Goal: Task Accomplishment & Management: Use online tool/utility

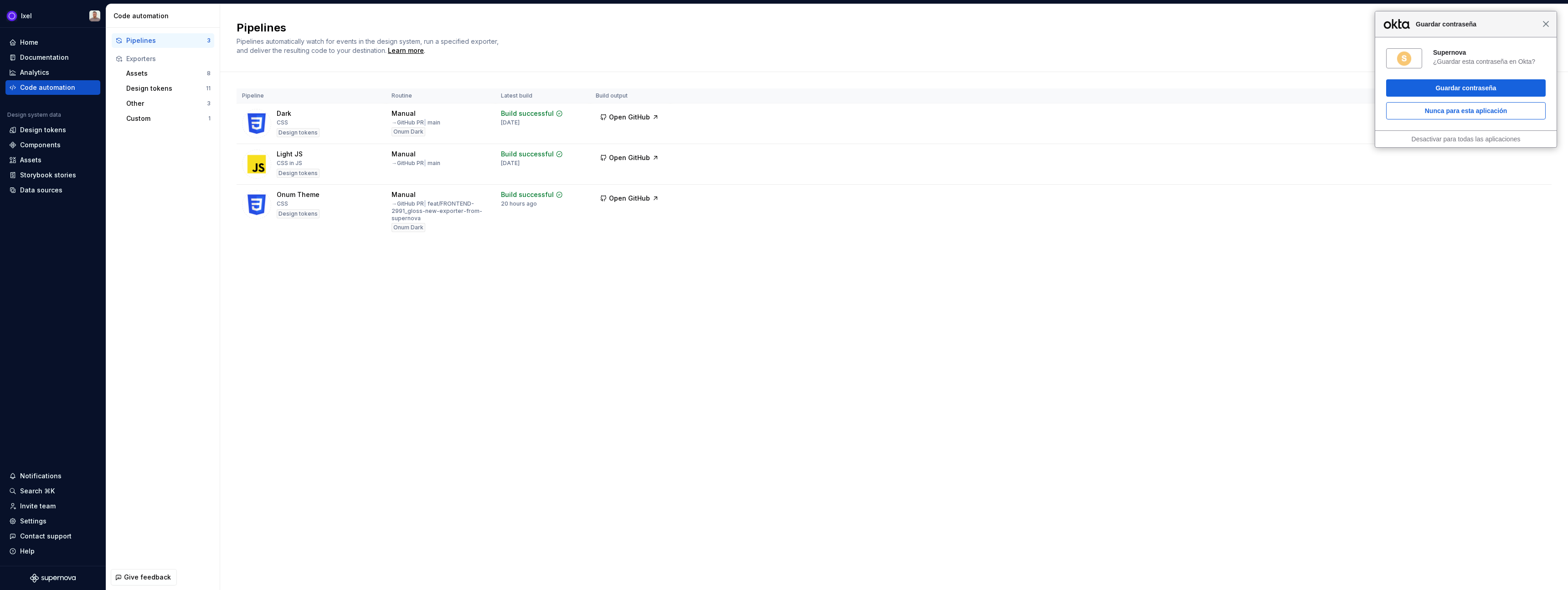
click at [1549, 25] on span "Cerrar" at bounding box center [1545, 23] width 7 height 7
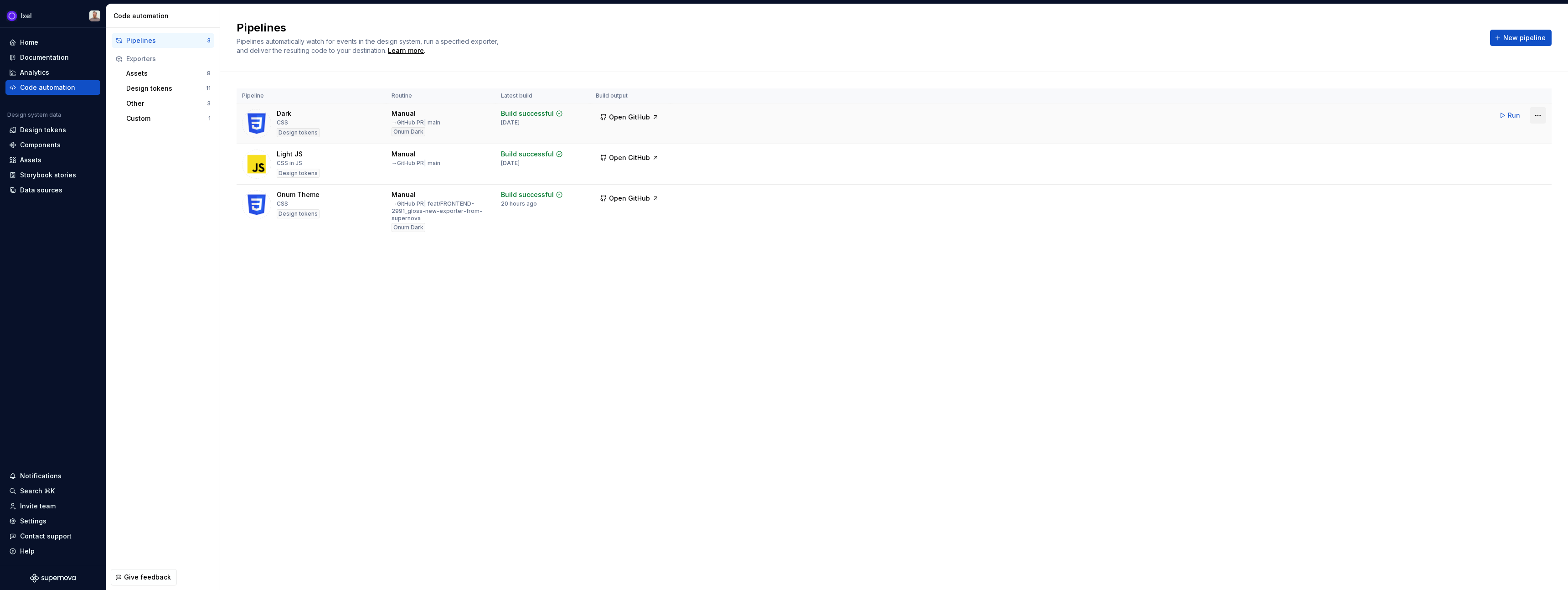
click at [1540, 116] on html "Ixel Home Documentation Analytics Code automation Design system data Design tok…" at bounding box center [784, 295] width 1568 height 590
click at [1505, 182] on div "Delete pipeline" at bounding box center [1527, 183] width 78 height 9
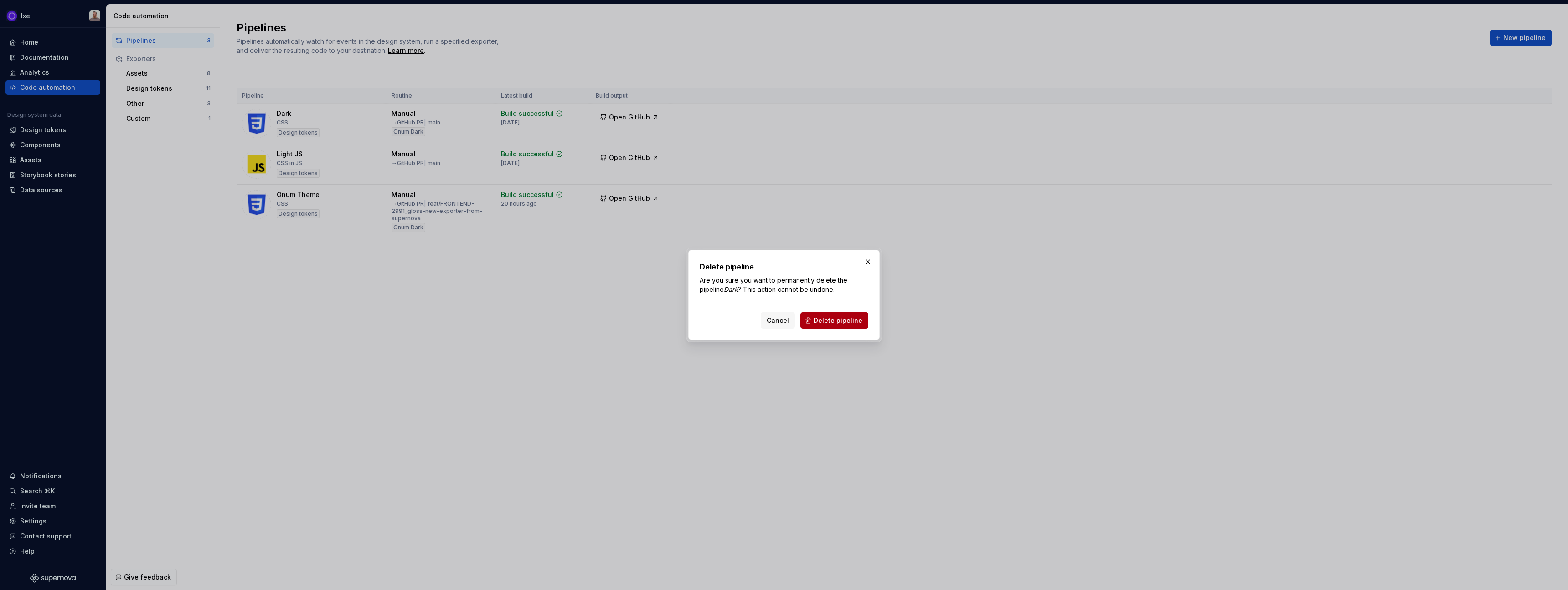
click at [835, 319] on span "Delete pipeline" at bounding box center [839, 320] width 49 height 9
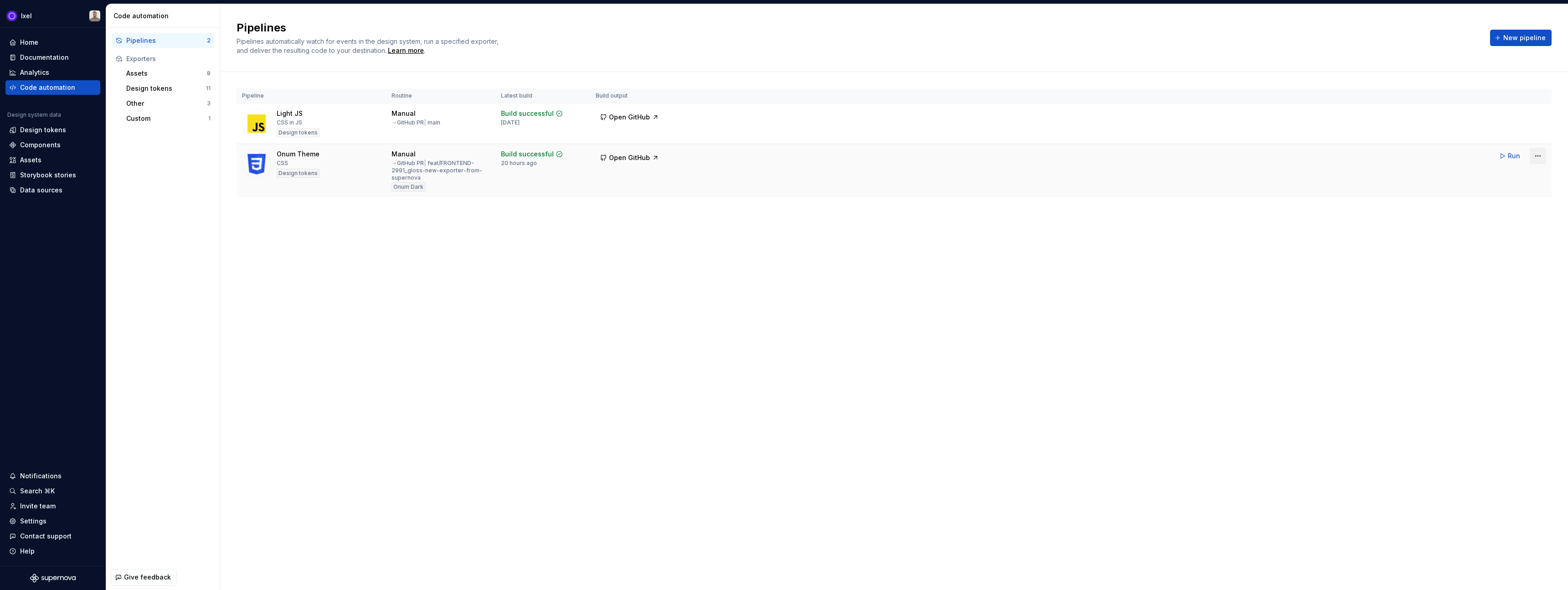
click at [1539, 159] on html "Ixel Home Documentation Analytics Code automation Design system data Design tok…" at bounding box center [784, 295] width 1568 height 590
click at [1502, 178] on div "Edit pipeline" at bounding box center [1527, 176] width 78 height 9
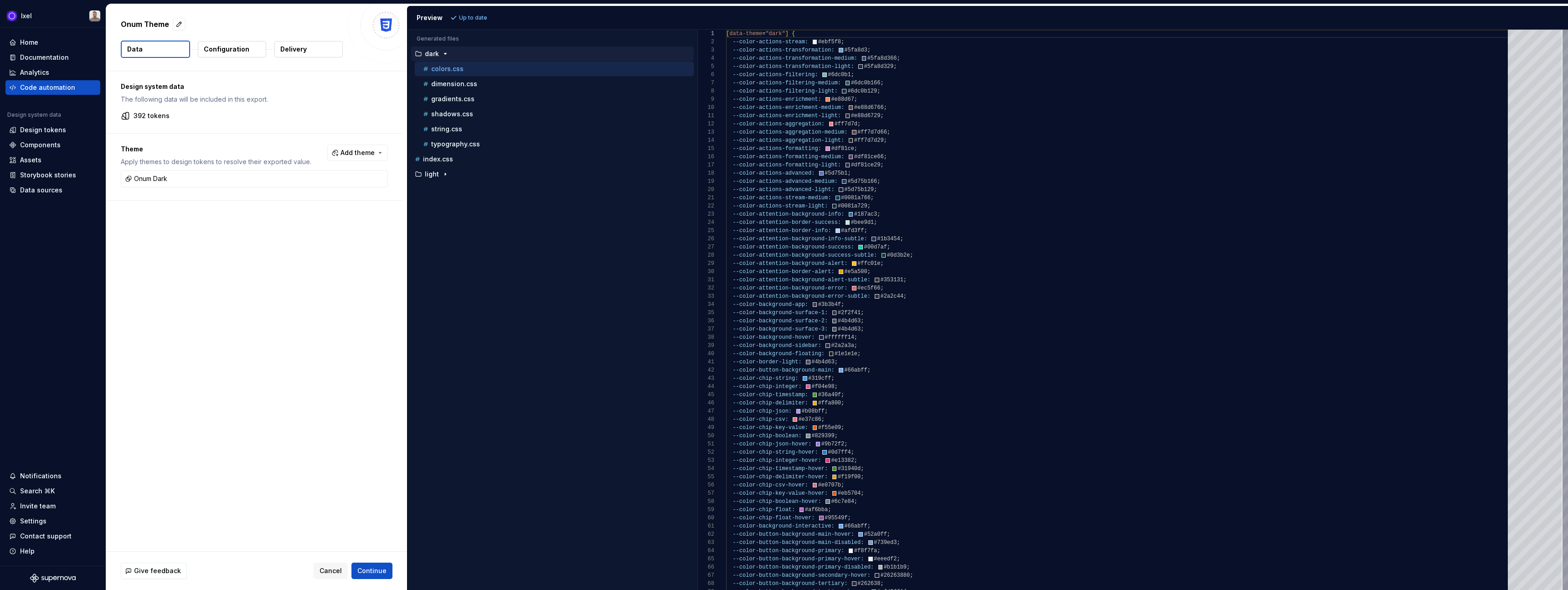
click at [295, 48] on p "Delivery" at bounding box center [293, 50] width 26 height 9
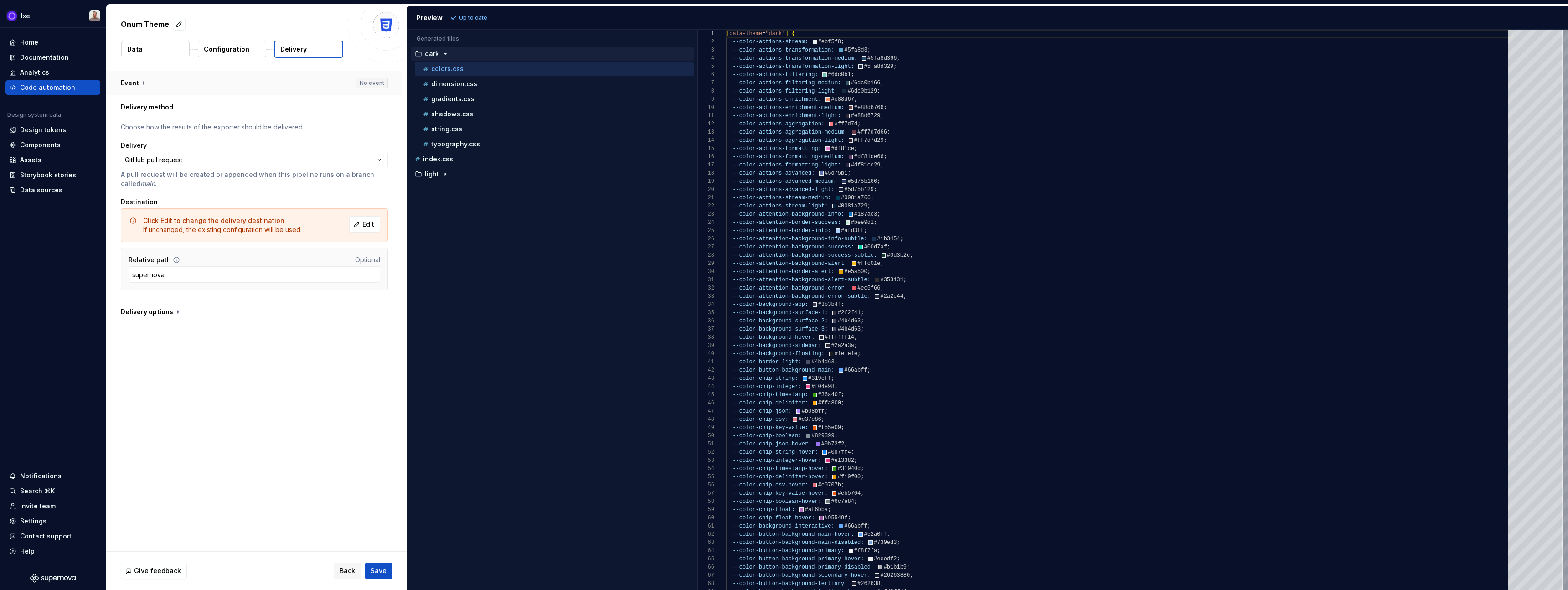
click at [180, 83] on button "button" at bounding box center [254, 83] width 296 height 23
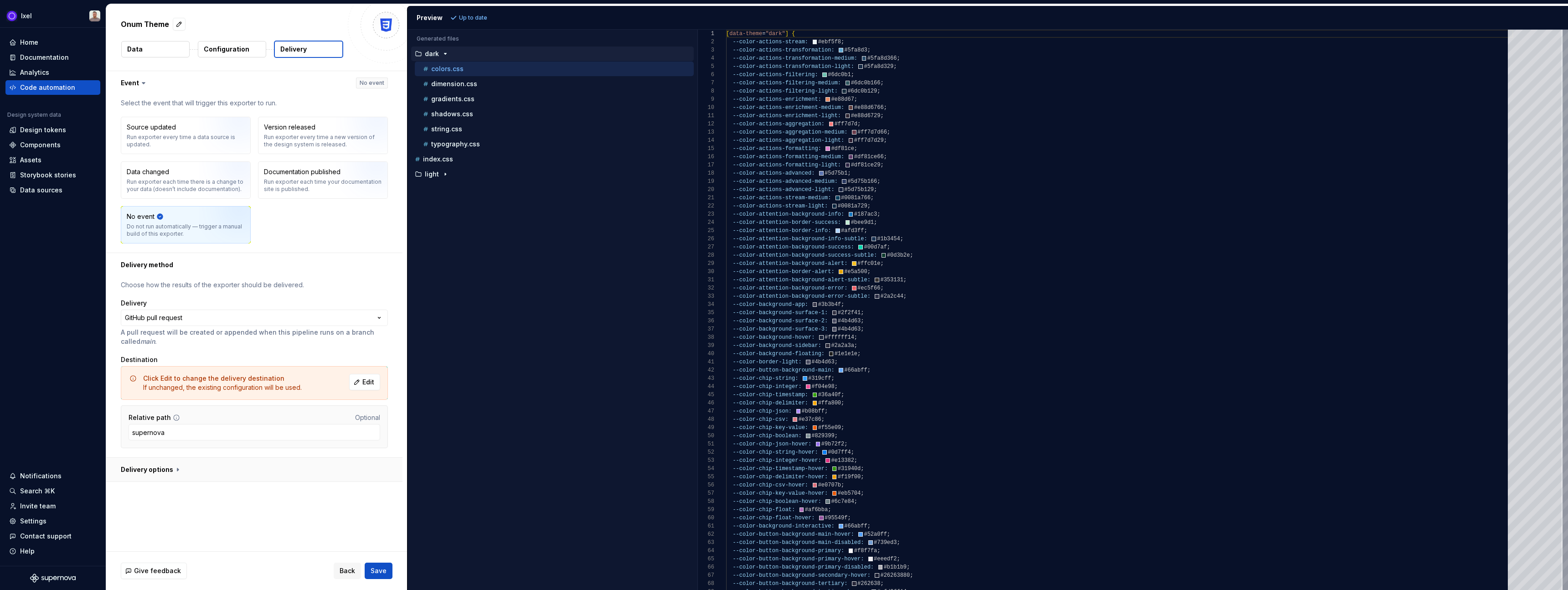
click at [156, 470] on button "button" at bounding box center [254, 469] width 296 height 23
click at [49, 87] on div "Code automation" at bounding box center [47, 87] width 55 height 9
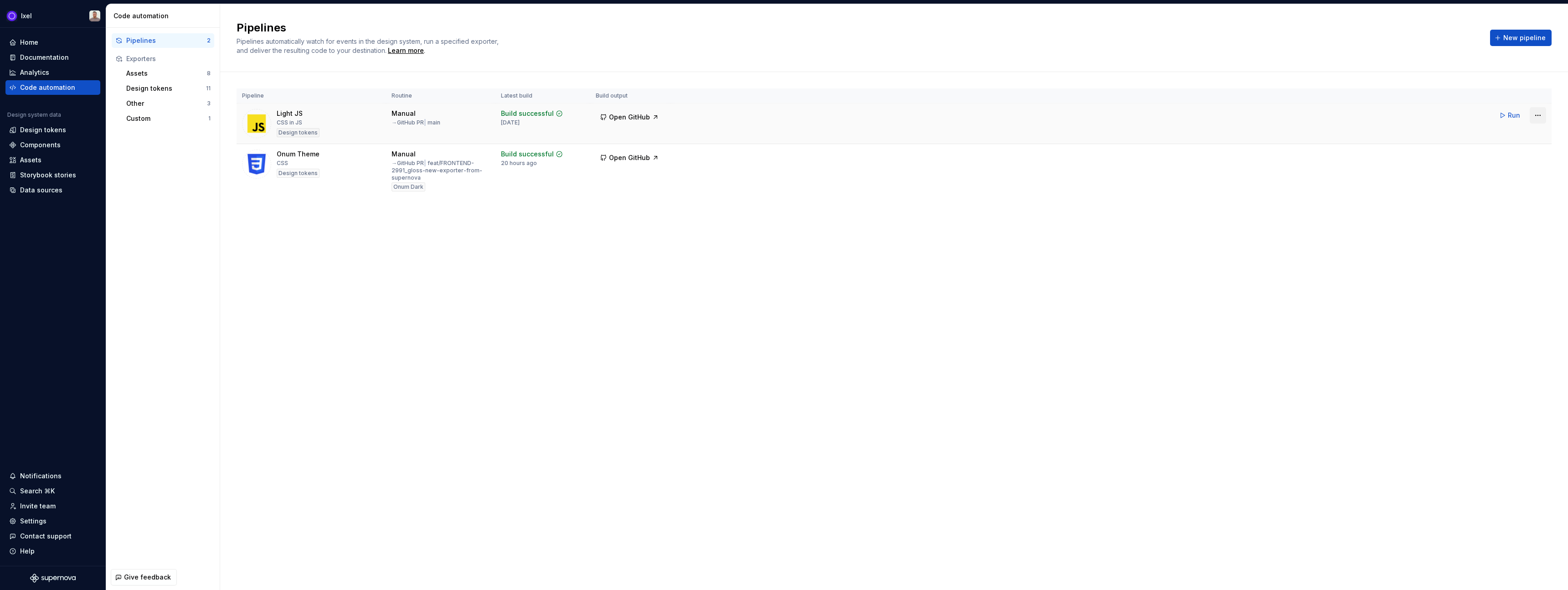
click at [1537, 116] on html "Ixel Home Documentation Analytics Code automation Design system data Design tok…" at bounding box center [784, 295] width 1568 height 590
click at [1505, 132] on div "Edit pipeline" at bounding box center [1527, 135] width 78 height 9
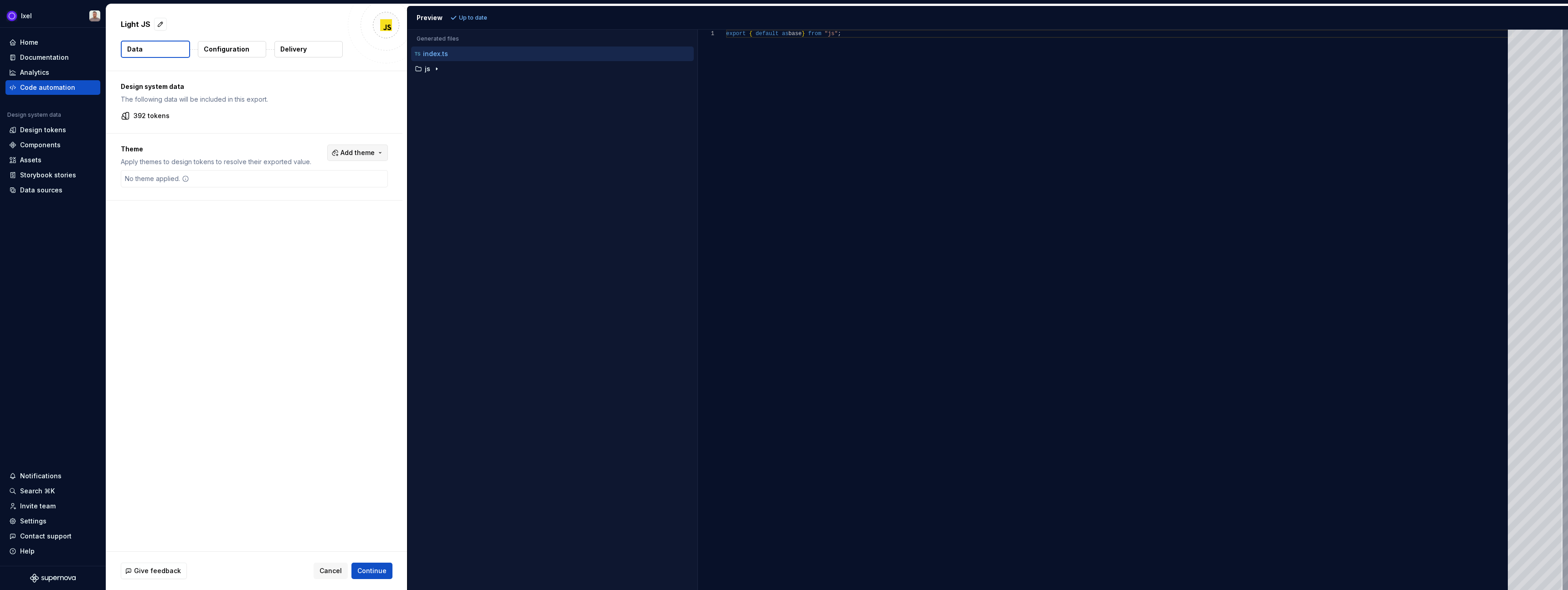
click at [344, 151] on span "Add theme" at bounding box center [357, 153] width 34 height 9
click at [323, 190] on div "Onum Dark" at bounding box center [312, 189] width 35 height 9
click at [273, 248] on html "Ixel Home Documentation Analytics Code automation Design system data Design tok…" at bounding box center [784, 295] width 1568 height 590
click at [466, 17] on span "Refresh preview" at bounding box center [482, 18] width 46 height 8
click at [227, 50] on p "Configuration" at bounding box center [227, 50] width 46 height 9
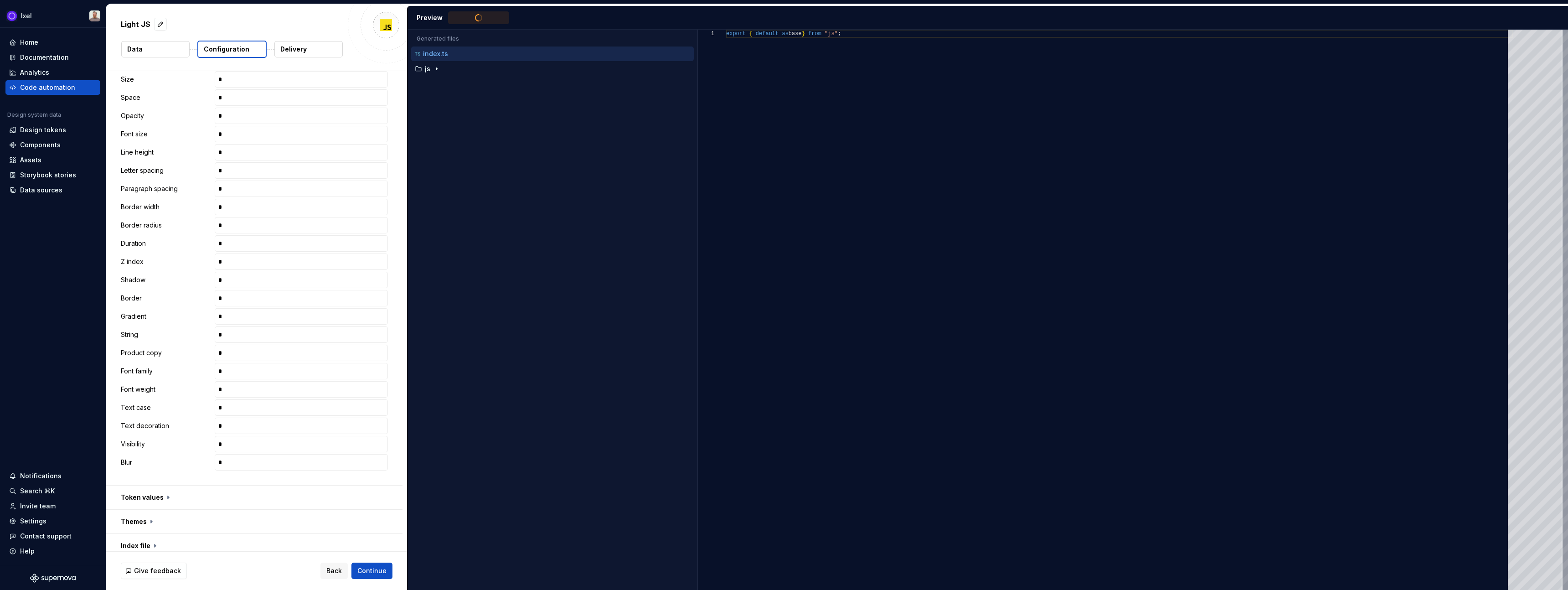
scroll to position [196, 0]
click at [331, 186] on input "text" at bounding box center [301, 185] width 173 height 16
click at [152, 490] on button "button" at bounding box center [254, 489] width 296 height 23
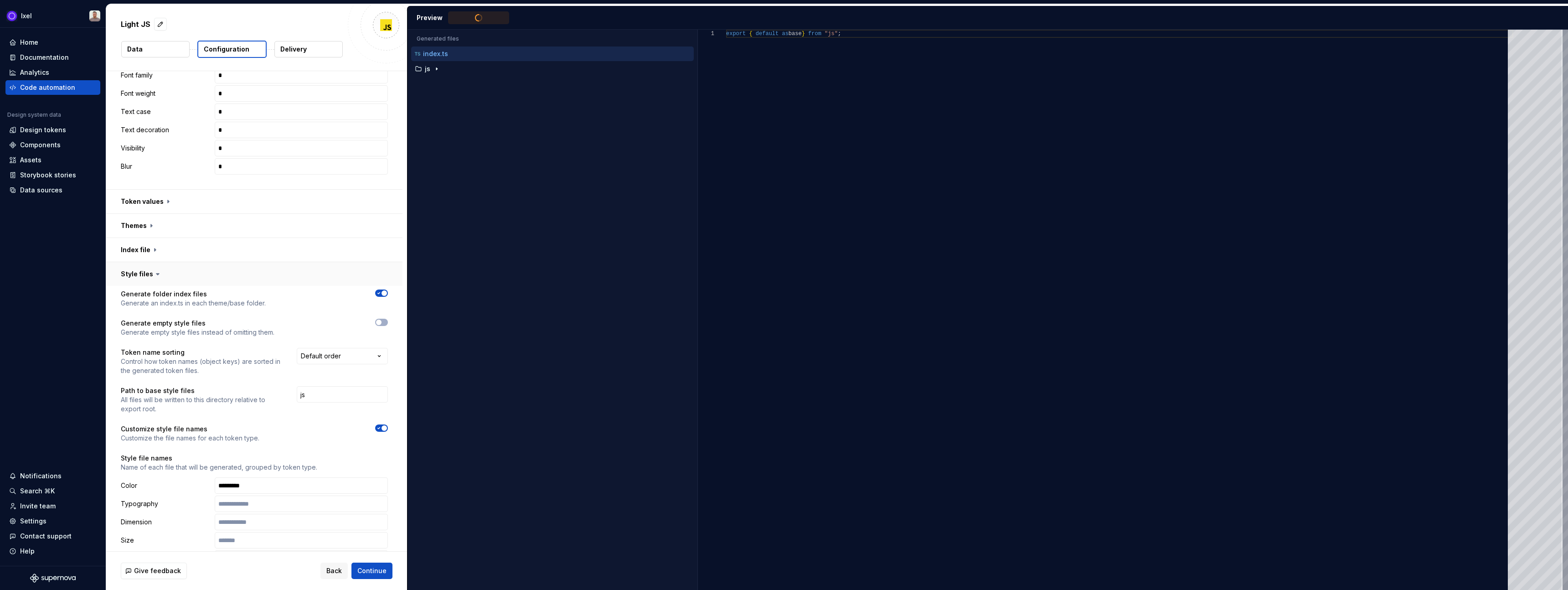
scroll to position [489, 0]
click at [148, 248] on button "button" at bounding box center [254, 248] width 296 height 23
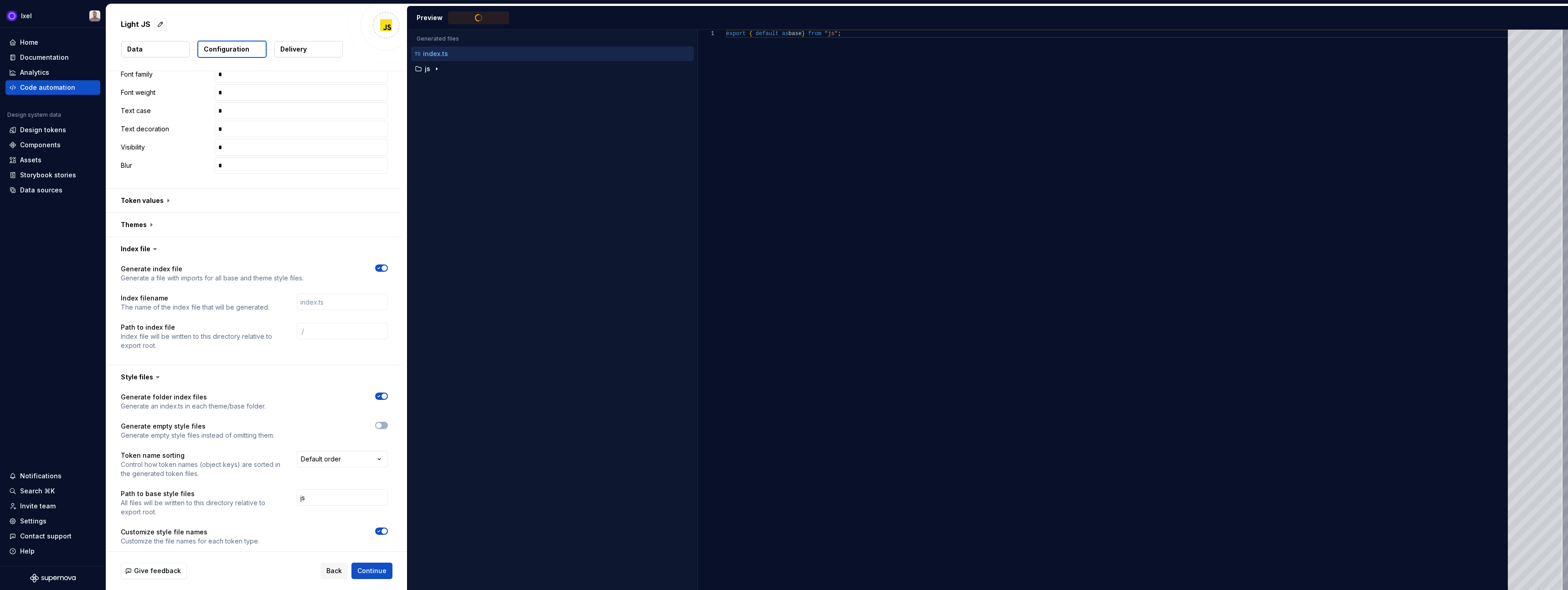
type textarea "**********"
click at [150, 223] on button "button" at bounding box center [254, 224] width 296 height 23
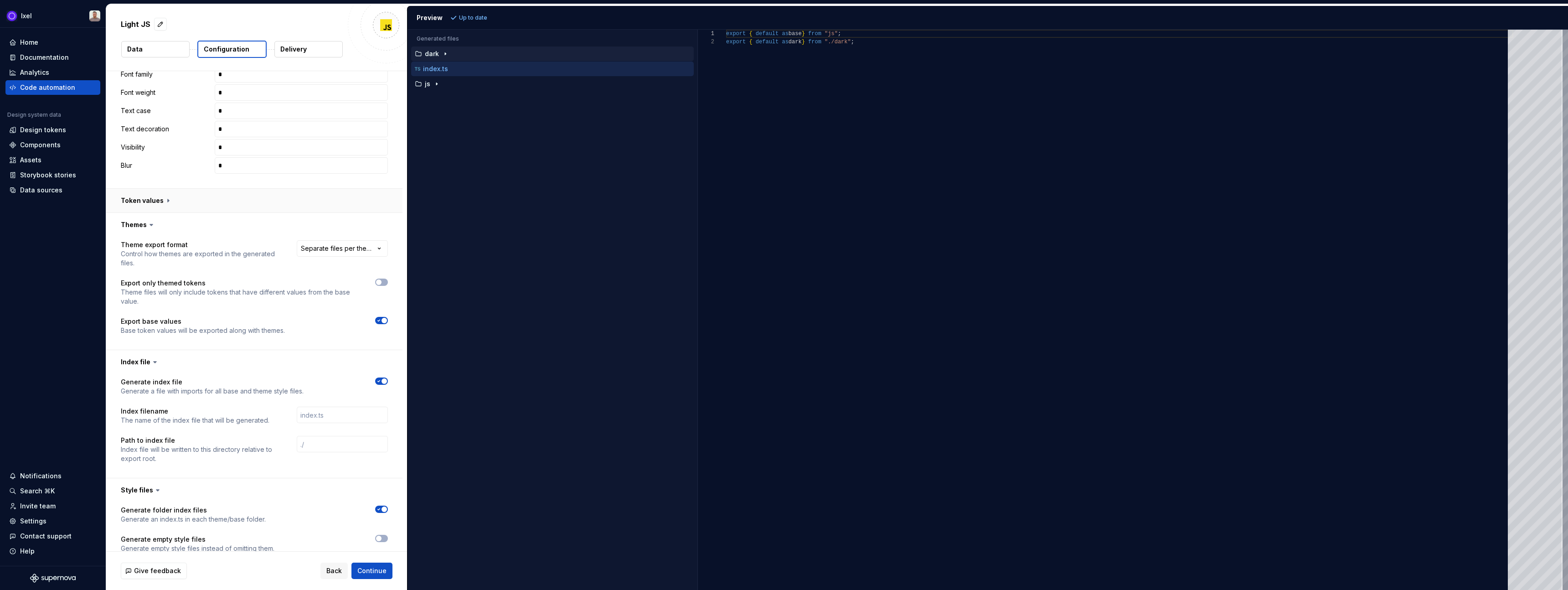
click at [146, 199] on button "button" at bounding box center [254, 200] width 296 height 23
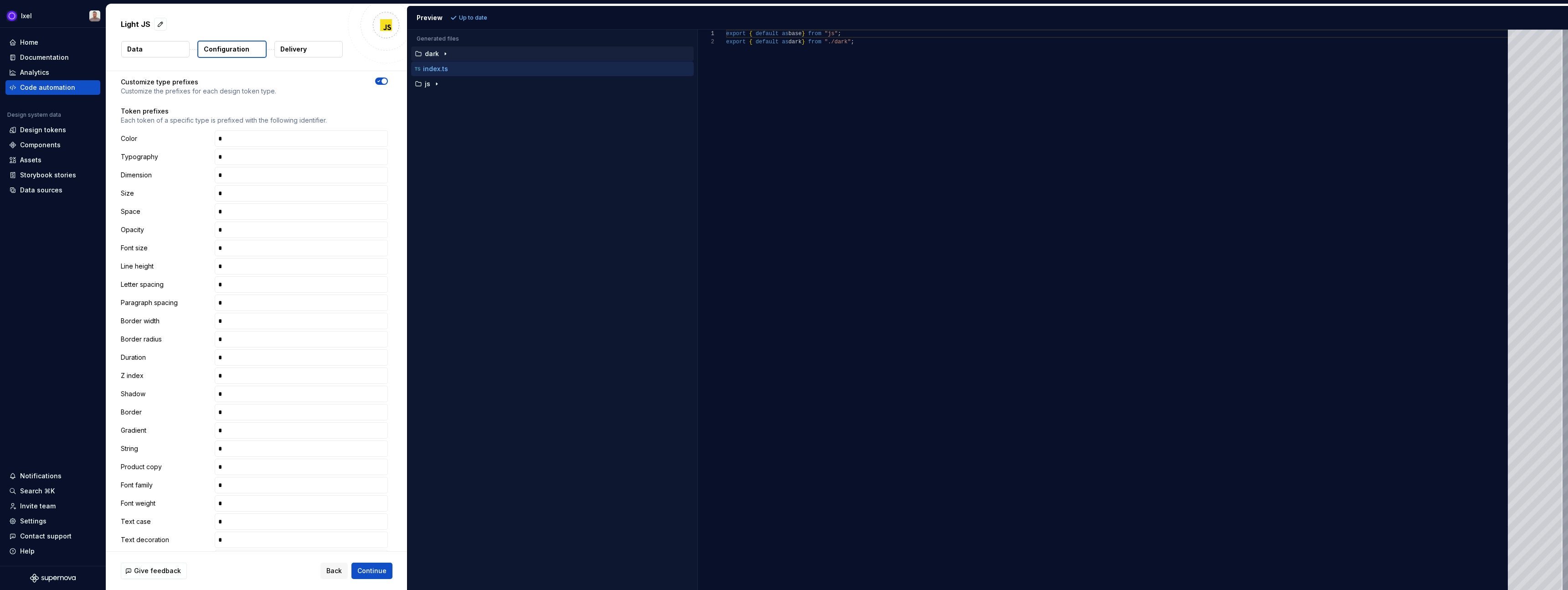
scroll to position [0, 0]
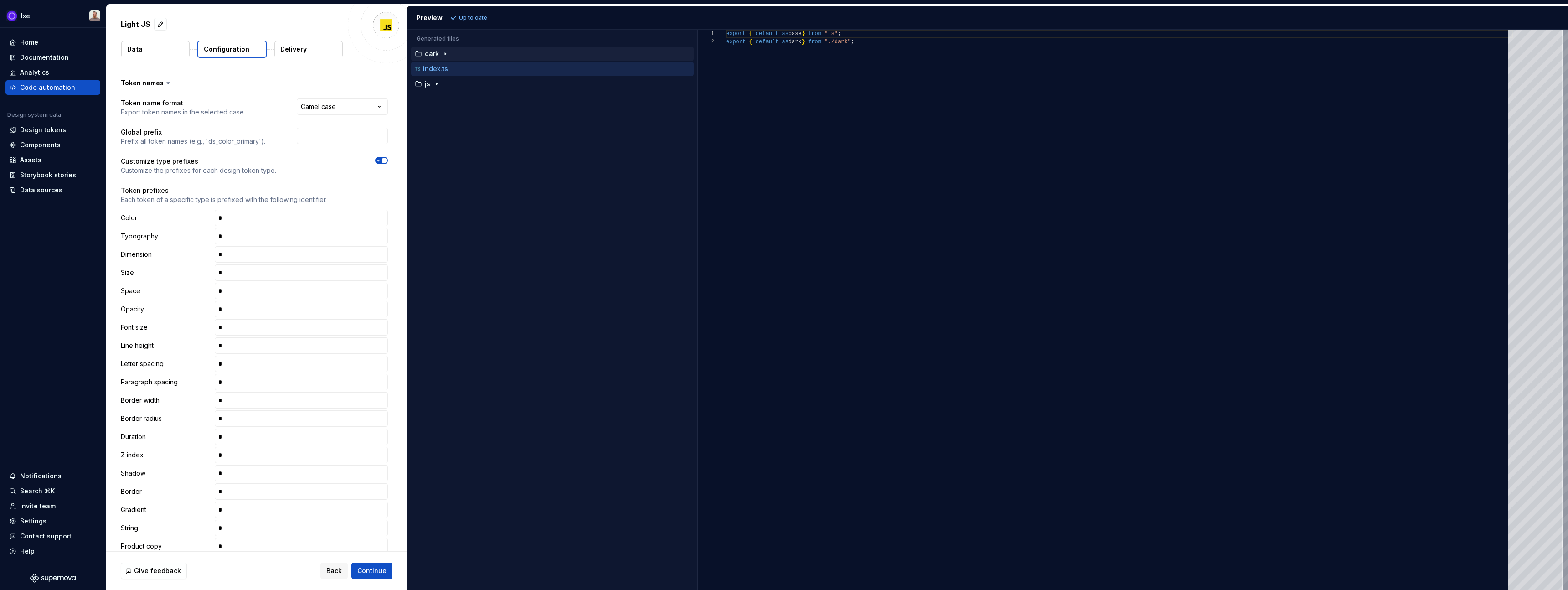
click at [164, 84] on icon at bounding box center [168, 83] width 9 height 9
click at [167, 82] on icon at bounding box center [168, 83] width 9 height 9
click at [167, 84] on icon at bounding box center [168, 83] width 3 height 1
click at [142, 84] on button "button" at bounding box center [254, 83] width 296 height 23
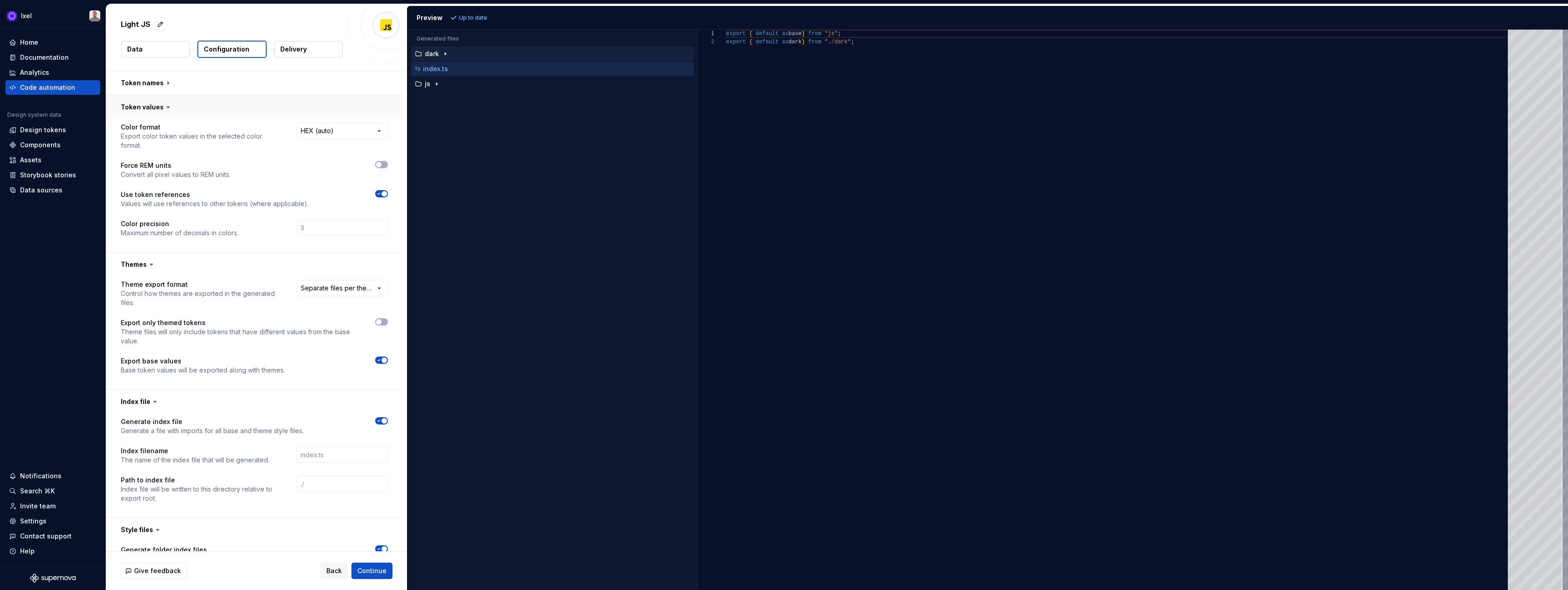
click at [164, 112] on button "button" at bounding box center [254, 106] width 296 height 23
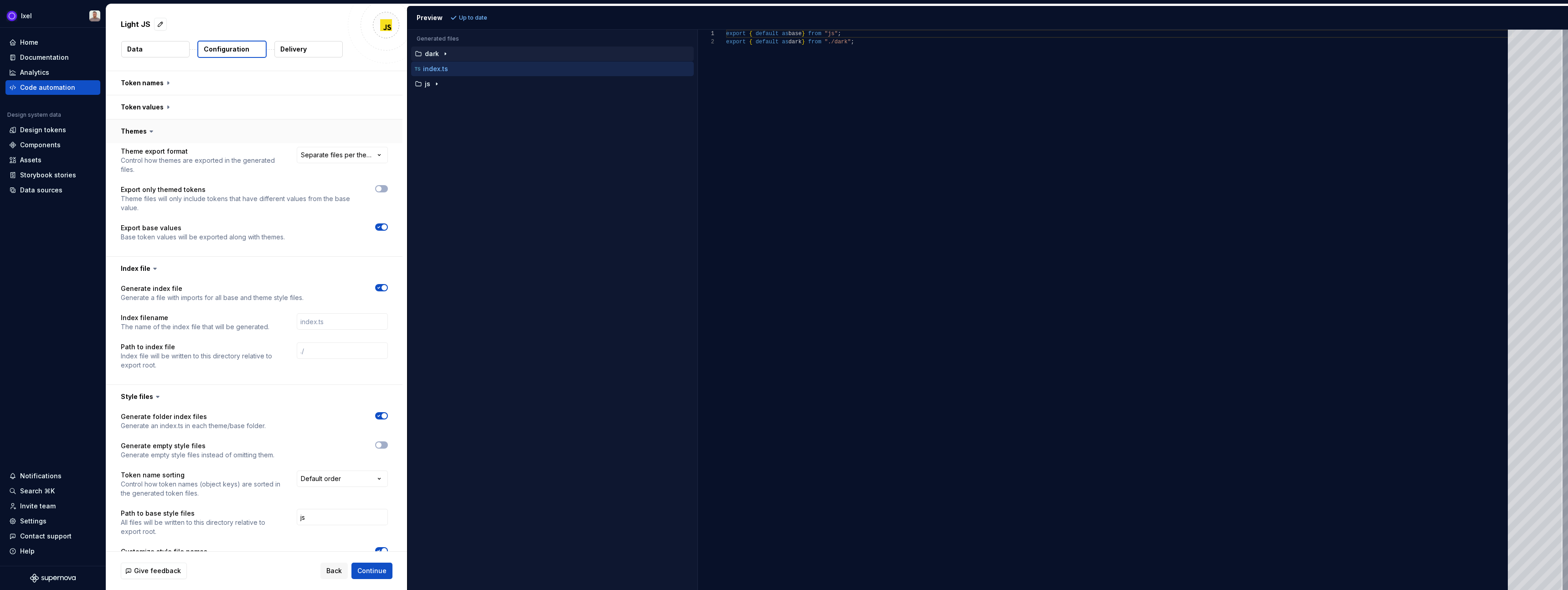
click at [165, 131] on button "button" at bounding box center [254, 131] width 296 height 23
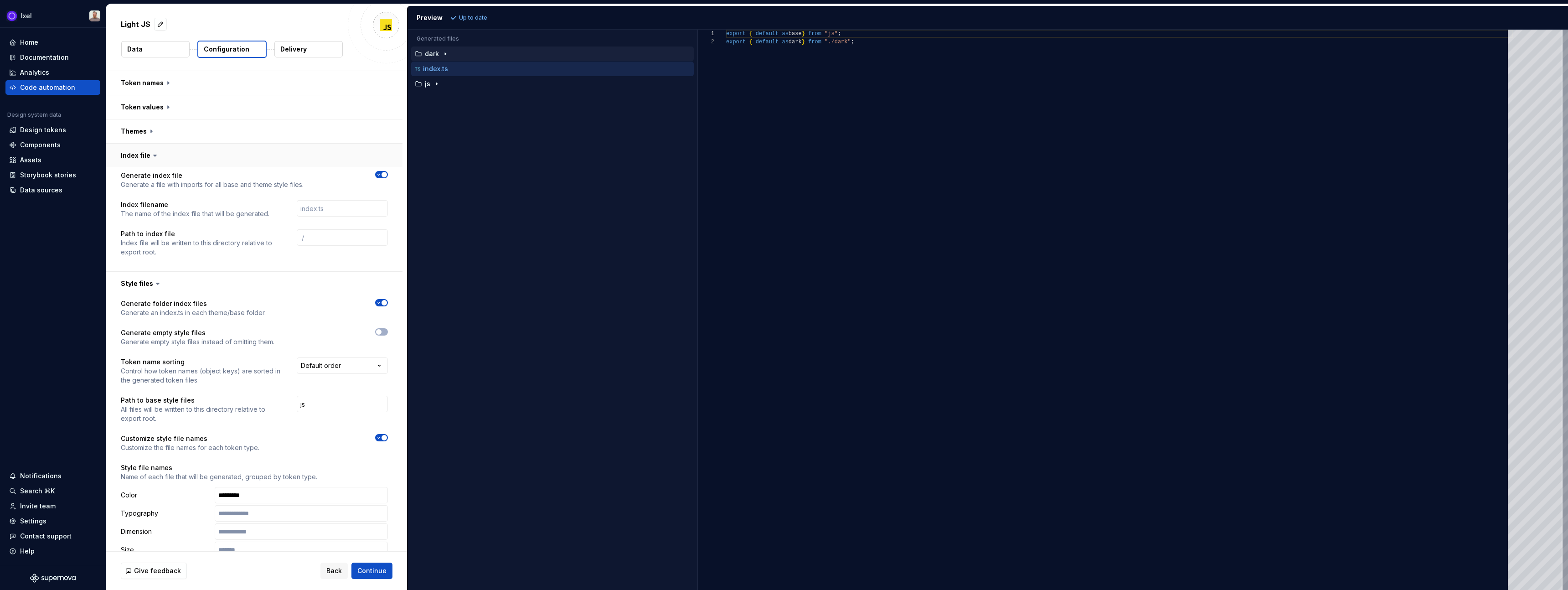
click at [160, 154] on button "button" at bounding box center [254, 155] width 296 height 23
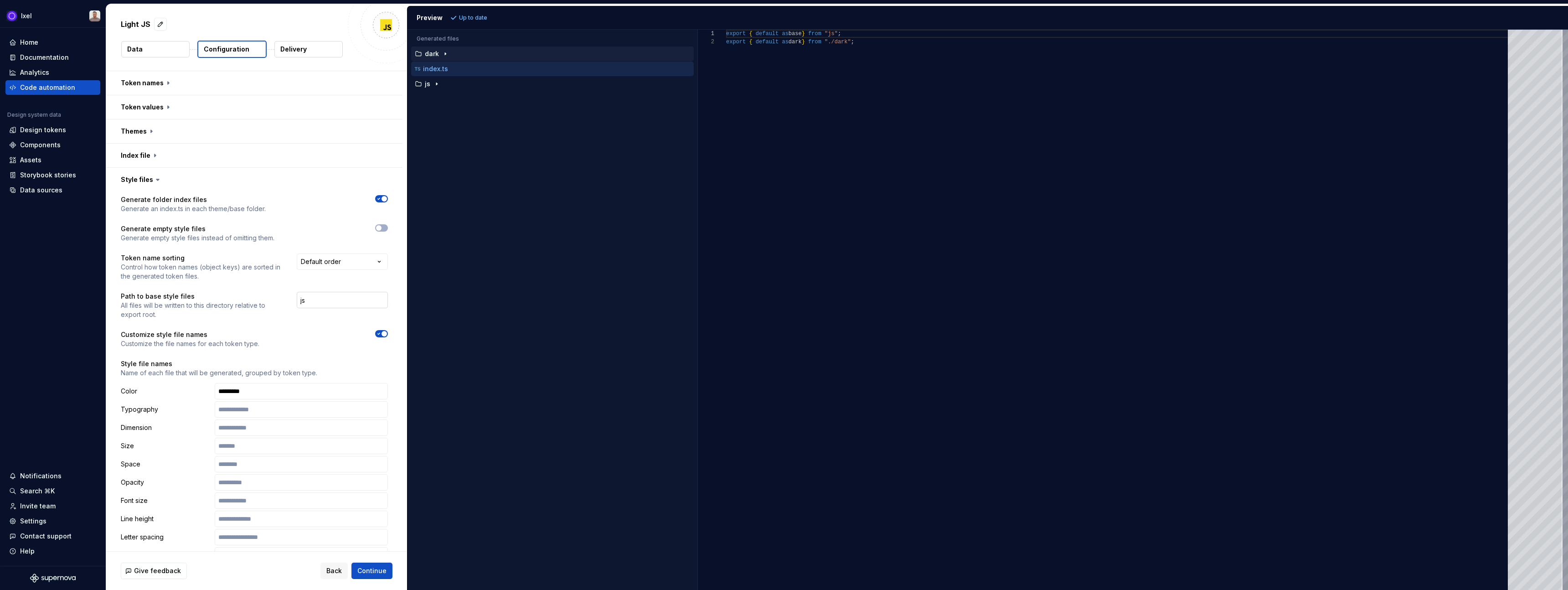
click at [332, 303] on input "js" at bounding box center [342, 299] width 91 height 16
type input "light"
click at [476, 16] on span "Refresh preview" at bounding box center [482, 18] width 46 height 8
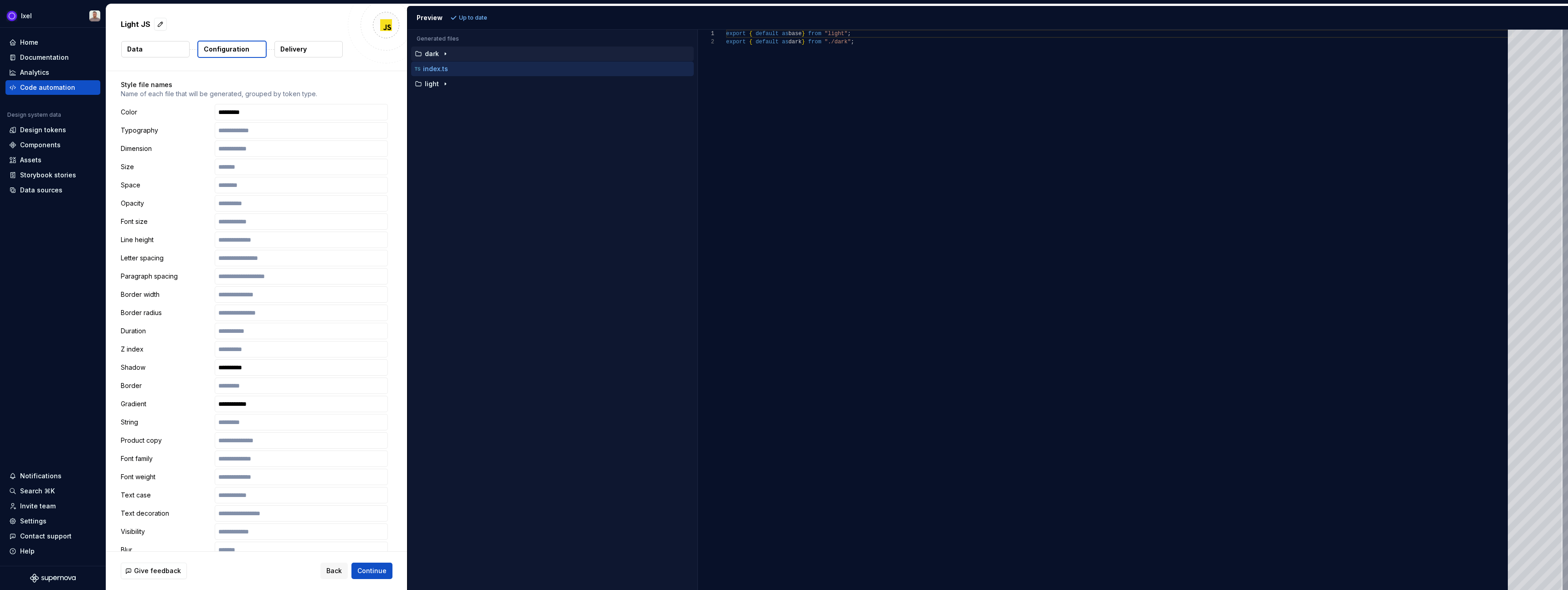
scroll to position [349, 0]
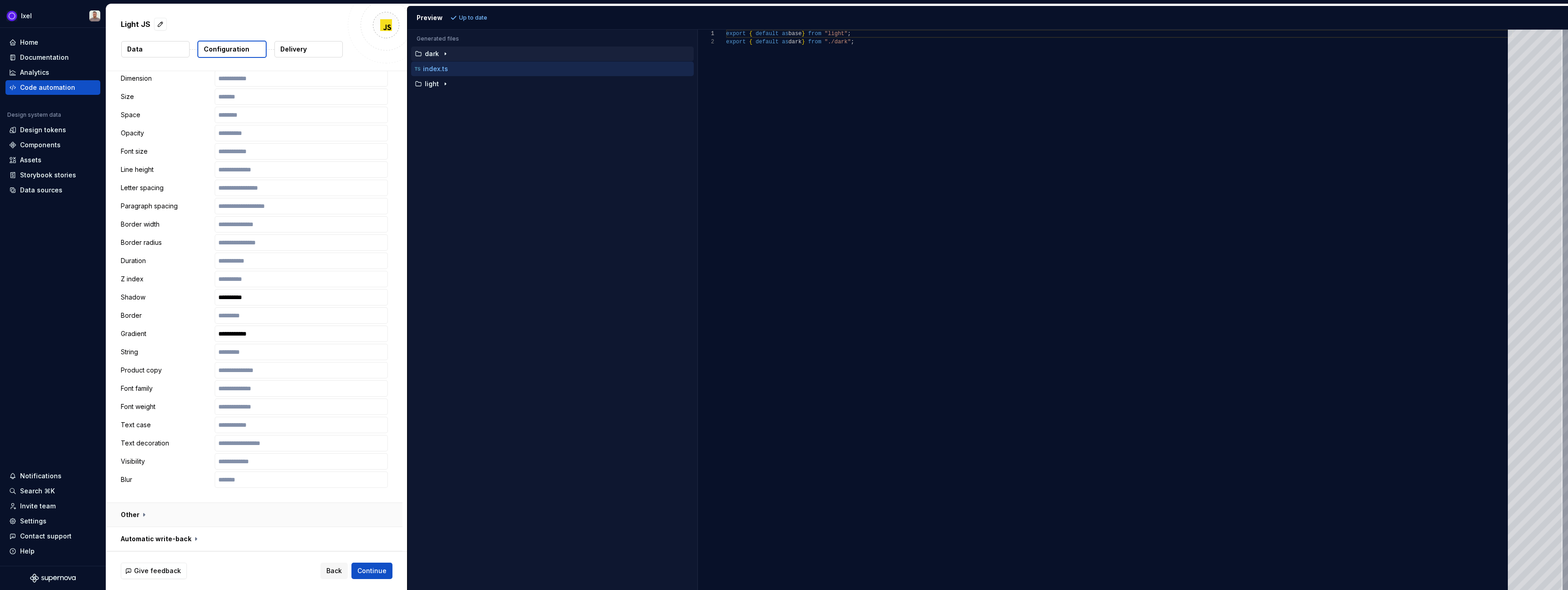
click at [142, 513] on button "button" at bounding box center [254, 514] width 296 height 23
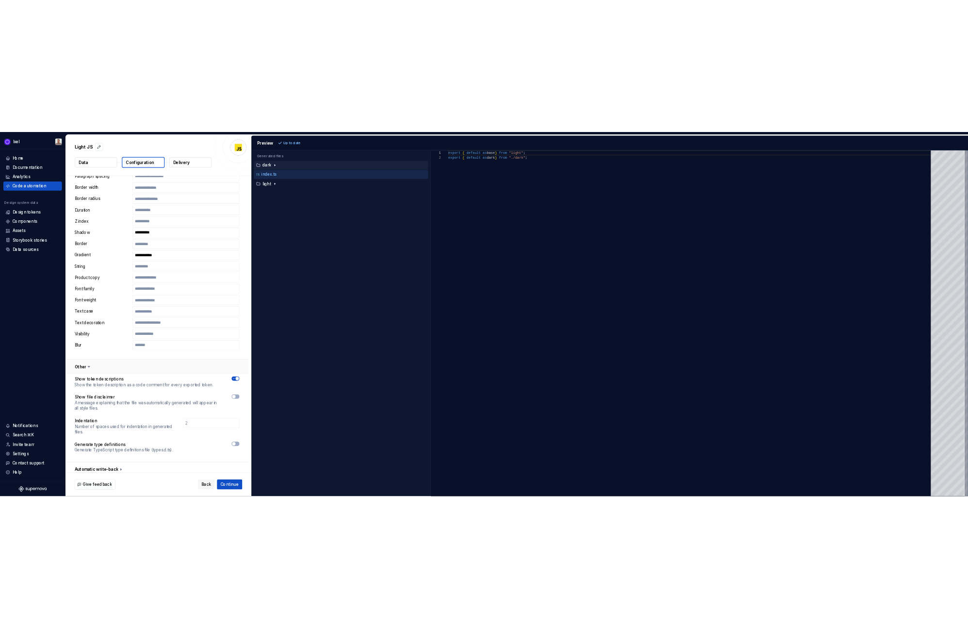
scroll to position [523, 0]
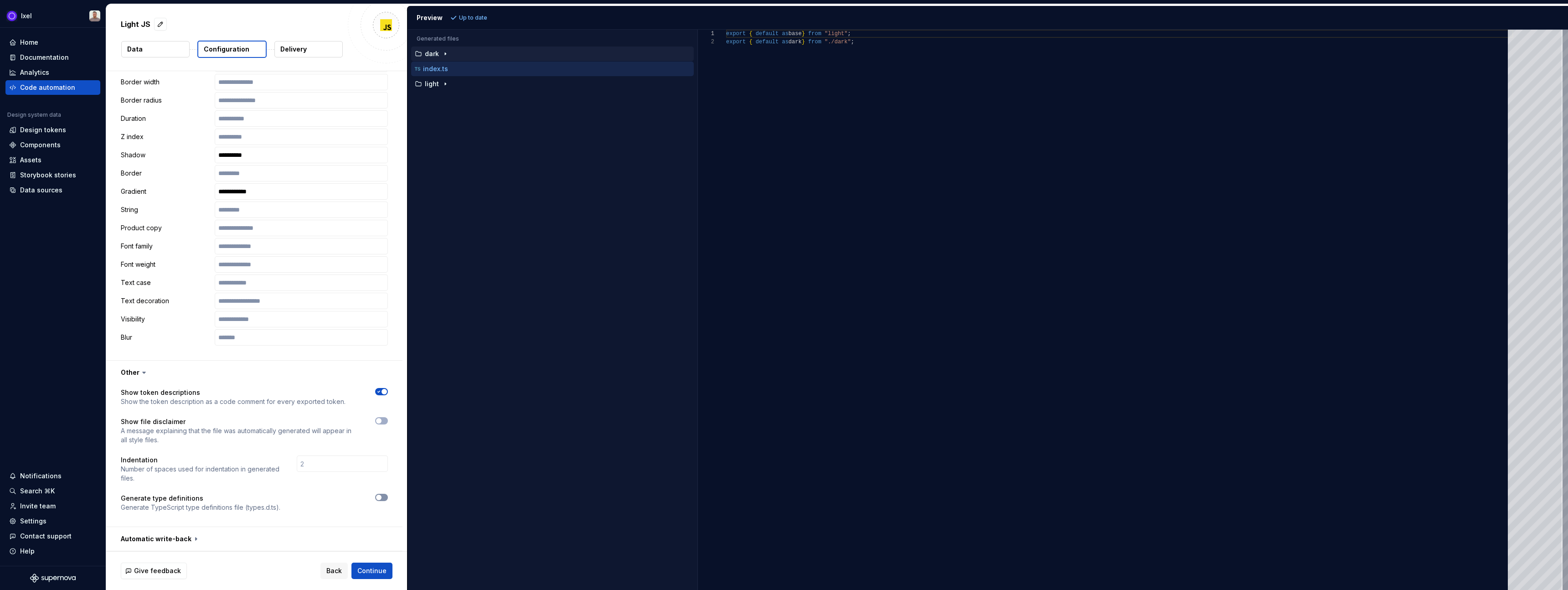
click at [382, 498] on icon "button" at bounding box center [379, 497] width 8 height 6
click at [326, 512] on div "Show token descriptions Show the token description as a code comment for every …" at bounding box center [255, 456] width 267 height 135
click at [382, 420] on icon "button" at bounding box center [379, 421] width 8 height 6
drag, startPoint x: 354, startPoint y: 465, endPoint x: 415, endPoint y: 467, distance: 61.0
click at [414, 466] on div "**********" at bounding box center [837, 296] width 1462 height 585
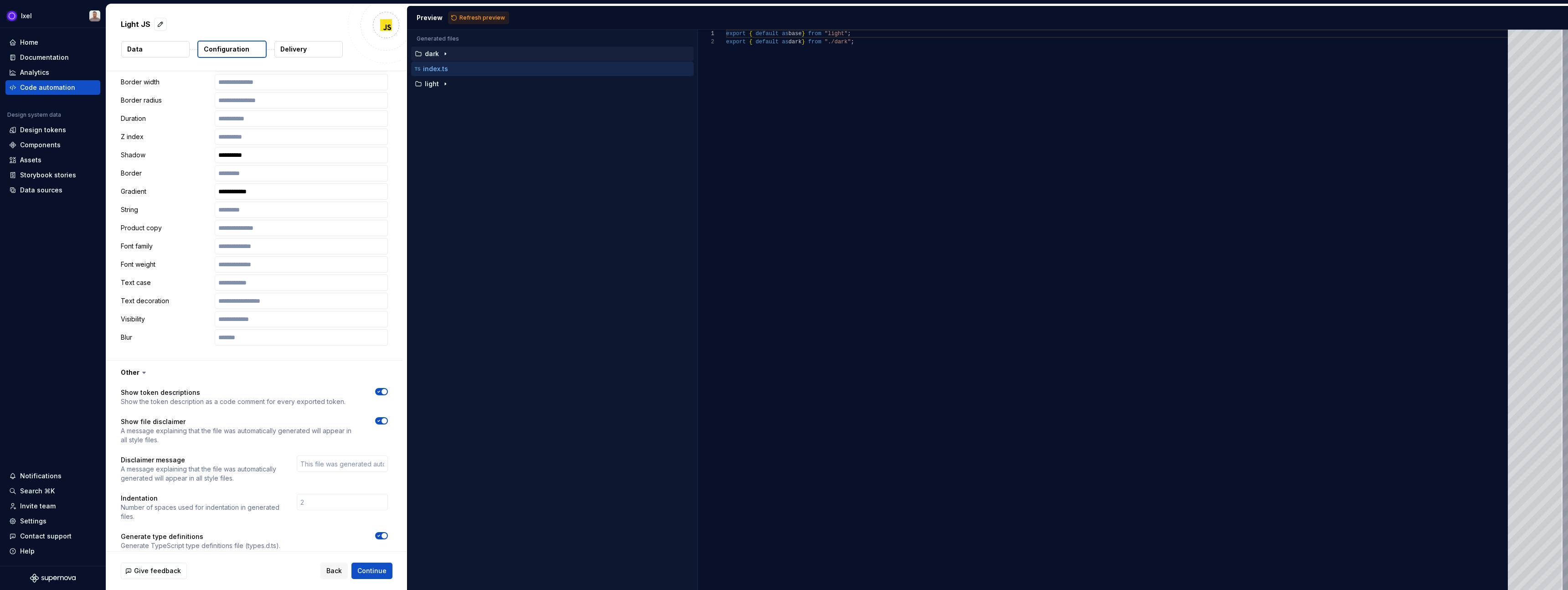
click at [378, 421] on icon "button" at bounding box center [379, 420] width 2 height 1
click at [378, 421] on span "button" at bounding box center [379, 421] width 6 height 6
click at [408, 448] on div "Accessibility guide for tree . Navigate the tree with the arrow keys. Common tr…" at bounding box center [553, 317] width 290 height 546
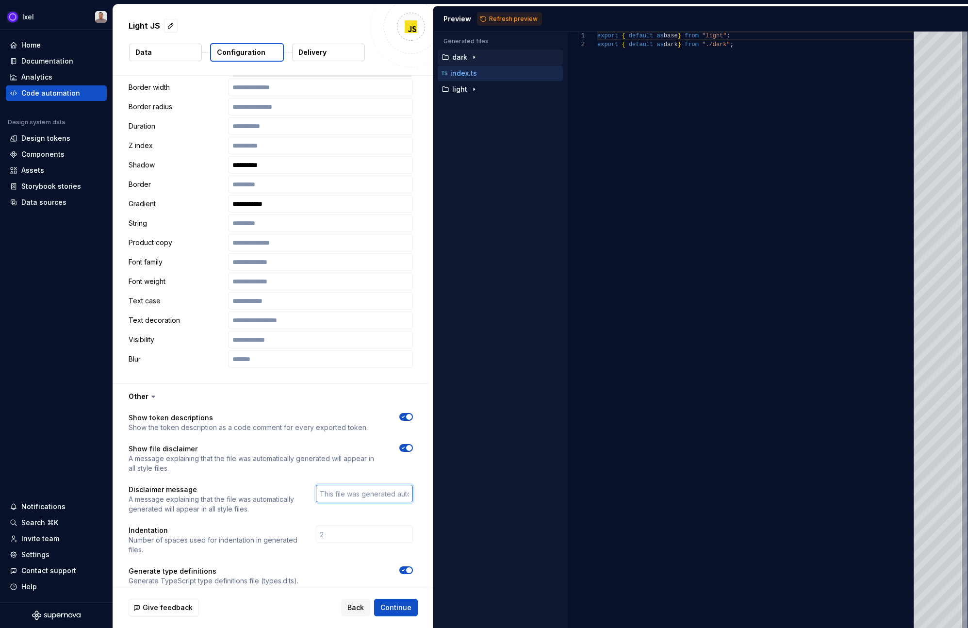
click at [357, 492] on input "text" at bounding box center [364, 493] width 97 height 17
click at [642, 120] on div "export { default as base } from "light" ; export { default as dark } from "./da…" at bounding box center [758, 330] width 322 height 596
type textarea "**********"
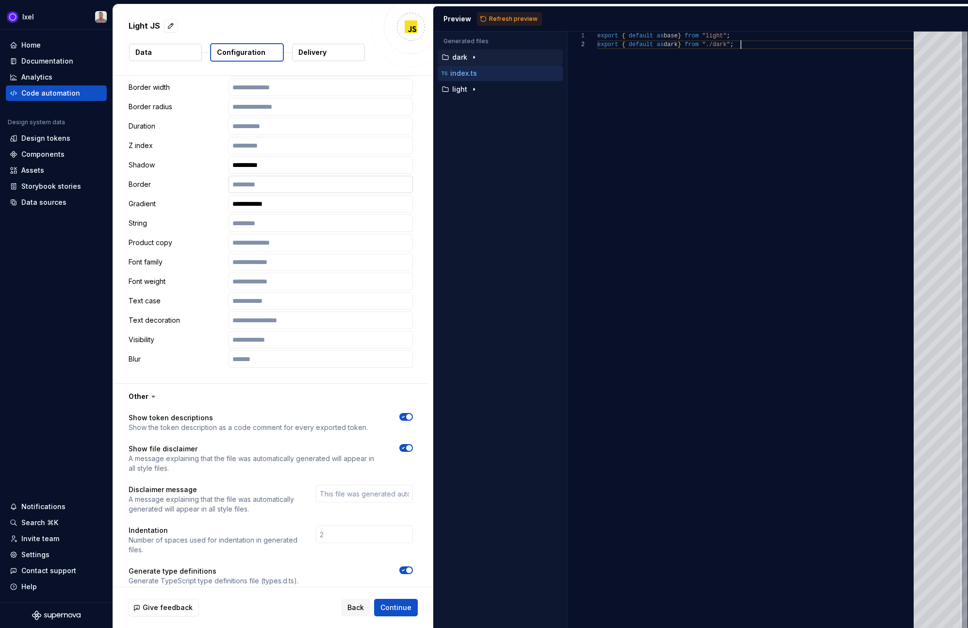
scroll to position [9, 0]
click at [346, 492] on input "text" at bounding box center [364, 493] width 97 height 17
paste input "This file was generated automatically by [DOMAIN_NAME] and should not be change…"
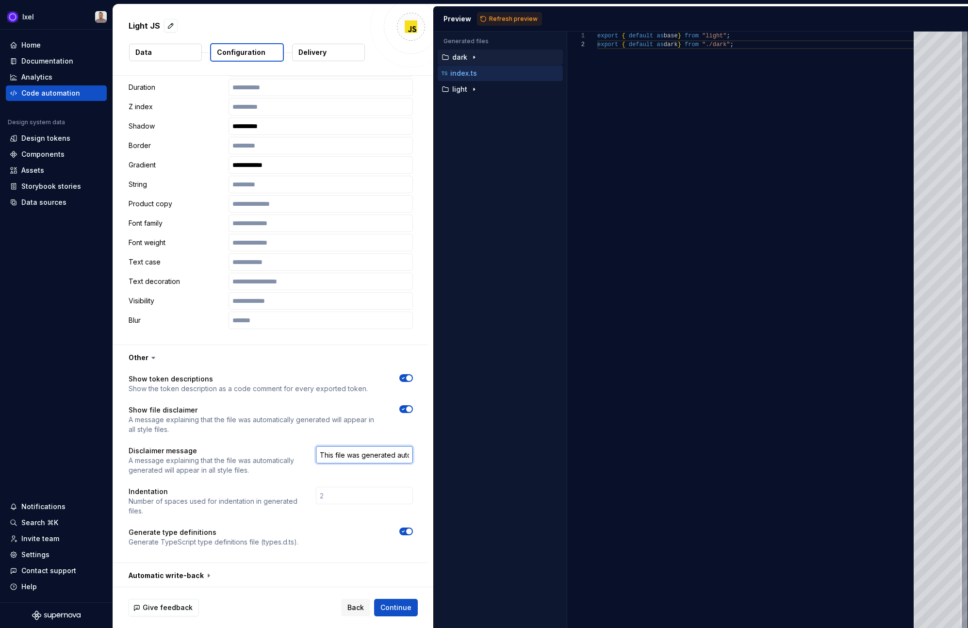
scroll to position [564, 0]
click at [350, 453] on input "This file was generated automatically by [DOMAIN_NAME] and should not be change…" at bounding box center [364, 452] width 97 height 17
paste input "with platfor"
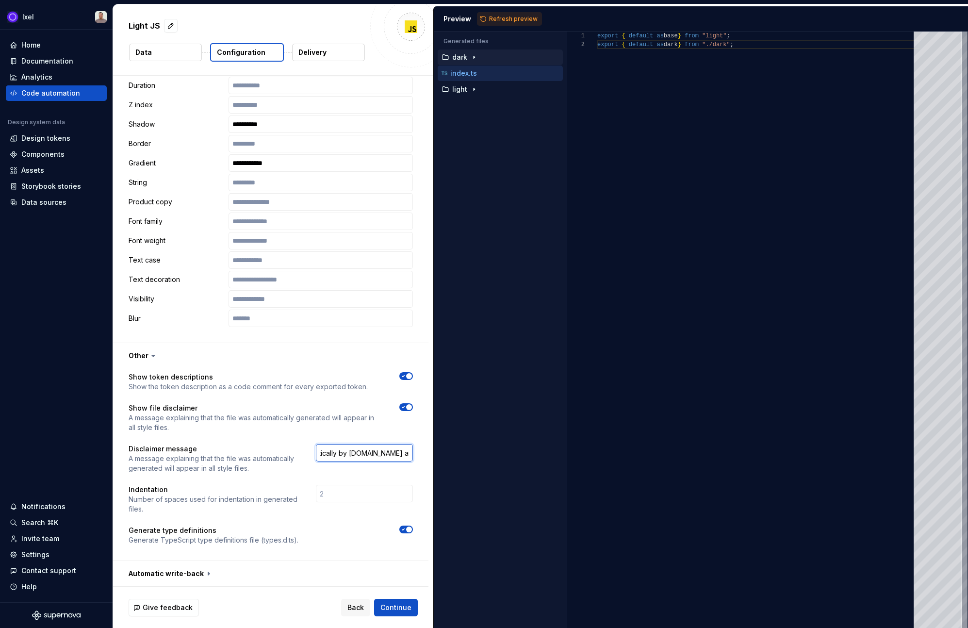
scroll to position [0, 0]
type input "This file was generated automatically by [DOMAIN_NAME] and should not be change…"
click at [271, 571] on button "button" at bounding box center [270, 573] width 315 height 25
click at [178, 574] on button "button" at bounding box center [270, 573] width 315 height 25
click at [183, 569] on button "button" at bounding box center [270, 573] width 315 height 25
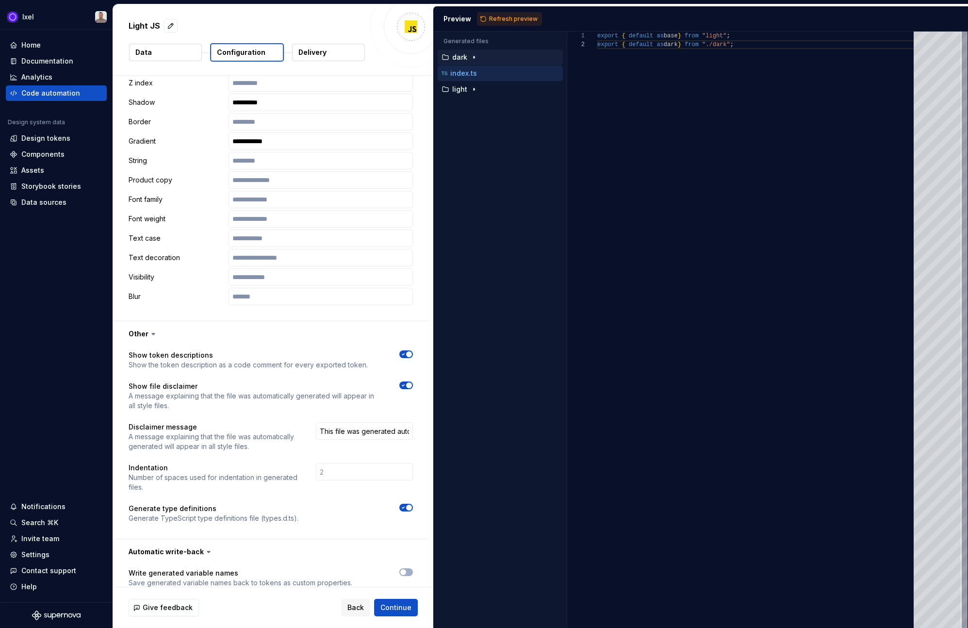
scroll to position [602, 0]
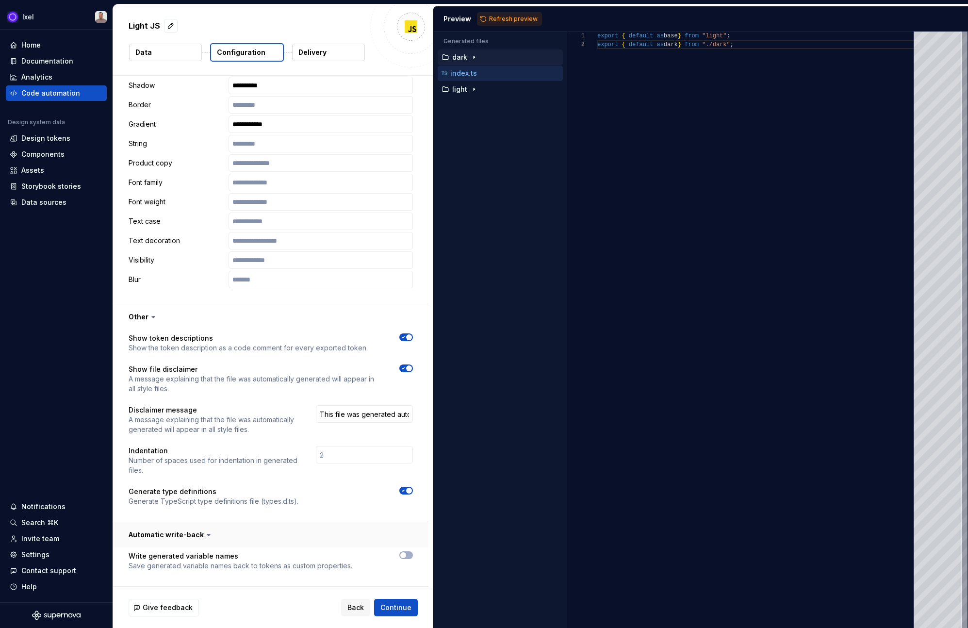
click at [168, 531] on button "button" at bounding box center [270, 534] width 315 height 25
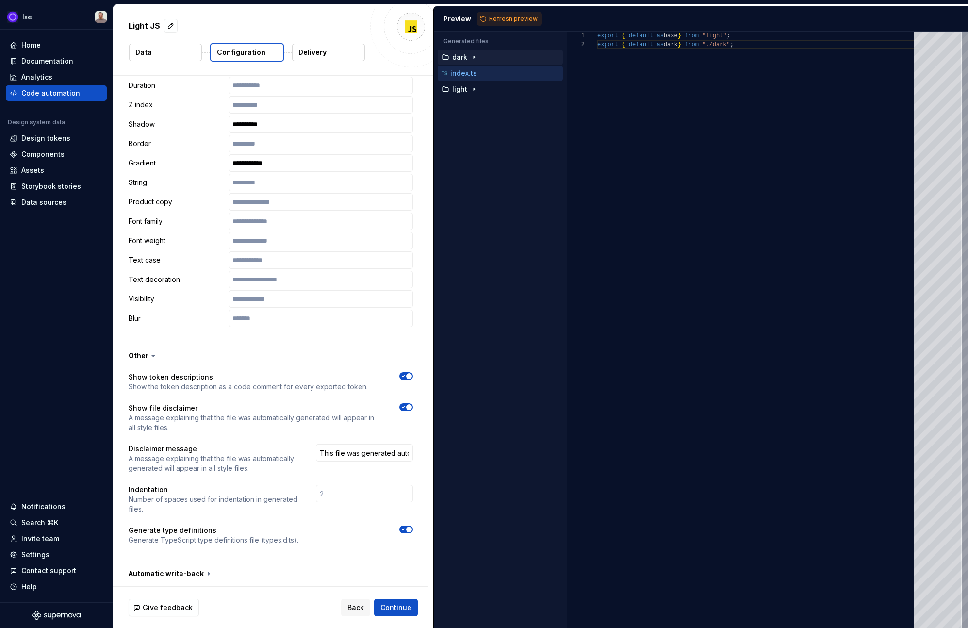
click at [324, 50] on p "Delivery" at bounding box center [312, 53] width 28 height 10
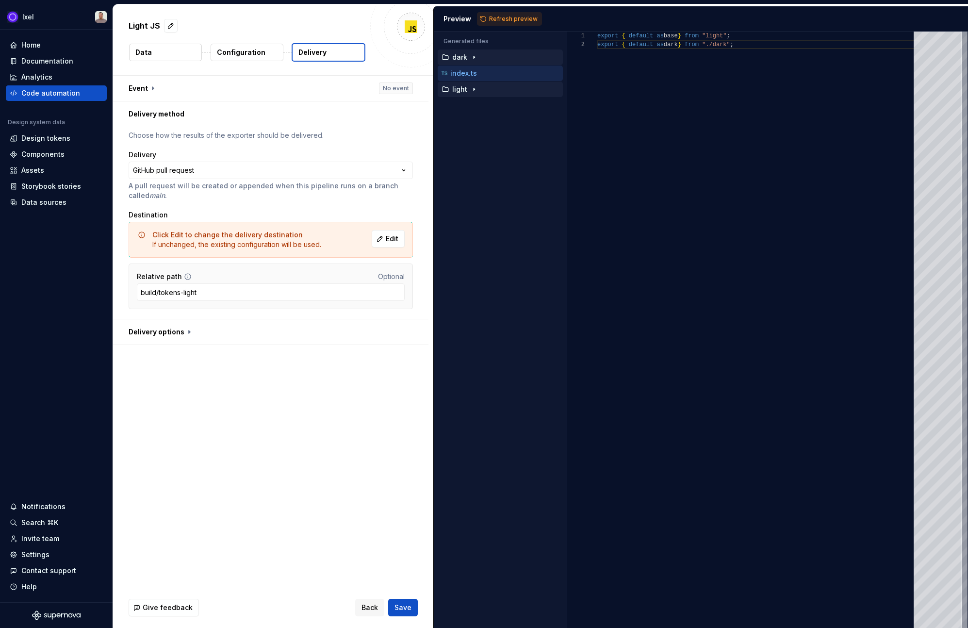
click at [453, 92] on p "light" at bounding box center [459, 89] width 15 height 8
click at [467, 105] on p "colors.ts" at bounding box center [473, 105] width 29 height 8
type textarea "**********"
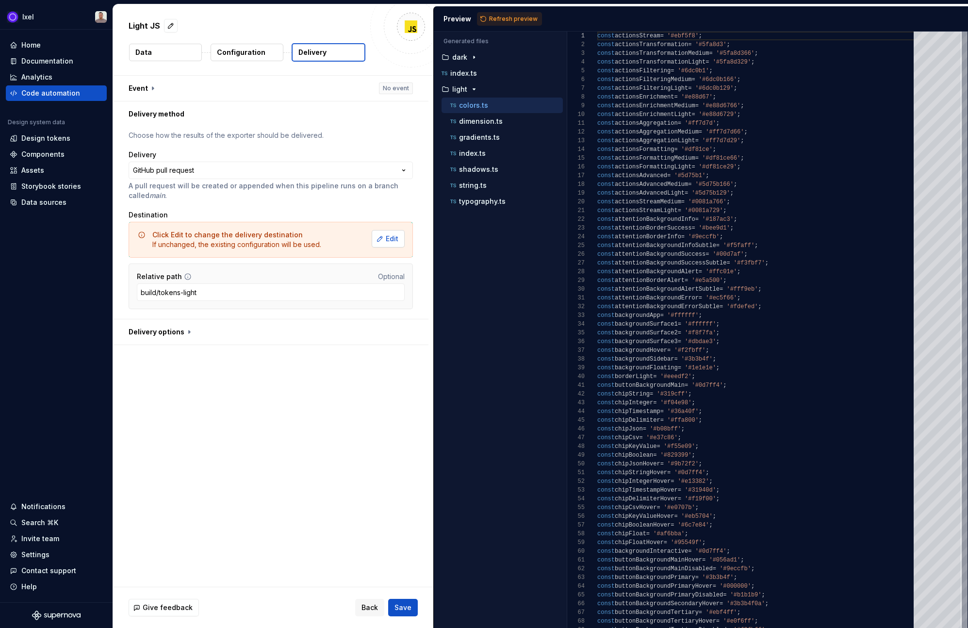
click at [392, 239] on span "Edit" at bounding box center [392, 239] width 13 height 10
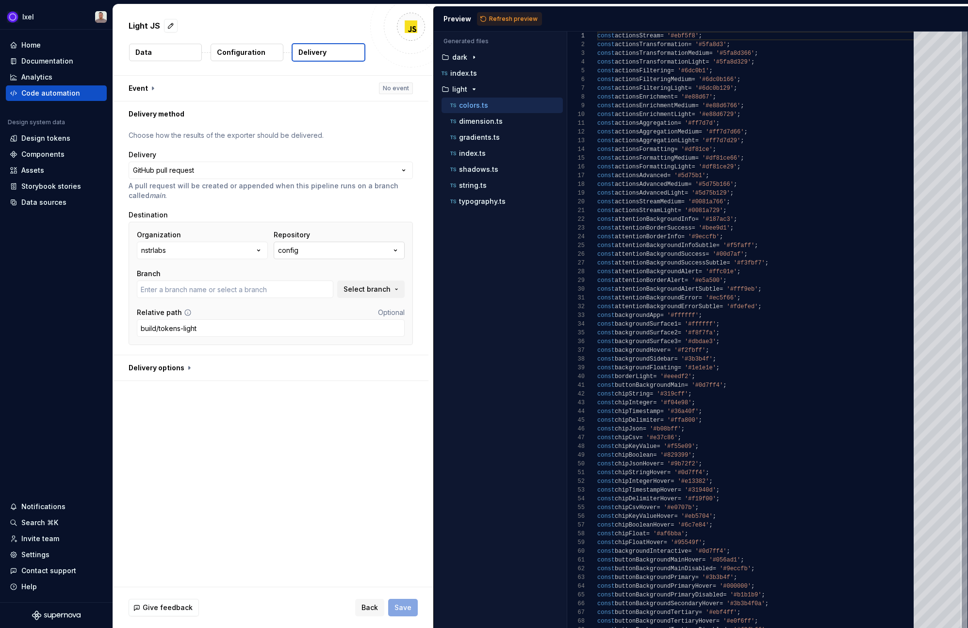
click at [354, 250] on button "config" at bounding box center [339, 250] width 131 height 17
type input "fix-go-yml-vulnerability-dependency"
click at [308, 305] on div "gloss" at bounding box center [300, 305] width 18 height 10
click at [291, 289] on input "add-icons" at bounding box center [235, 288] width 196 height 17
click at [364, 289] on span "Select branch" at bounding box center [366, 289] width 47 height 10
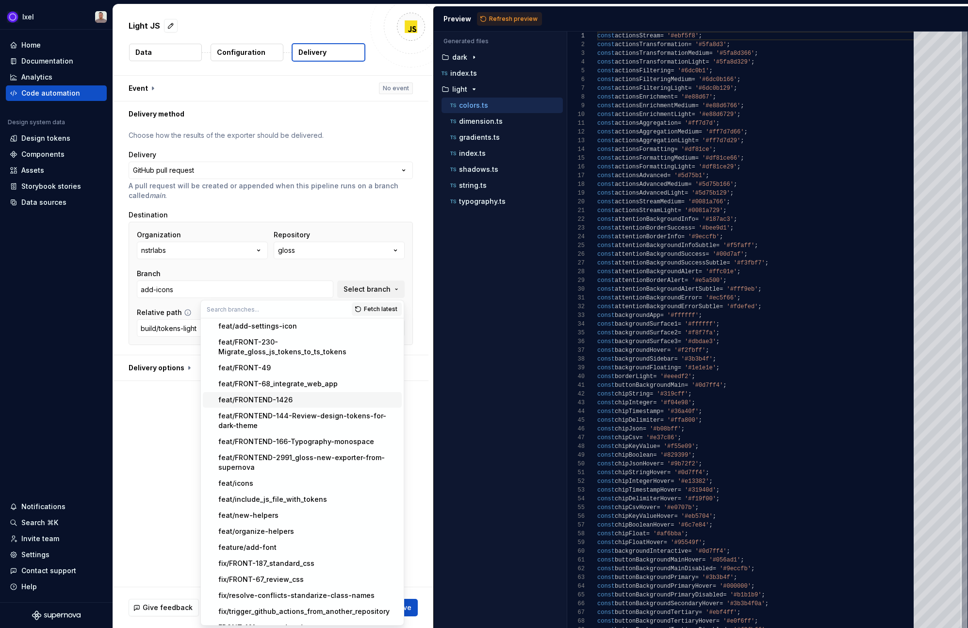
scroll to position [83, 0]
click at [313, 457] on div "feat/FRONTEND-2991_gloss-new-exporter-from-supernova" at bounding box center [307, 461] width 179 height 19
type input "feat/FRONTEND-2991_gloss-new-exporter-from-supernova"
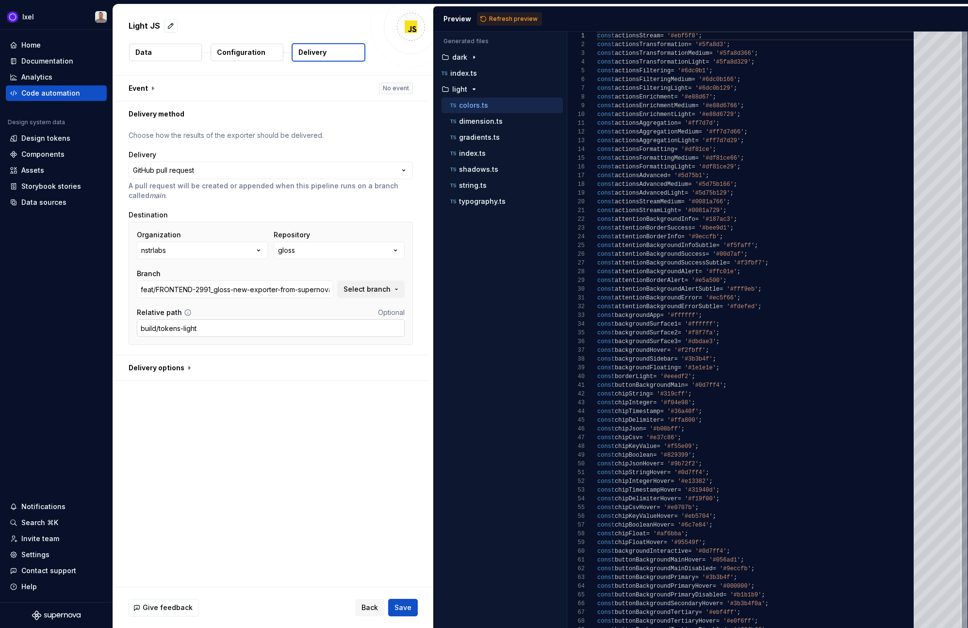
click at [216, 327] on input "build/tokens-light" at bounding box center [271, 327] width 268 height 17
type input "supernova"
click at [165, 368] on button "button" at bounding box center [270, 367] width 315 height 25
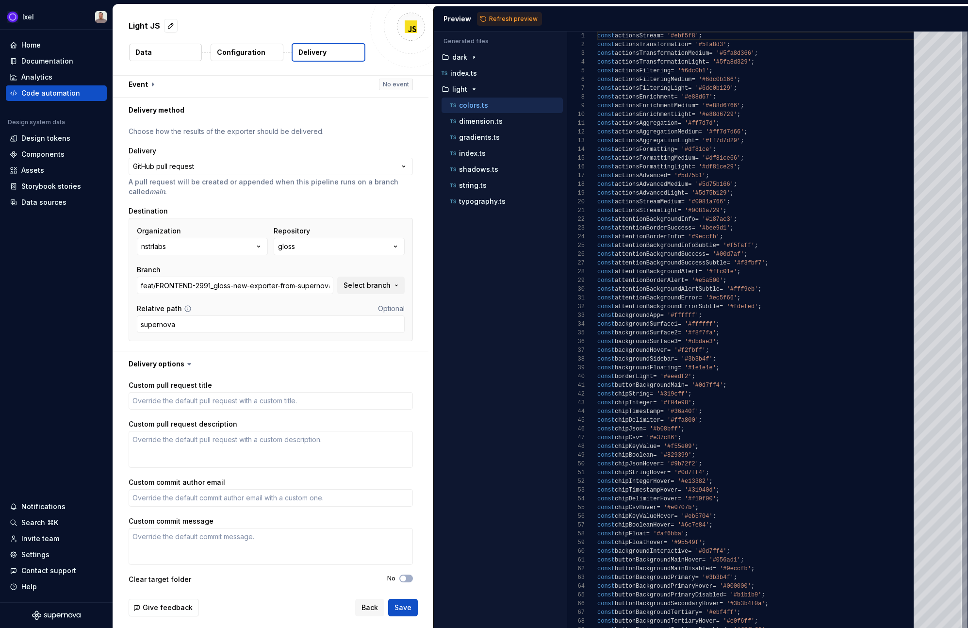
scroll to position [0, 0]
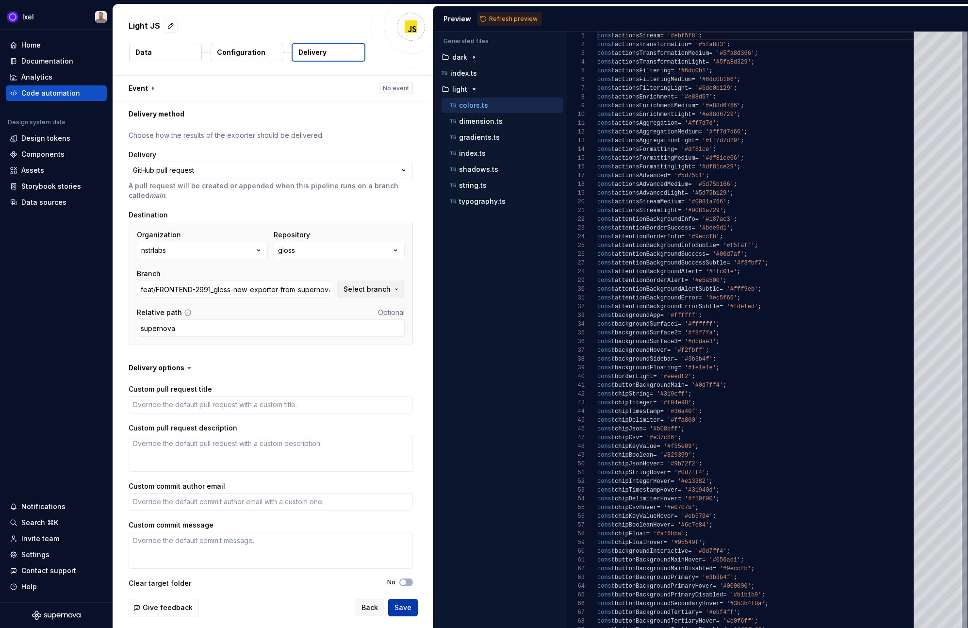
click at [402, 609] on span "Save" at bounding box center [402, 607] width 17 height 10
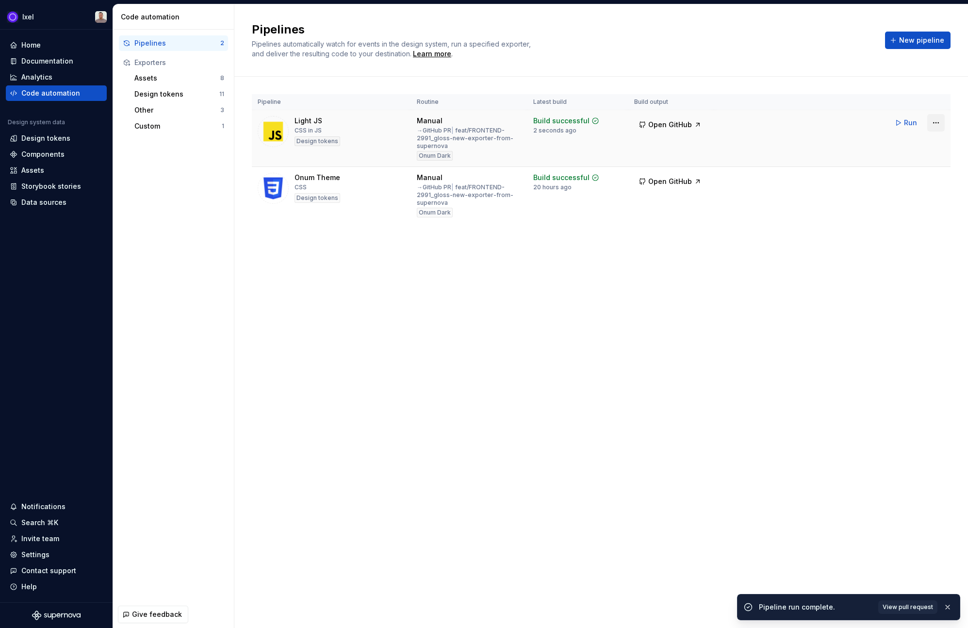
click at [938, 124] on html "Ixel Home Documentation Analytics Code automation Design system data Design tok…" at bounding box center [484, 314] width 968 height 628
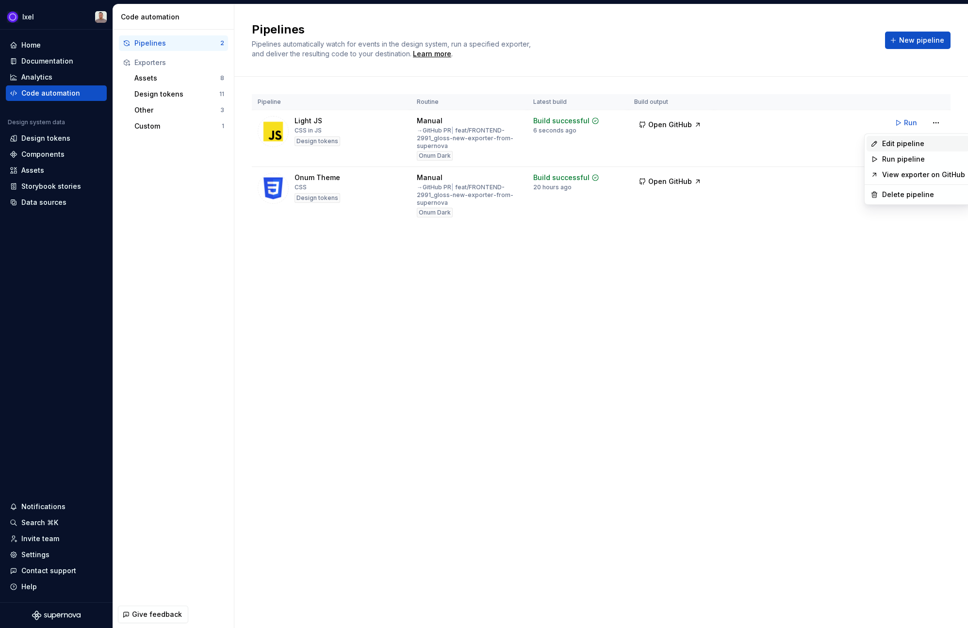
click at [901, 143] on div "Edit pipeline" at bounding box center [923, 144] width 83 height 10
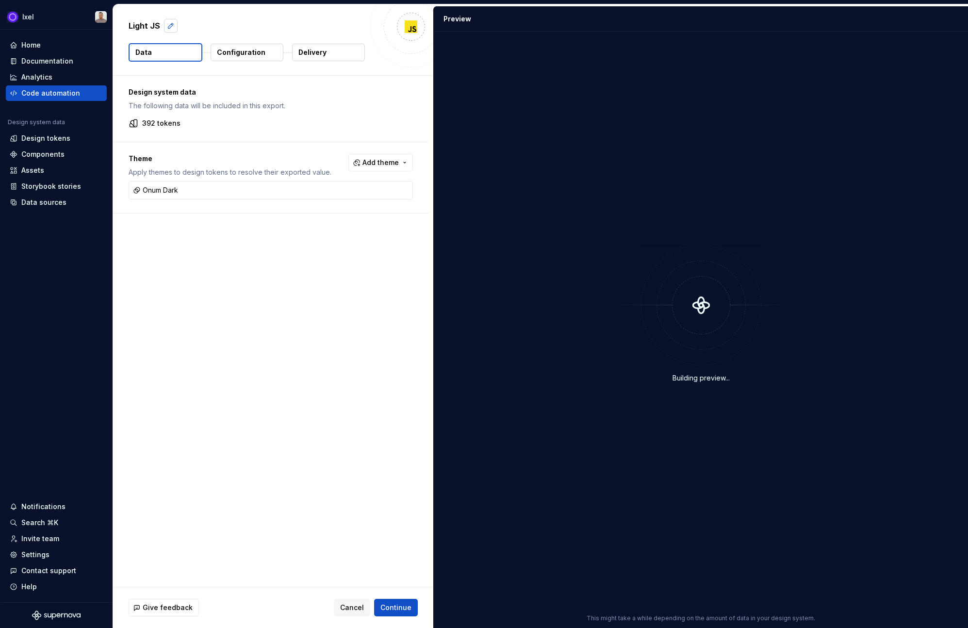
click at [169, 25] on button "button" at bounding box center [171, 26] width 14 height 14
click at [144, 27] on textarea "********" at bounding box center [246, 26] width 238 height 16
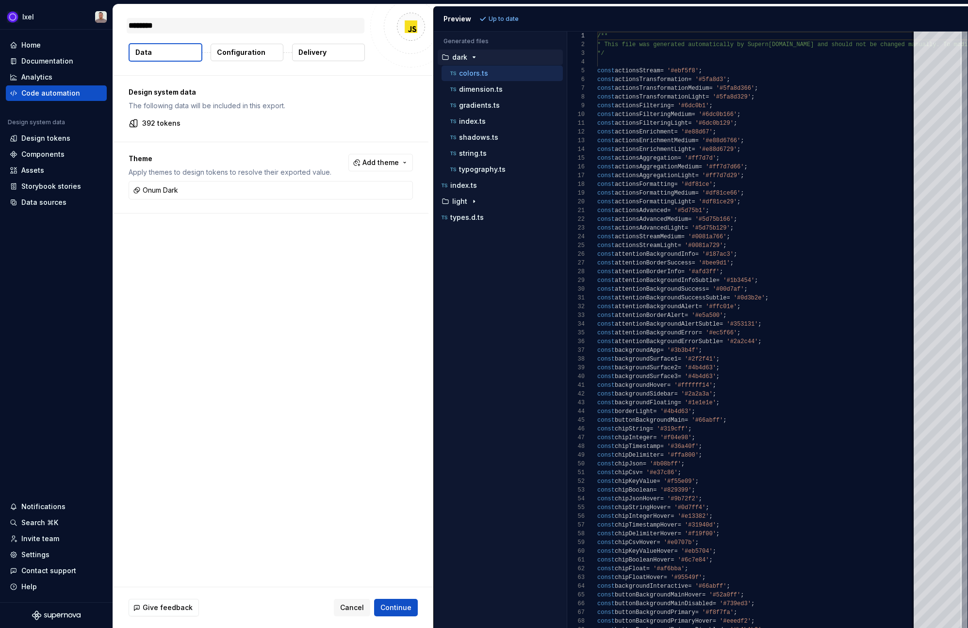
type textarea "*"
type textarea "**"
type textarea "*"
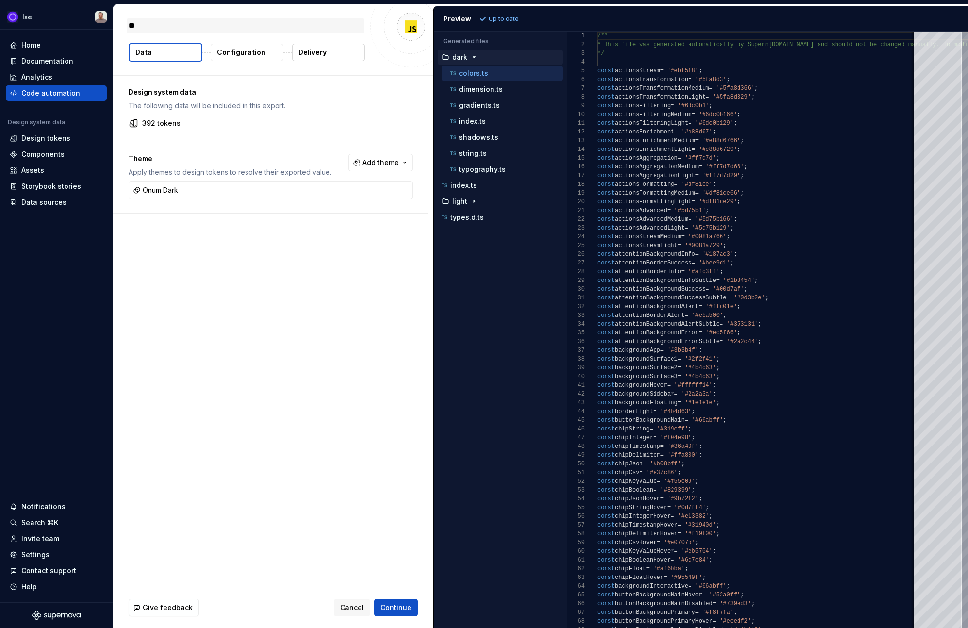
type textarea "***"
type textarea "*"
type textarea "****"
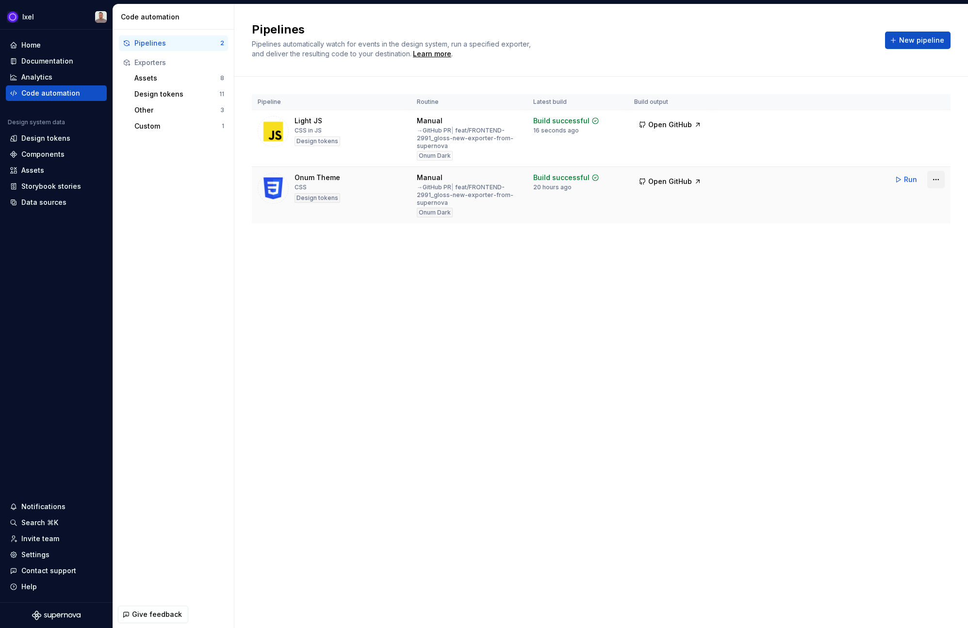
click at [935, 178] on html "Ixel Home Documentation Analytics Code automation Design system data Design tok…" at bounding box center [484, 314] width 968 height 628
click at [912, 199] on div "Edit pipeline" at bounding box center [923, 200] width 83 height 10
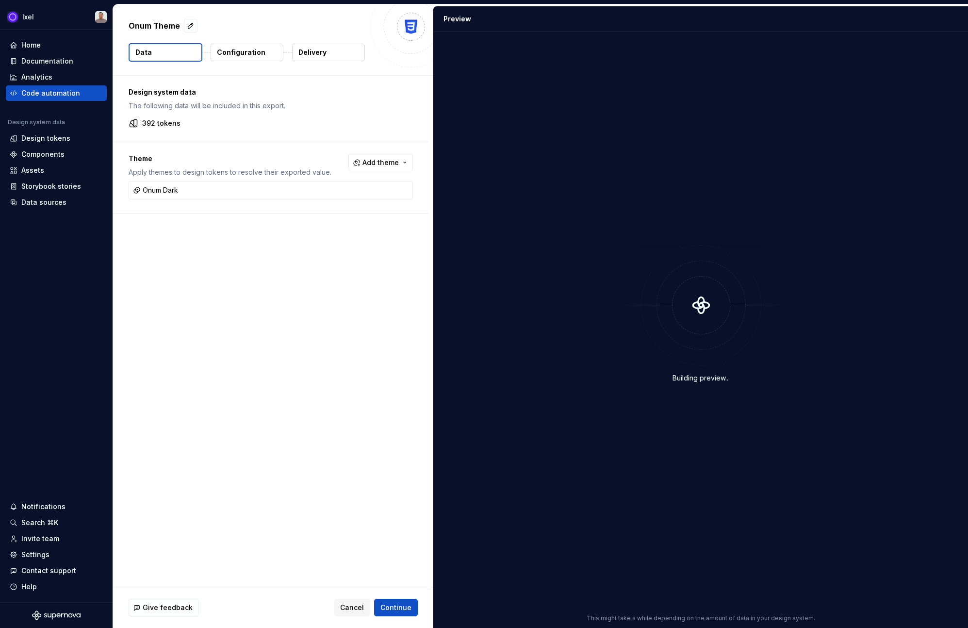
click at [182, 58] on button "Data" at bounding box center [166, 52] width 74 height 18
click at [190, 28] on button "button" at bounding box center [191, 26] width 14 height 14
click at [179, 27] on textarea "**********" at bounding box center [246, 26] width 238 height 16
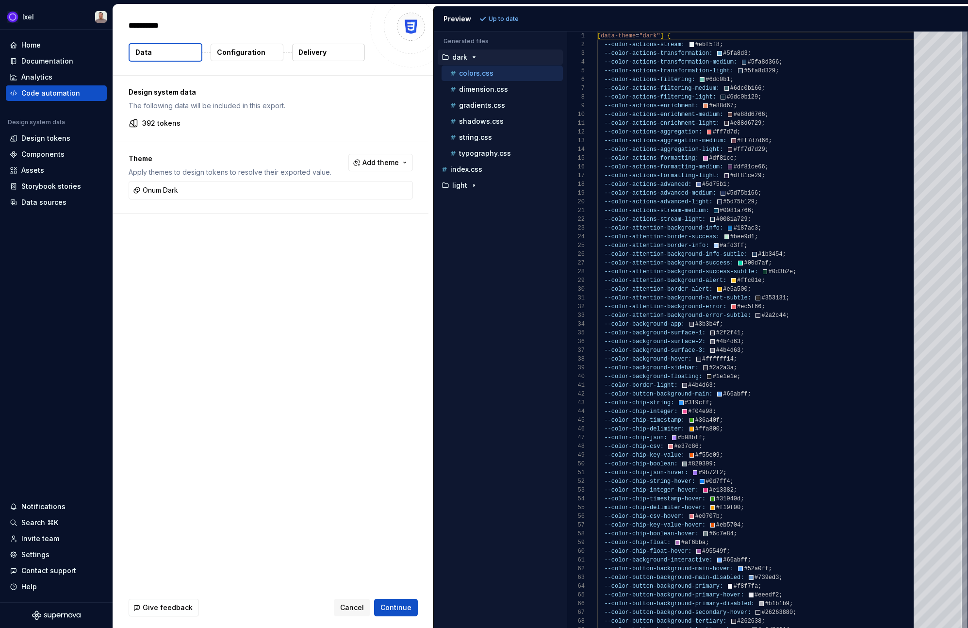
type textarea "*"
type textarea "**********"
type textarea "*"
type textarea "**********"
click at [357, 607] on span "Cancel" at bounding box center [352, 607] width 24 height 10
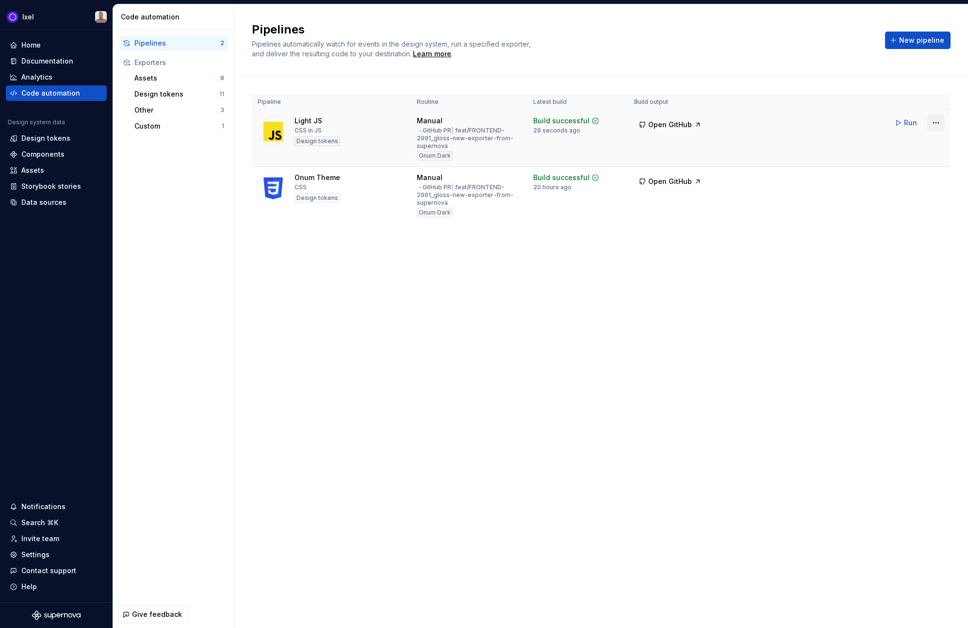
click at [937, 120] on html "Ixel Home Documentation Analytics Code automation Design system data Design tok…" at bounding box center [484, 314] width 968 height 628
click at [906, 144] on div "Edit pipeline" at bounding box center [923, 144] width 83 height 10
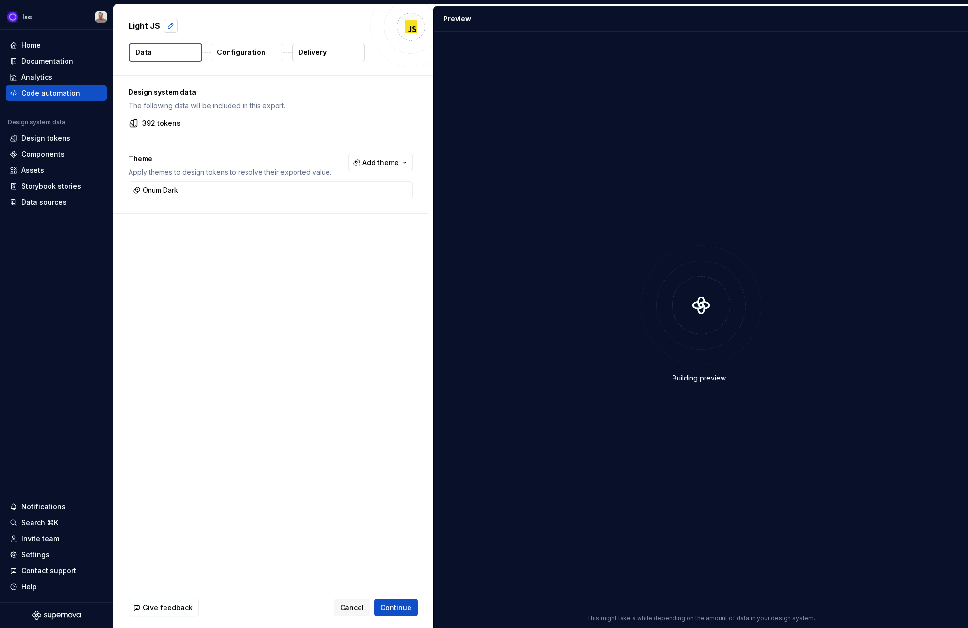
click at [172, 26] on button "button" at bounding box center [171, 26] width 14 height 14
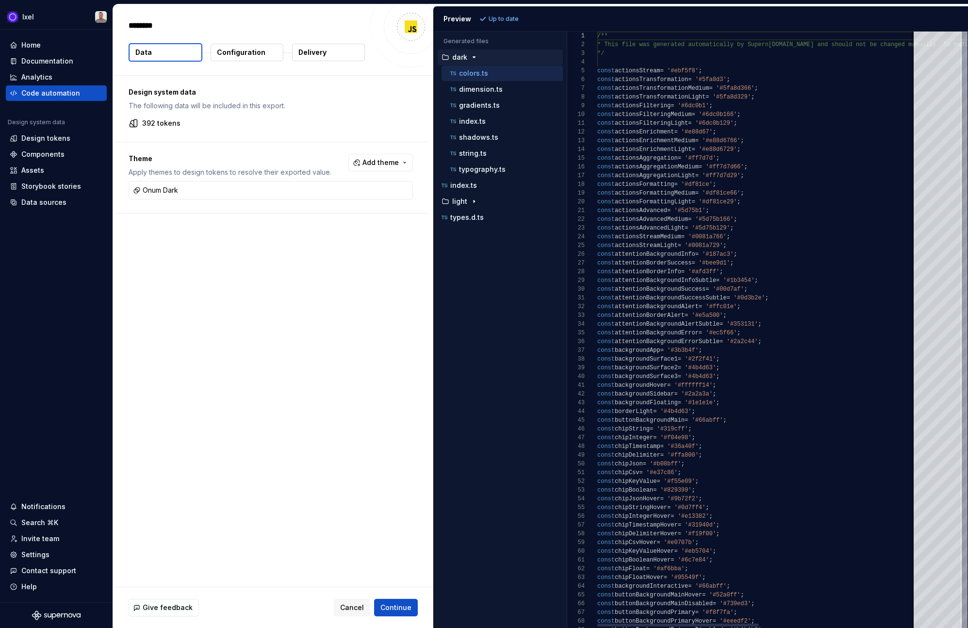
type textarea "*"
type textarea "**"
type textarea "*"
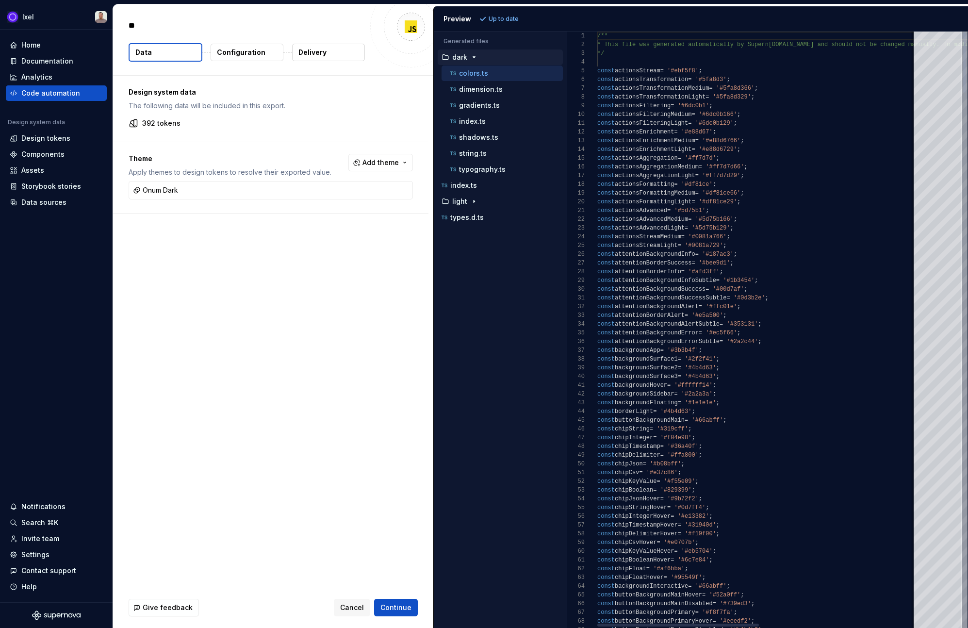
type textarea "***"
type textarea "*"
type textarea "****"
type textarea "*"
type textarea "****"
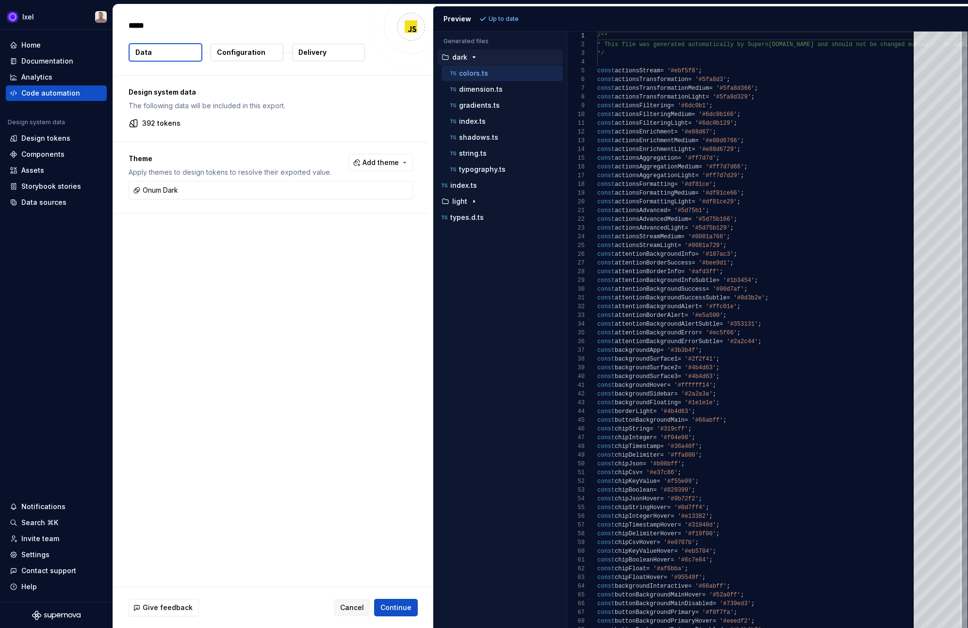
type textarea "*"
type textarea "******"
type textarea "*"
type textarea "*******"
type textarea "*"
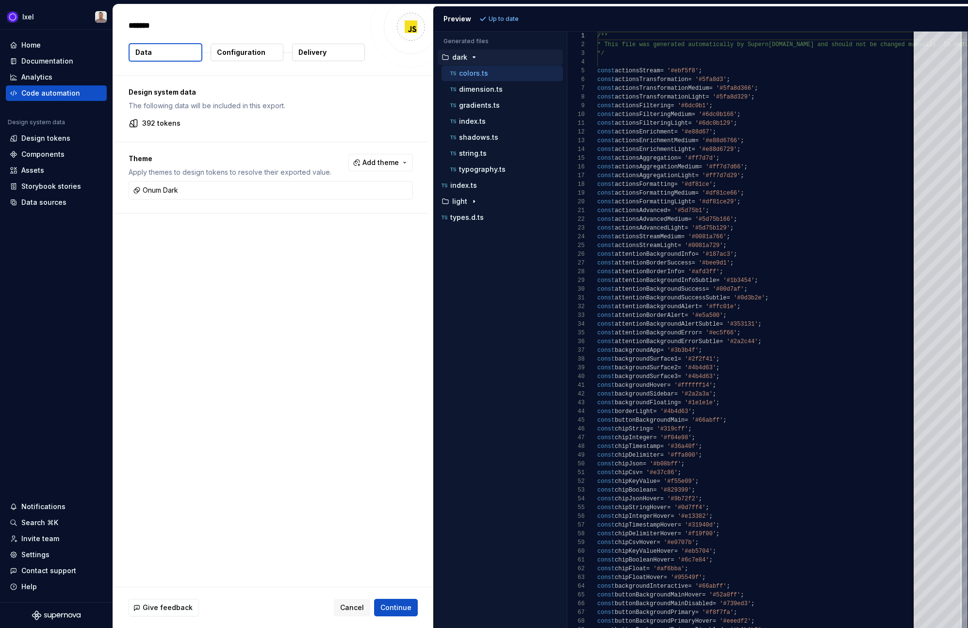
type textarea "********"
type textarea "*"
type textarea "*********"
type textarea "*"
type textarea "**********"
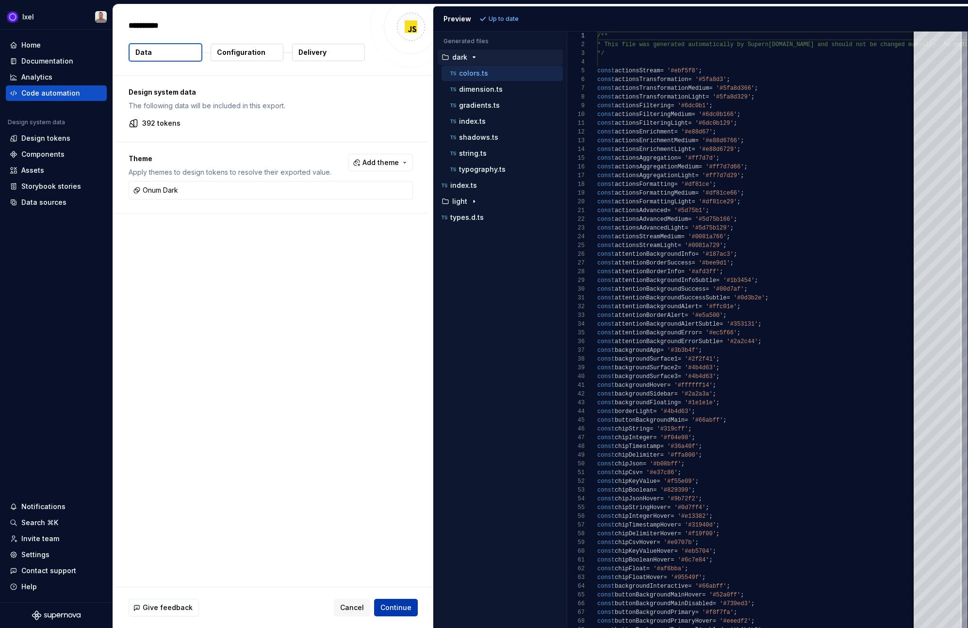
click at [399, 606] on span "Continue" at bounding box center [395, 607] width 31 height 10
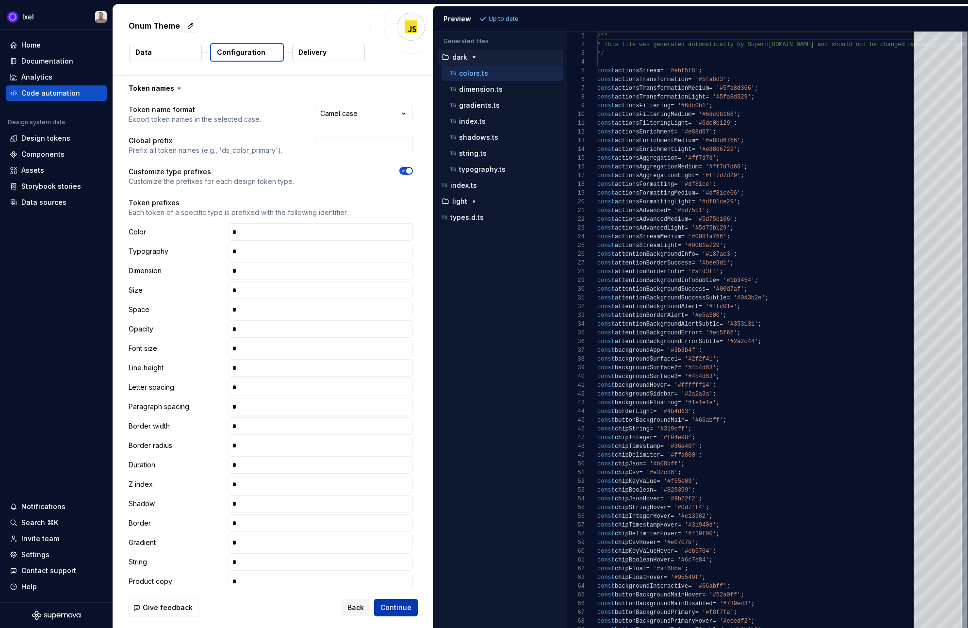
click at [399, 606] on span "Continue" at bounding box center [395, 607] width 31 height 10
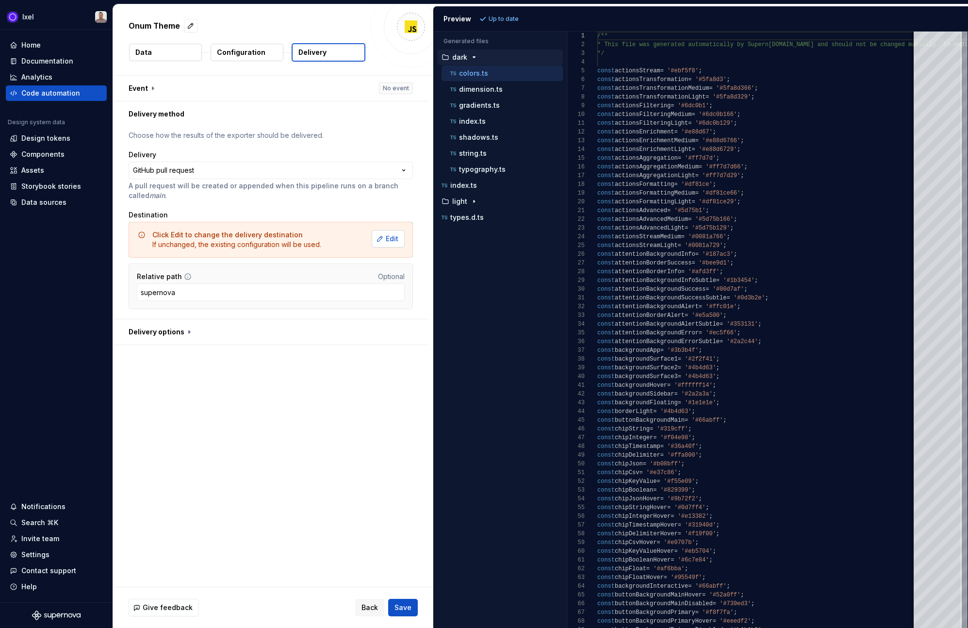
click at [390, 232] on button "Edit" at bounding box center [388, 238] width 33 height 17
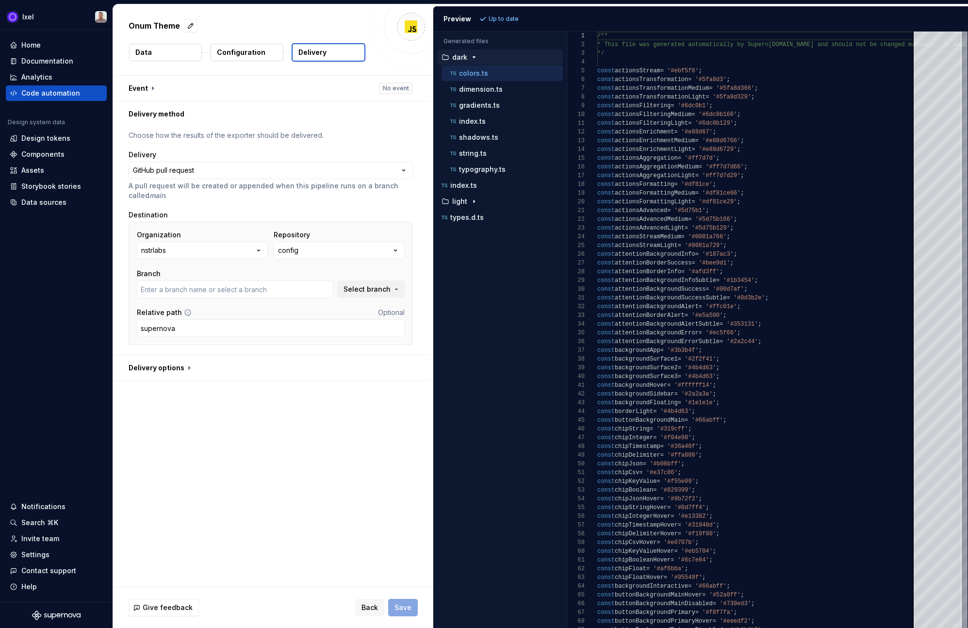
type input "fix-go-yml-vulnerability-dependency"
click at [320, 253] on button "config" at bounding box center [339, 250] width 131 height 17
click at [306, 297] on span "gloss" at bounding box center [351, 305] width 150 height 16
click at [271, 282] on input "text" at bounding box center [235, 288] width 196 height 17
click at [371, 291] on span "Select branch" at bounding box center [366, 289] width 47 height 10
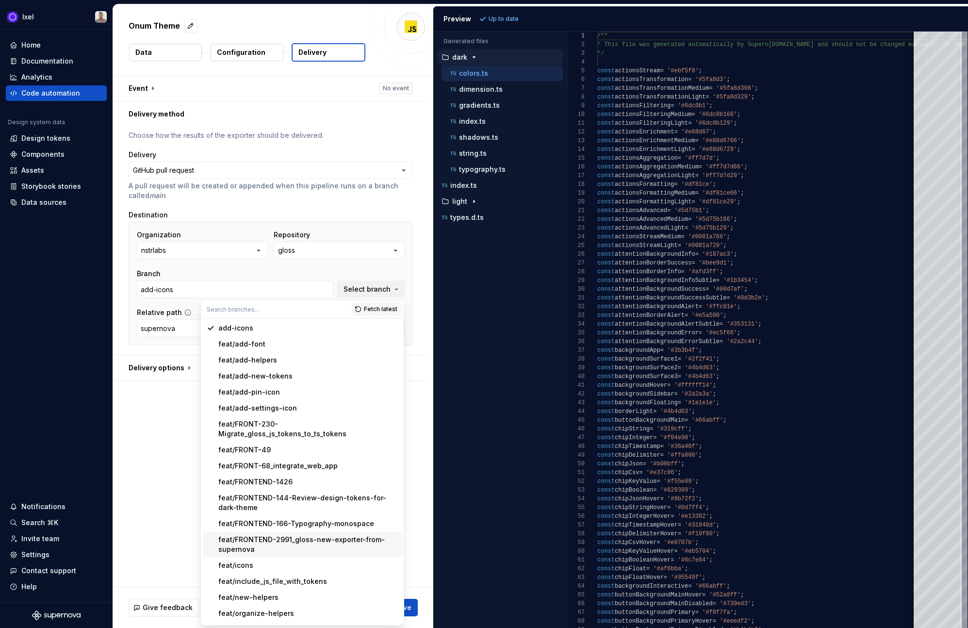
click at [308, 542] on div "feat/FRONTEND-2991_gloss-new-exporter-from-supernova" at bounding box center [307, 543] width 179 height 19
type input "feat/FRONTEND-2991_gloss-new-exporter-from-supernova"
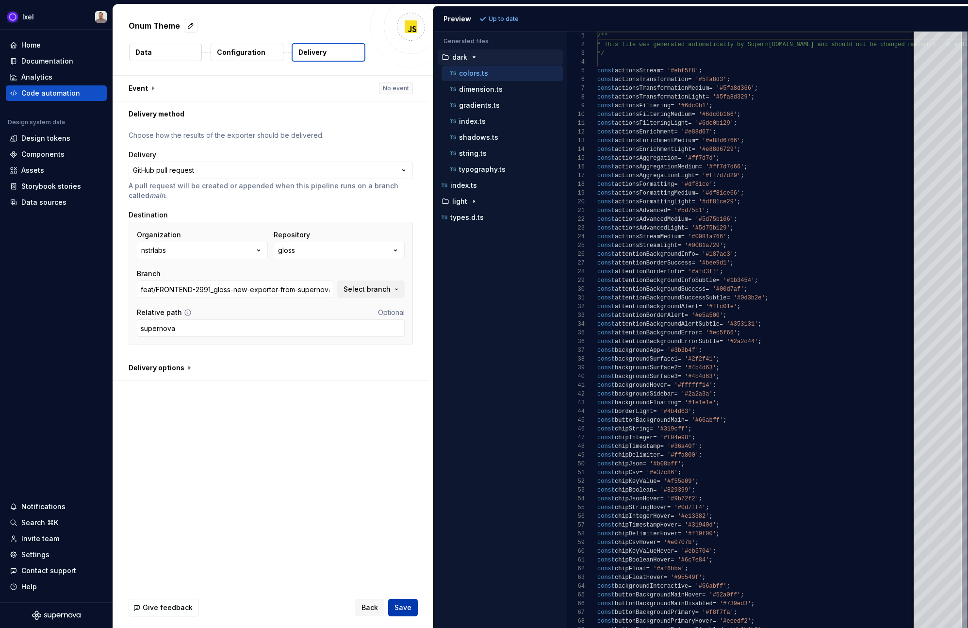
click at [406, 612] on span "Save" at bounding box center [402, 607] width 17 height 10
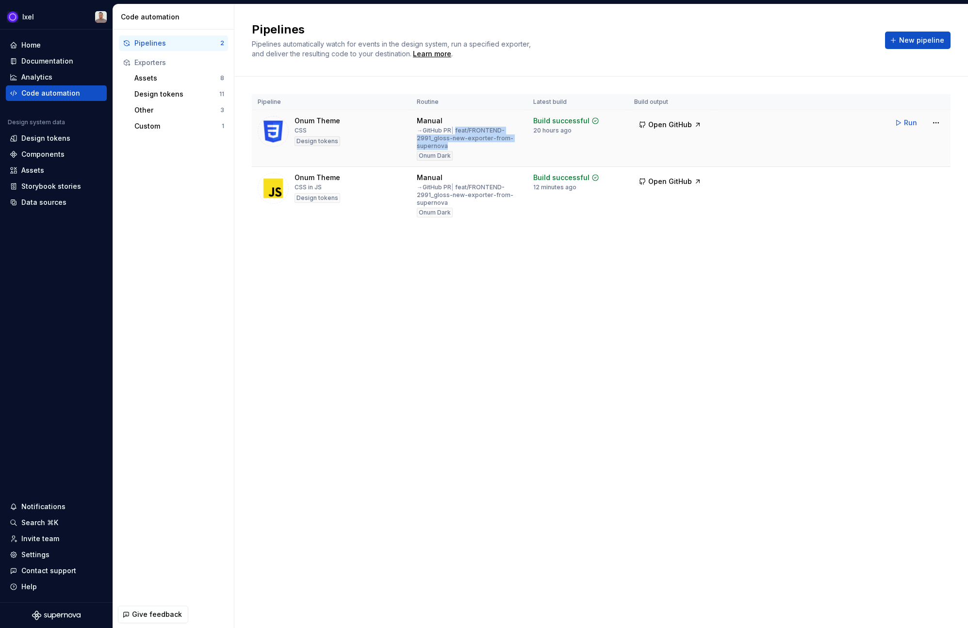
drag, startPoint x: 457, startPoint y: 129, endPoint x: 509, endPoint y: 144, distance: 53.8
click at [509, 144] on div "→ GitHub PR | feat/FRONTEND-2991_gloss-new-exporter-from-supernova" at bounding box center [469, 138] width 105 height 23
click at [936, 178] on html "Ixel Home Documentation Analytics Code automation Design system data Design tok…" at bounding box center [484, 314] width 968 height 628
click at [893, 201] on div "Edit pipeline" at bounding box center [923, 200] width 83 height 10
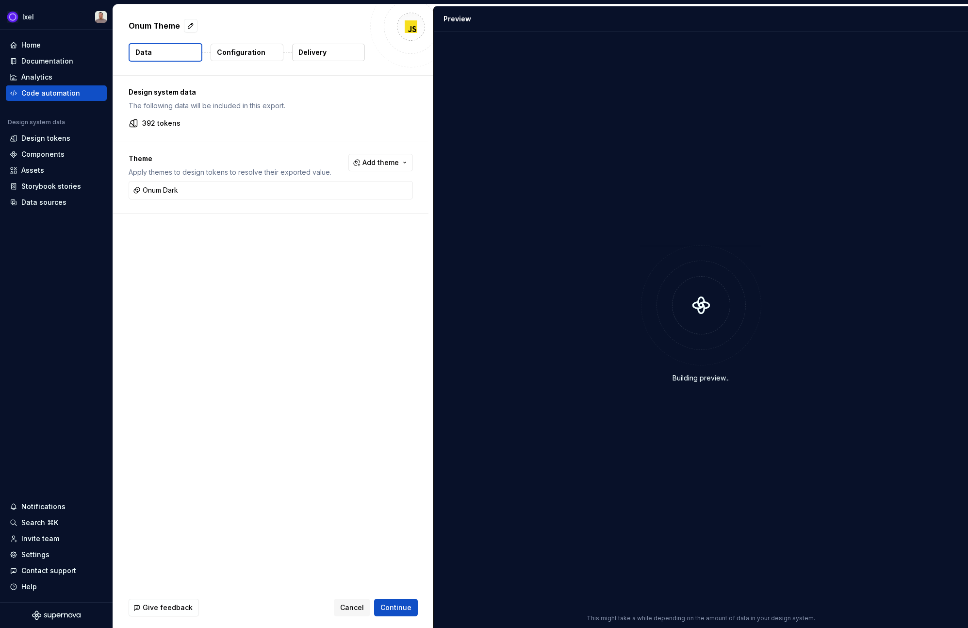
click at [323, 50] on p "Delivery" at bounding box center [312, 53] width 28 height 10
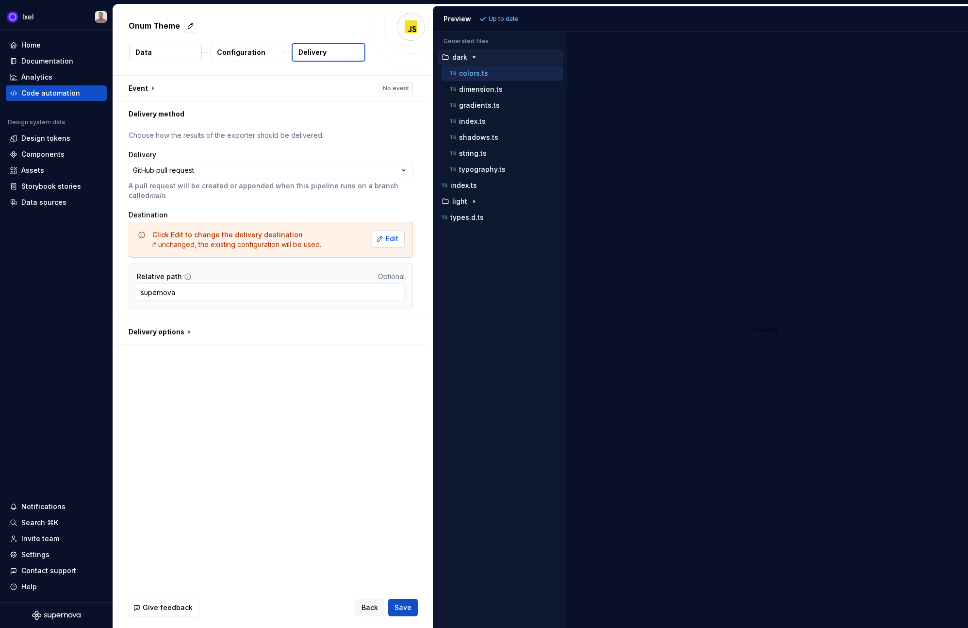
click at [388, 241] on span "Edit" at bounding box center [392, 239] width 13 height 10
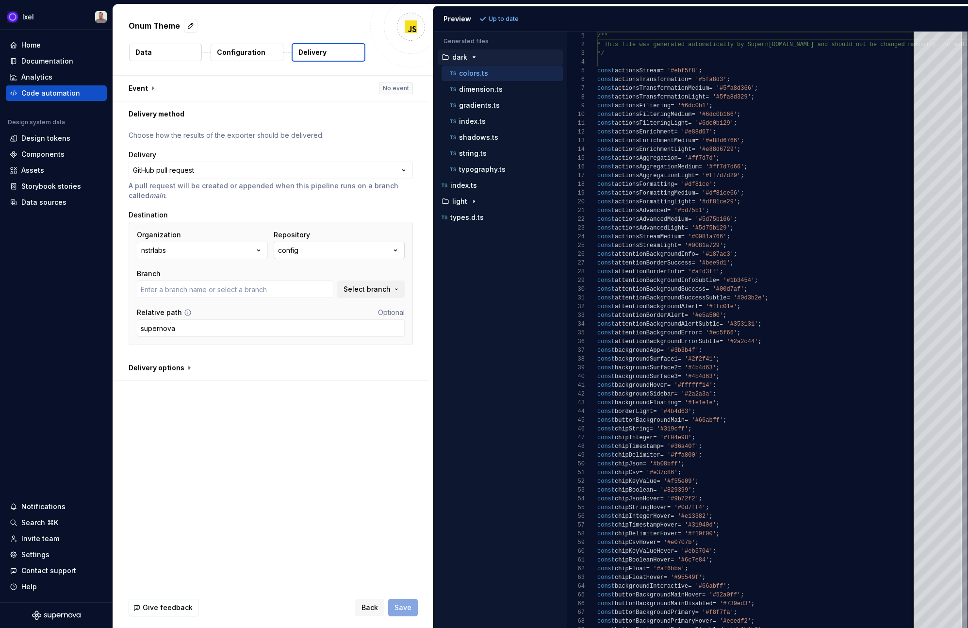
type input "fix-go-yml-vulnerability-dependency"
click at [310, 253] on button "config" at bounding box center [339, 250] width 131 height 17
click at [310, 306] on div "gloss" at bounding box center [356, 305] width 131 height 10
click at [361, 290] on span "Select branch" at bounding box center [366, 289] width 47 height 10
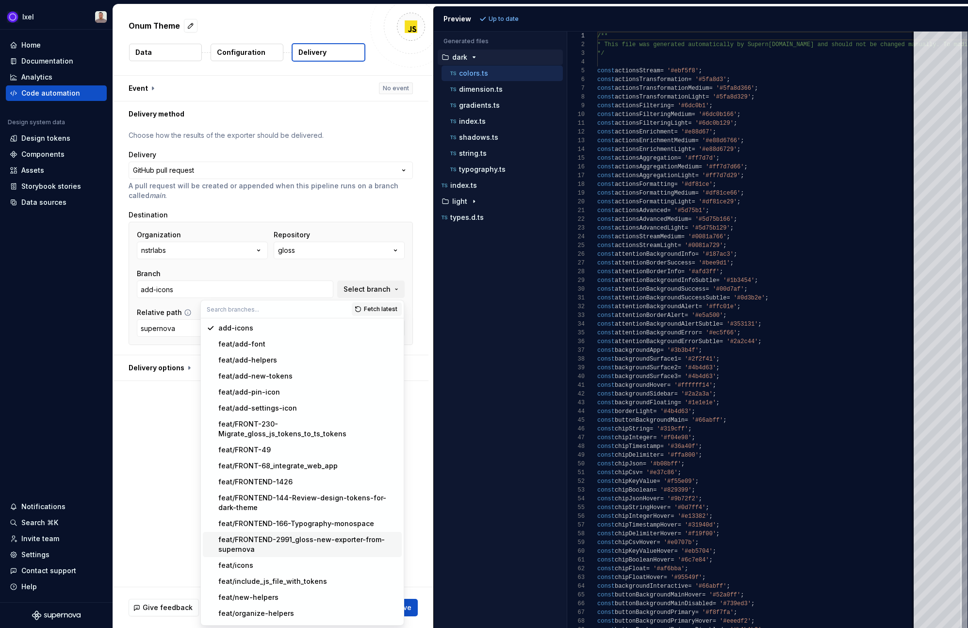
click at [308, 540] on div "feat/FRONTEND-2991_gloss-new-exporter-from-supernova" at bounding box center [307, 543] width 179 height 19
type input "feat/FRONTEND-2991_gloss-new-exporter-from-supernova"
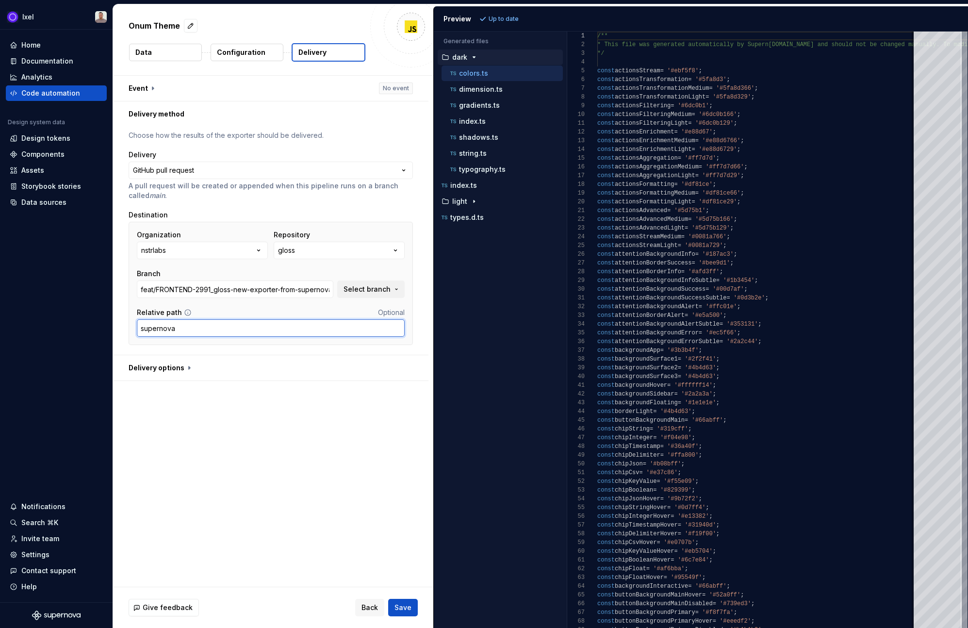
drag, startPoint x: 179, startPoint y: 330, endPoint x: 134, endPoint y: 329, distance: 44.6
click at [134, 329] on div "Organization nstrlabs Repository gloss Branch feat/FRONTEND-2991_gloss-new-expo…" at bounding box center [271, 283] width 284 height 123
click at [252, 54] on p "Configuration" at bounding box center [241, 53] width 49 height 10
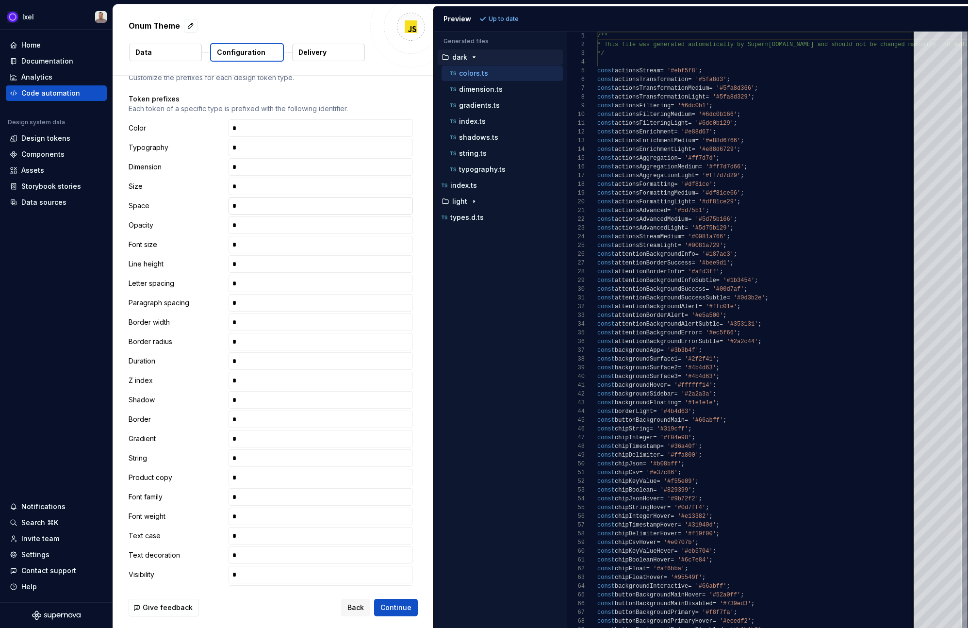
scroll to position [290, 0]
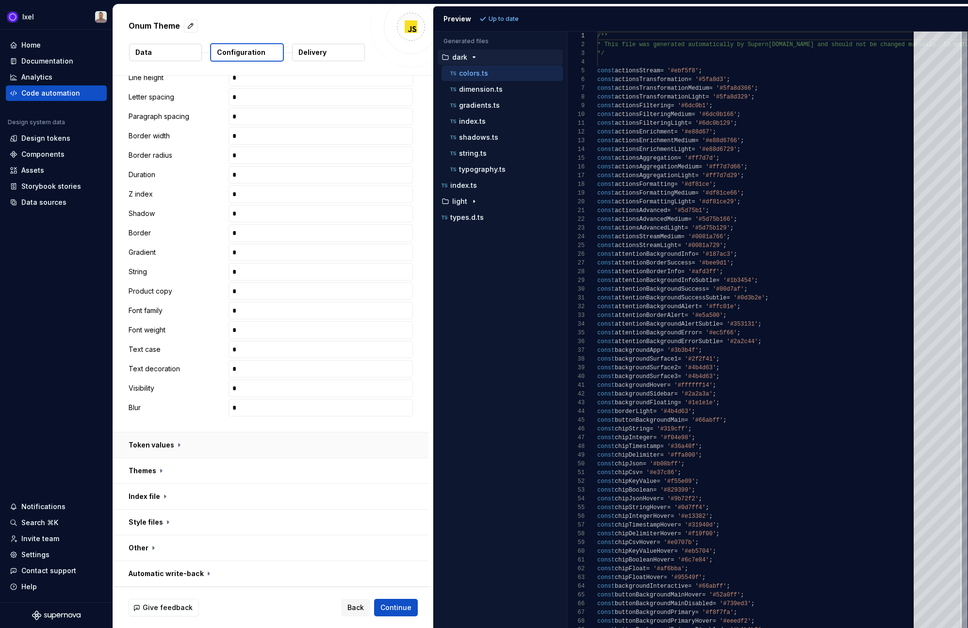
click at [195, 447] on button "button" at bounding box center [270, 444] width 315 height 25
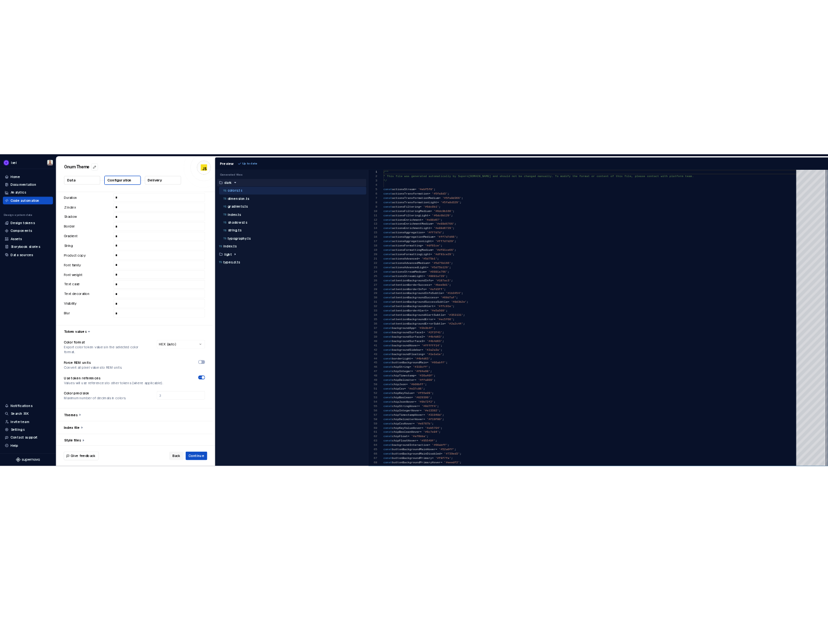
scroll to position [432, 0]
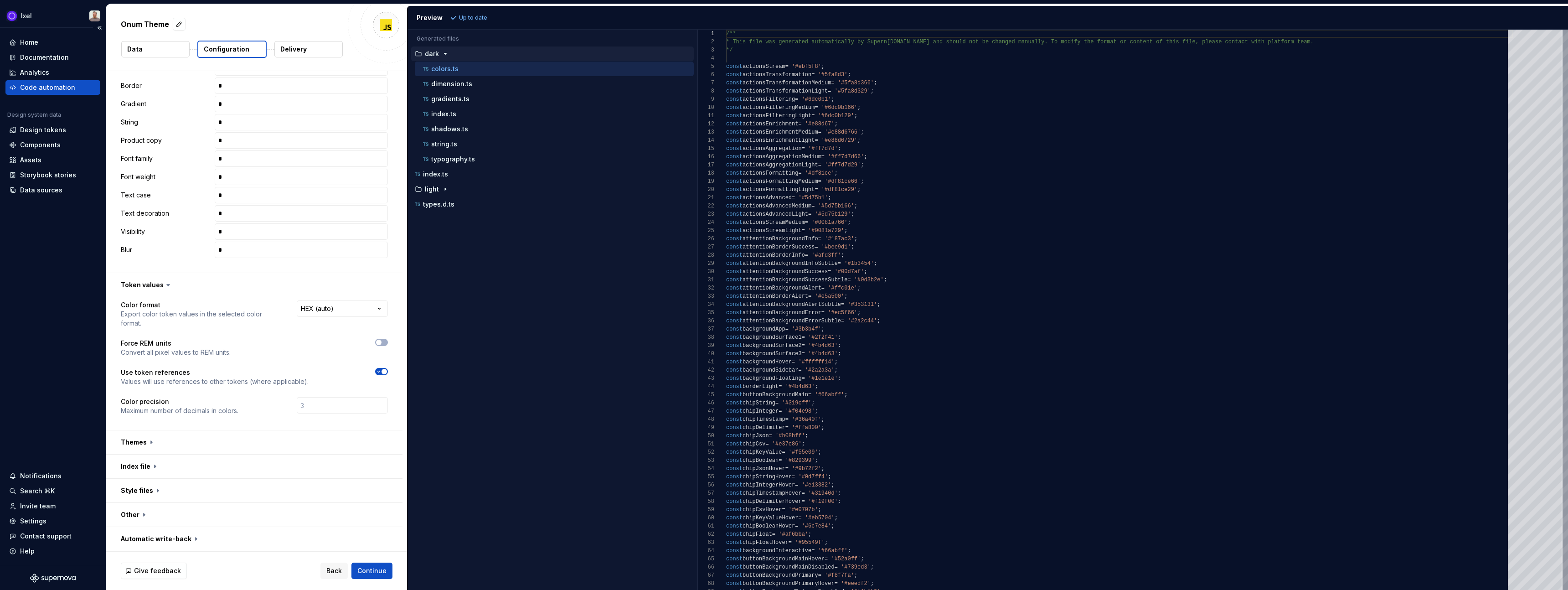
click at [46, 90] on div "Code automation" at bounding box center [47, 87] width 55 height 9
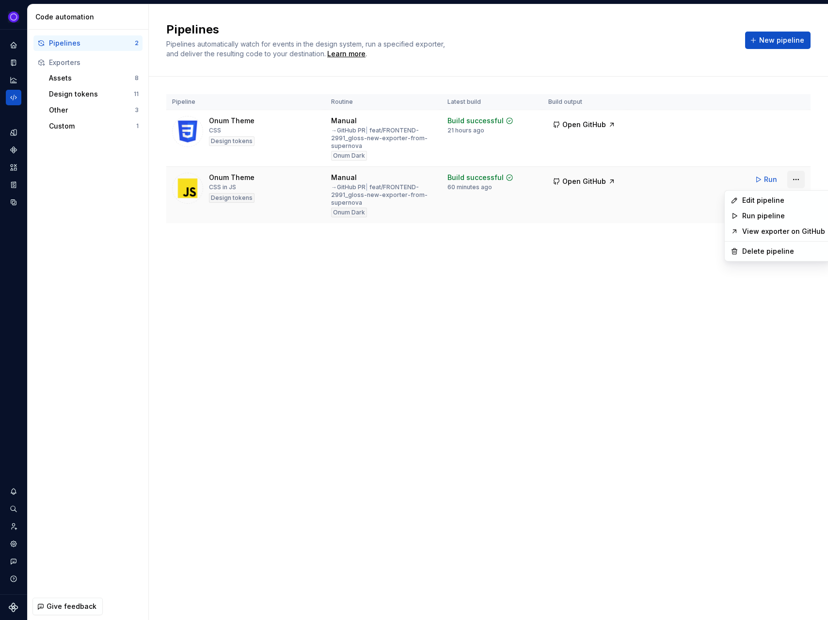
click at [796, 180] on html "Ixel Design system data Code automation Pipelines 2 Exporters Assets 8 Design t…" at bounding box center [414, 310] width 828 height 620
click at [762, 199] on div "Edit pipeline" at bounding box center [784, 200] width 83 height 10
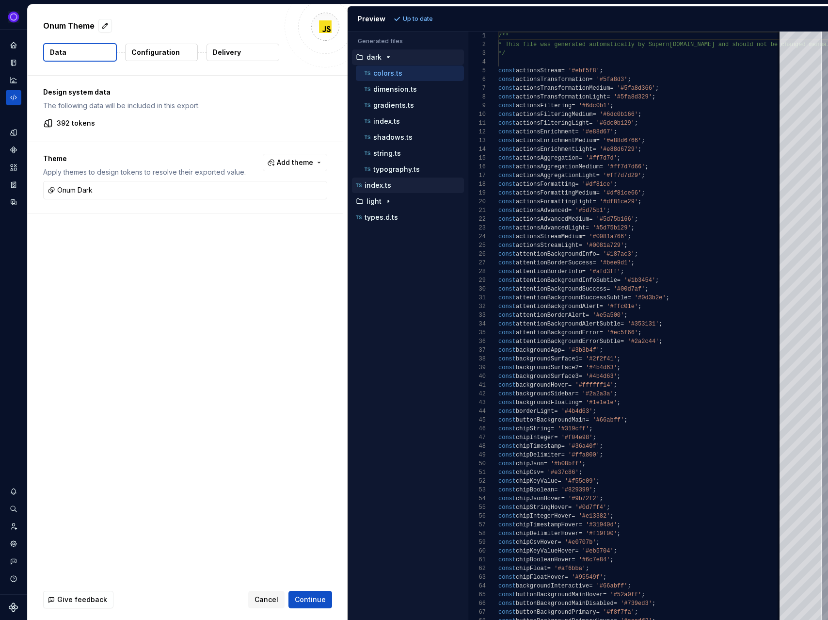
click at [379, 187] on p "index.ts" at bounding box center [378, 185] width 27 height 8
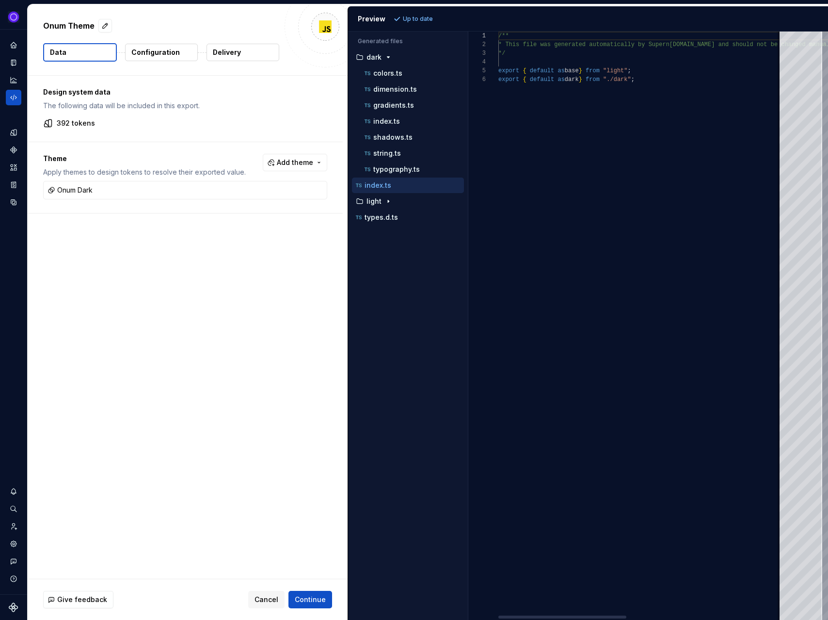
scroll to position [44, 0]
click at [399, 117] on div "index.ts" at bounding box center [413, 121] width 101 height 10
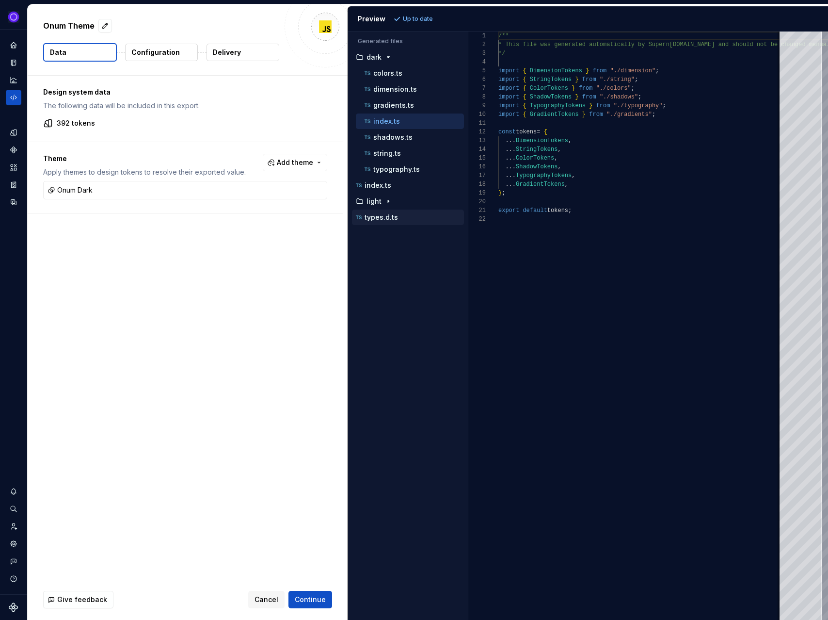
click at [377, 220] on p "types.d.ts" at bounding box center [381, 217] width 33 height 8
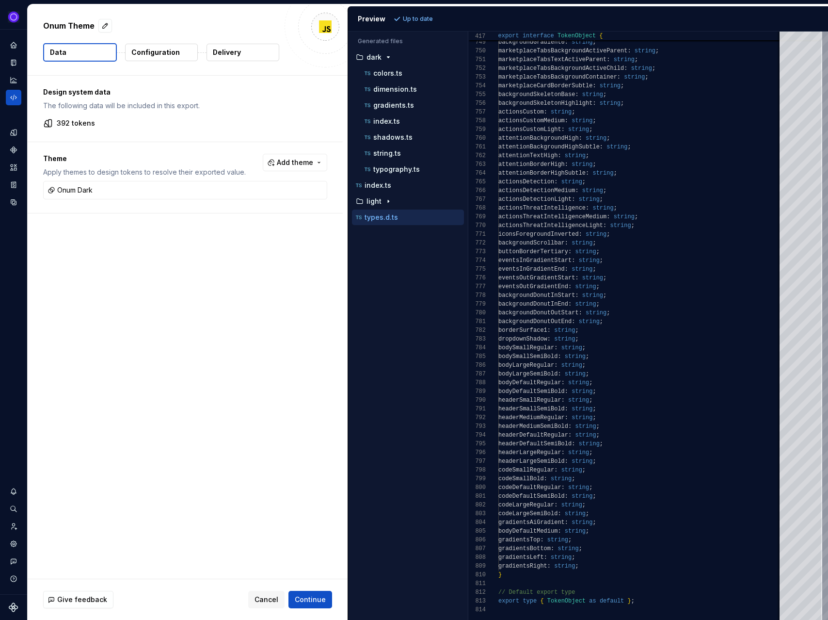
click at [149, 51] on p "Configuration" at bounding box center [155, 53] width 49 height 10
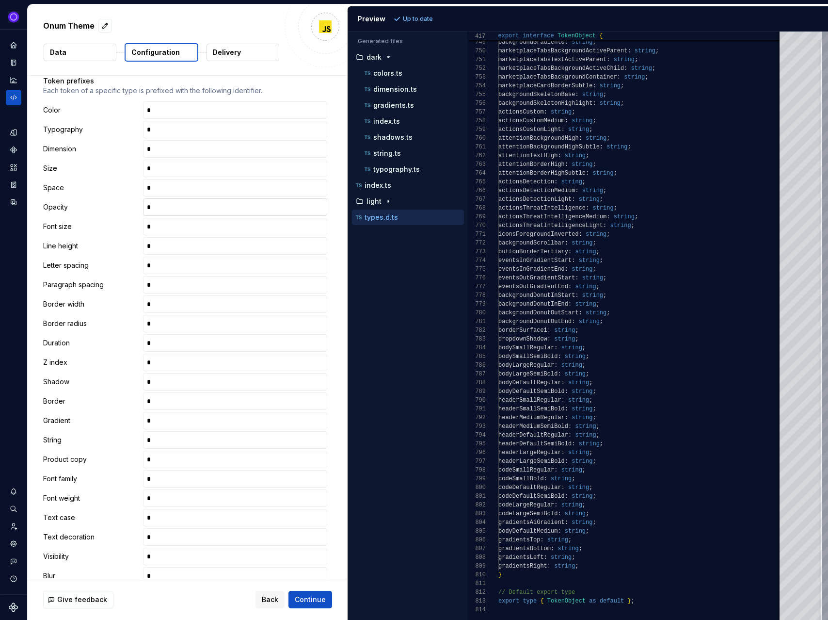
scroll to position [298, 0]
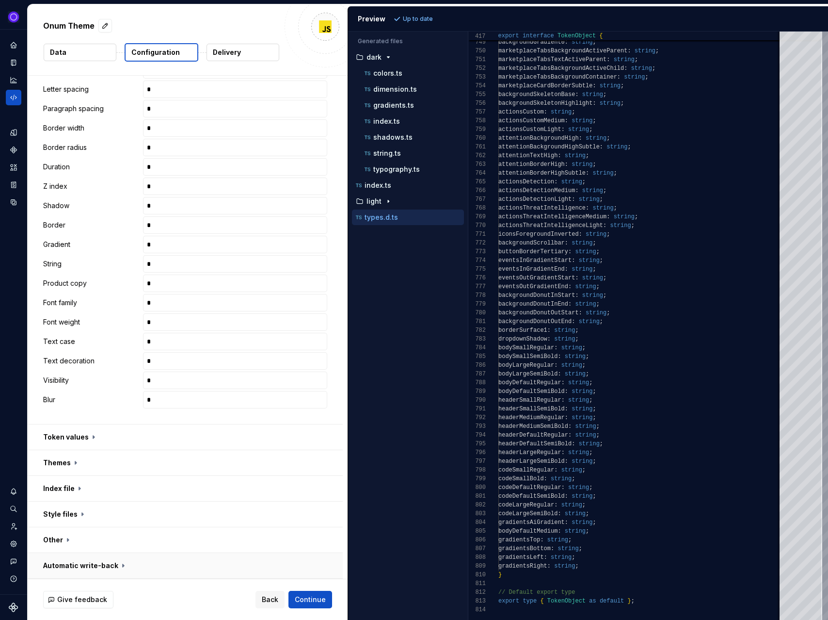
click at [120, 565] on button "button" at bounding box center [185, 565] width 315 height 25
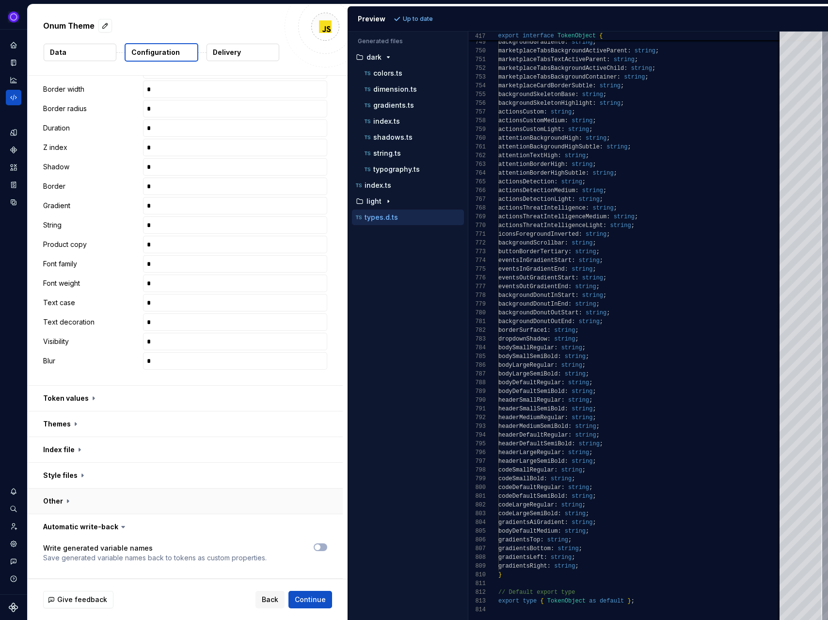
click at [91, 497] on button "button" at bounding box center [185, 500] width 315 height 25
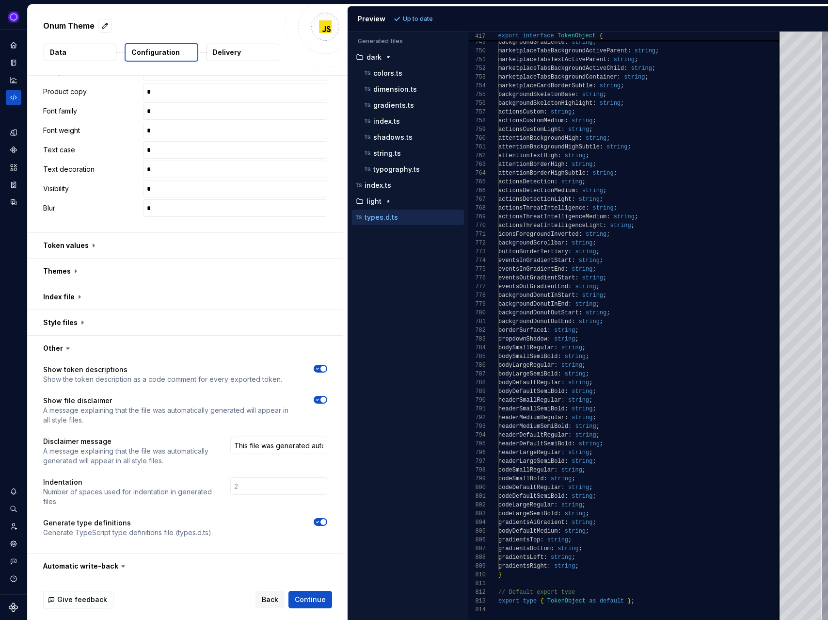
scroll to position [529, 0]
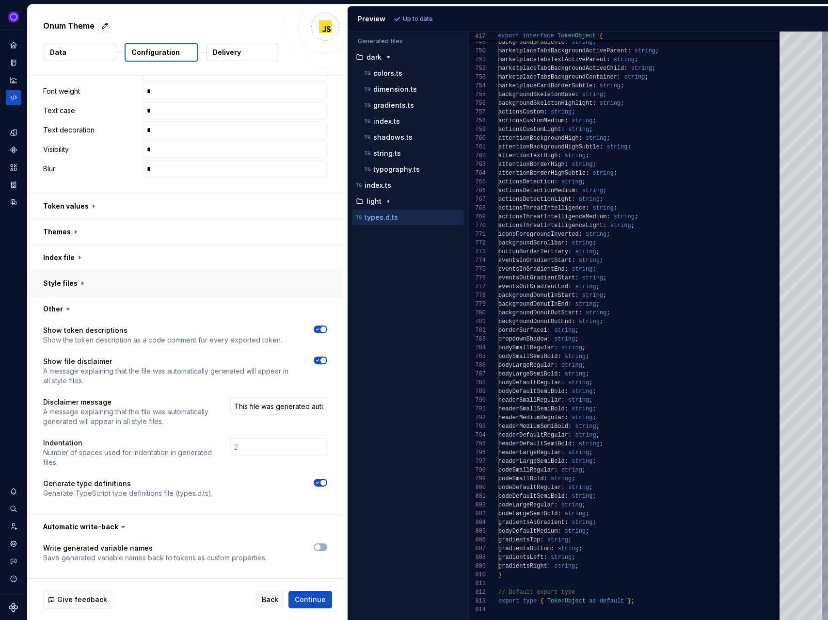
click at [76, 283] on button "button" at bounding box center [185, 283] width 315 height 25
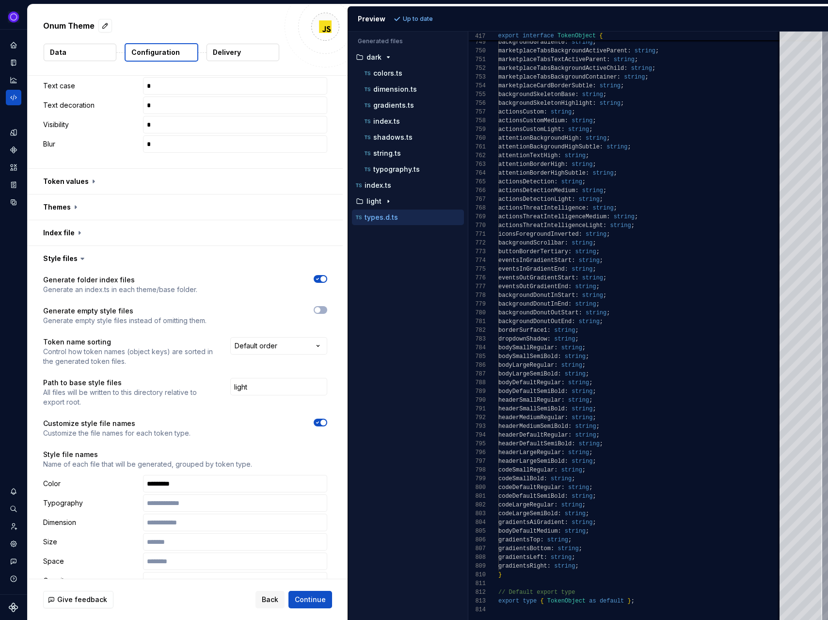
scroll to position [490, 0]
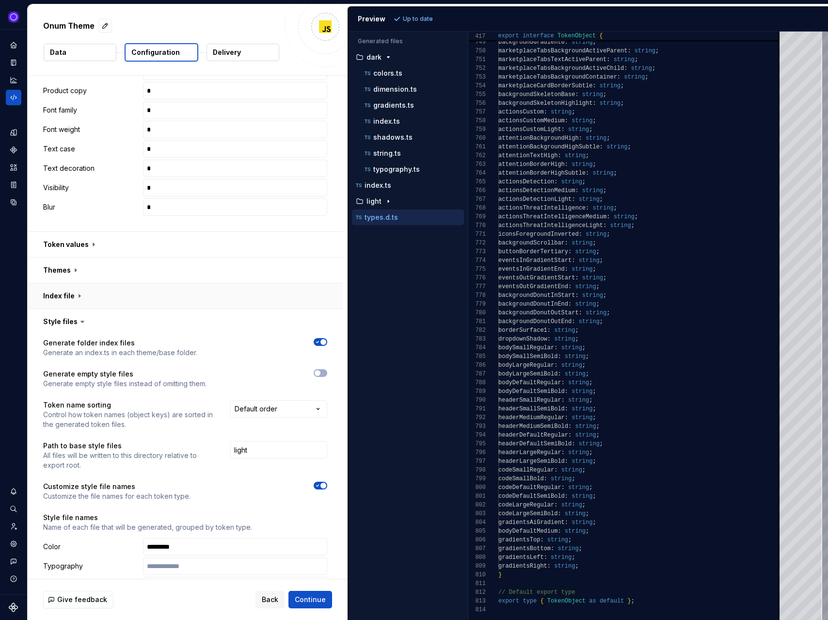
click at [66, 291] on button "button" at bounding box center [185, 295] width 315 height 25
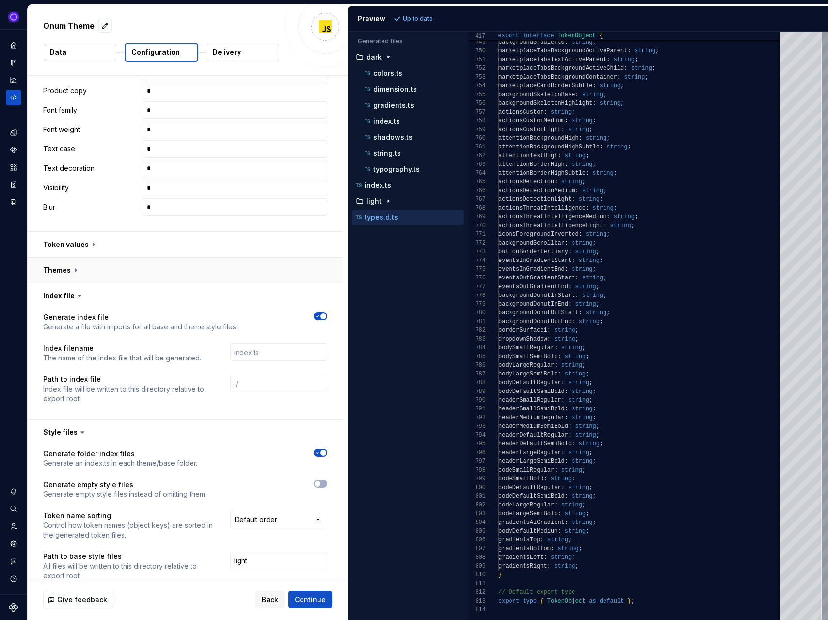
click at [59, 271] on button "button" at bounding box center [185, 270] width 315 height 25
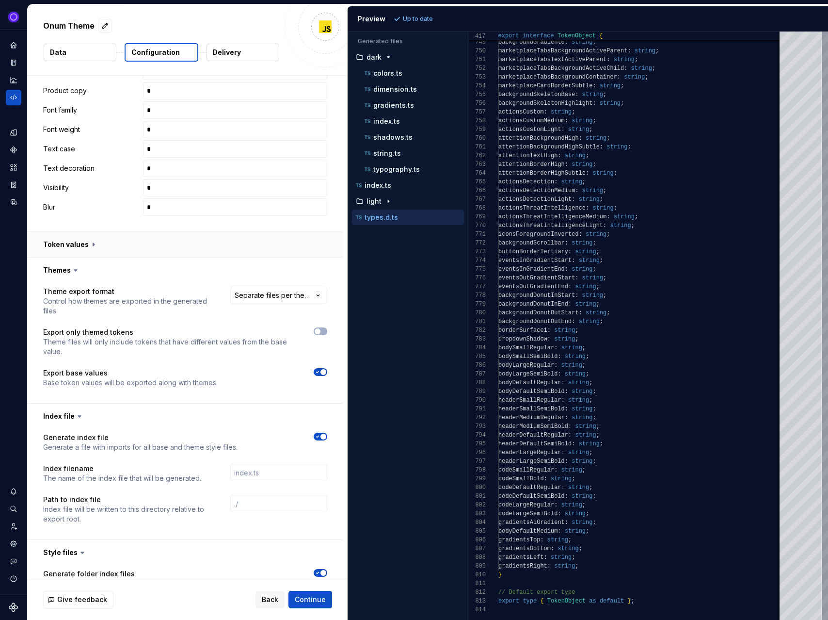
click at [59, 244] on button "button" at bounding box center [185, 244] width 315 height 25
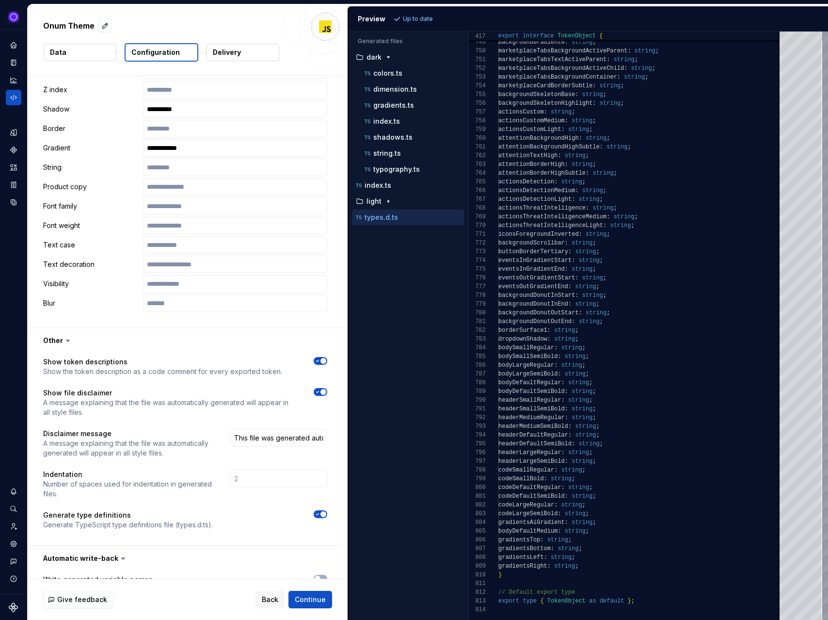
scroll to position [1603, 0]
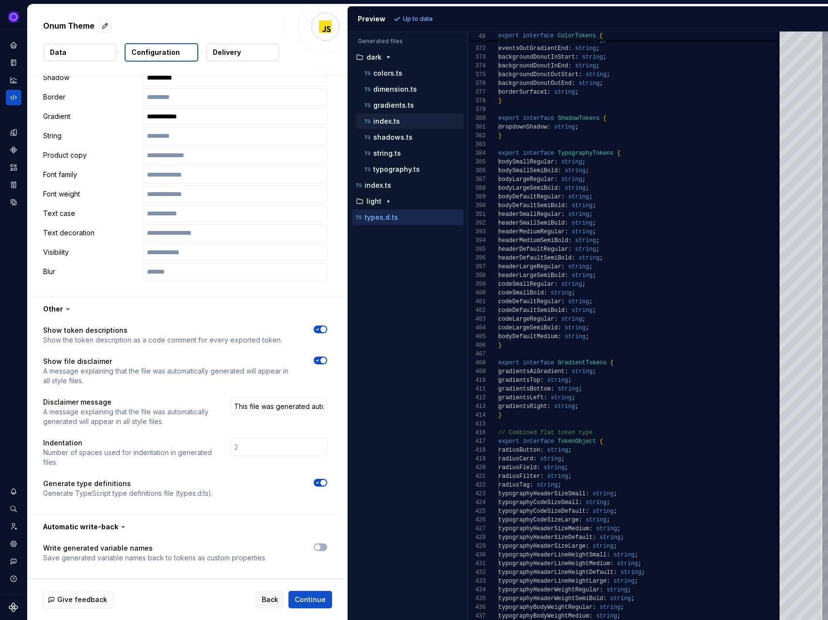
click at [395, 123] on p "index.ts" at bounding box center [386, 121] width 27 height 8
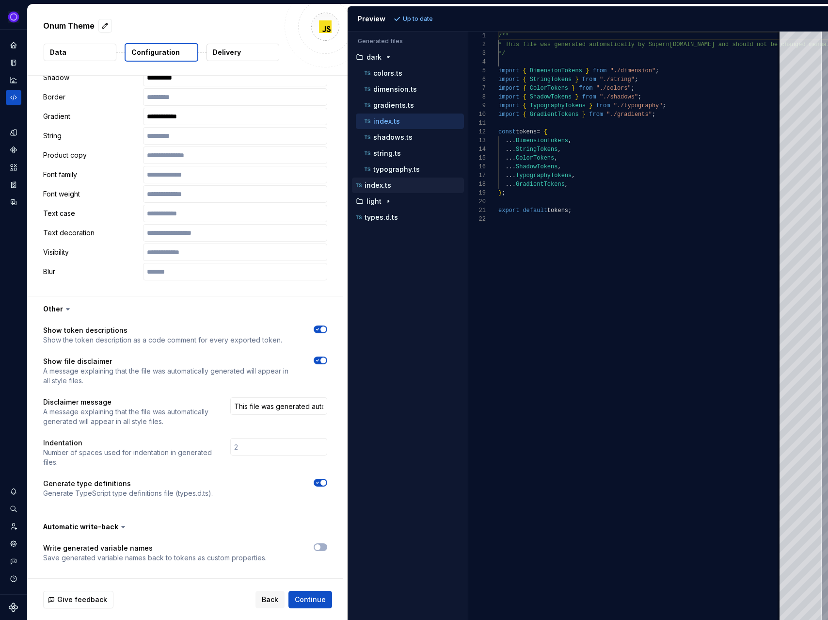
click at [381, 184] on p "index.ts" at bounding box center [378, 185] width 27 height 8
type textarea "**********"
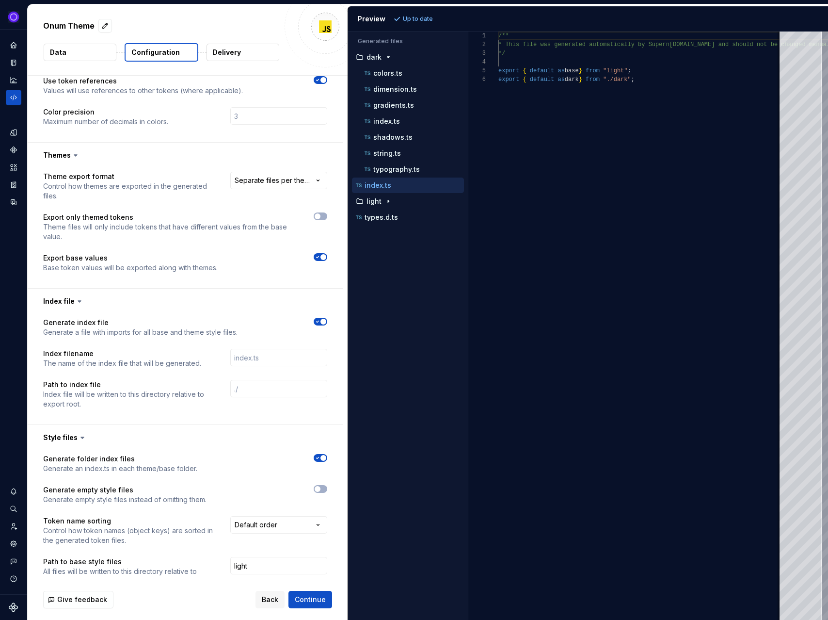
scroll to position [746, 0]
click at [321, 323] on span "button" at bounding box center [324, 322] width 6 height 6
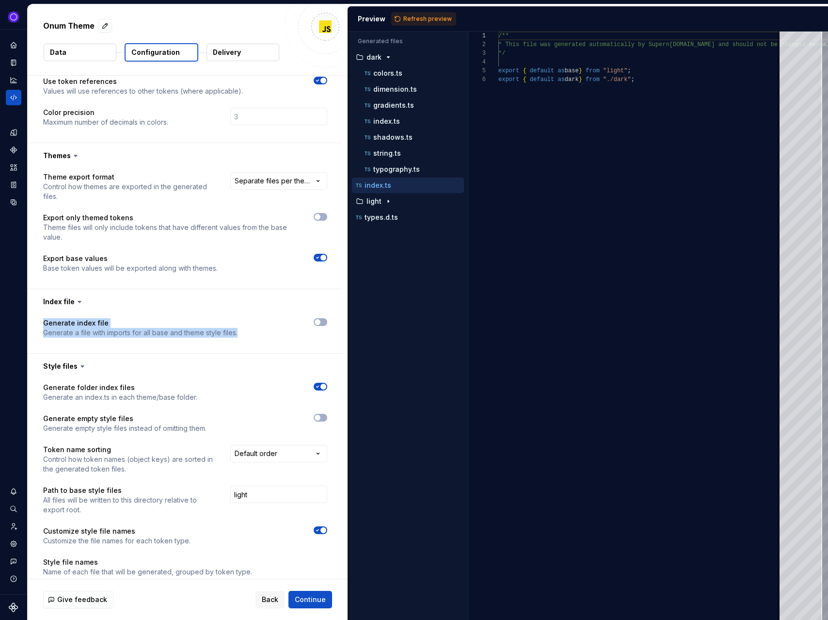
drag, startPoint x: 43, startPoint y: 320, endPoint x: 250, endPoint y: 330, distance: 207.3
click at [250, 329] on div "Generate index file Generate a file with imports for all base and theme style f…" at bounding box center [185, 327] width 284 height 19
click at [434, 18] on span "Refresh preview" at bounding box center [428, 19] width 49 height 8
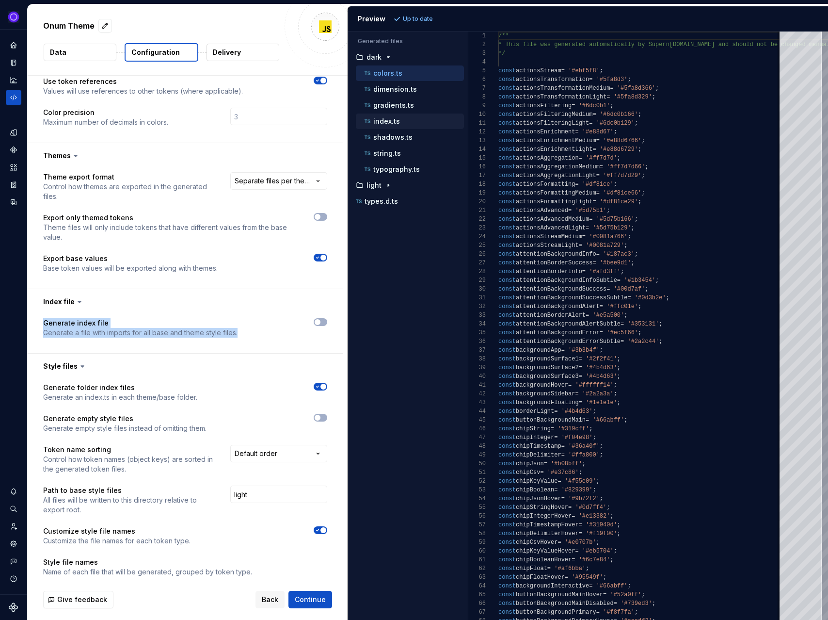
click at [383, 123] on p "index.ts" at bounding box center [386, 121] width 27 height 8
type textarea "**********"
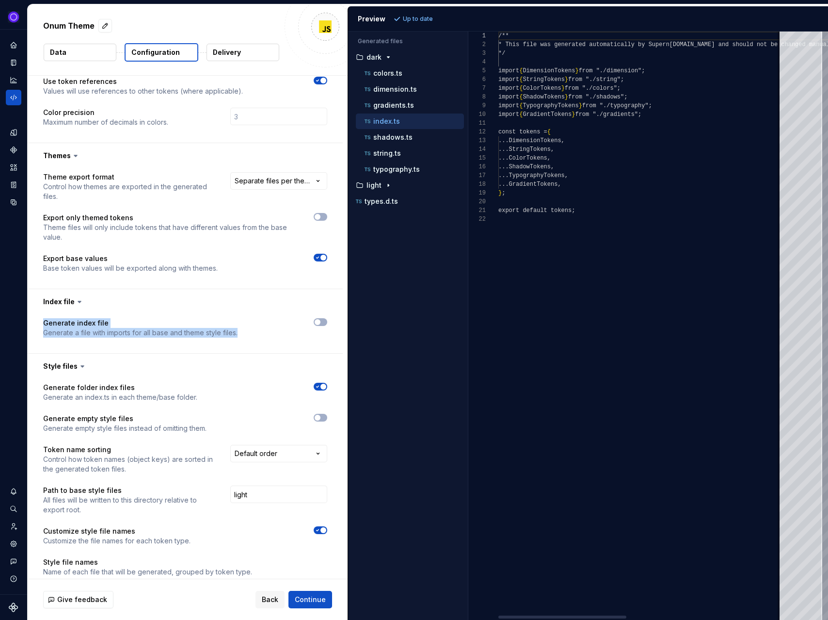
scroll to position [87, 0]
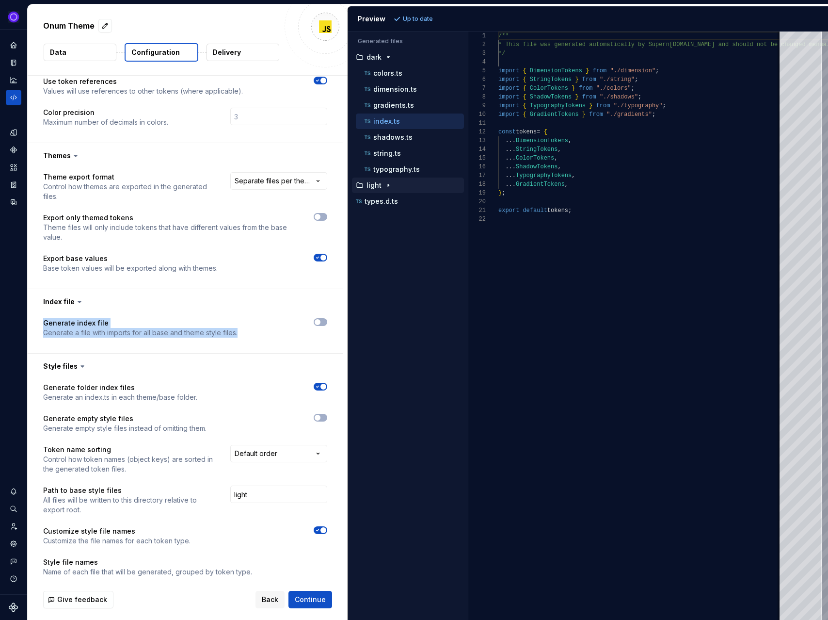
click at [371, 185] on p "light" at bounding box center [374, 185] width 15 height 8
click at [317, 386] on icon "button" at bounding box center [318, 387] width 8 height 6
click at [411, 19] on span "Refresh preview" at bounding box center [428, 19] width 49 height 8
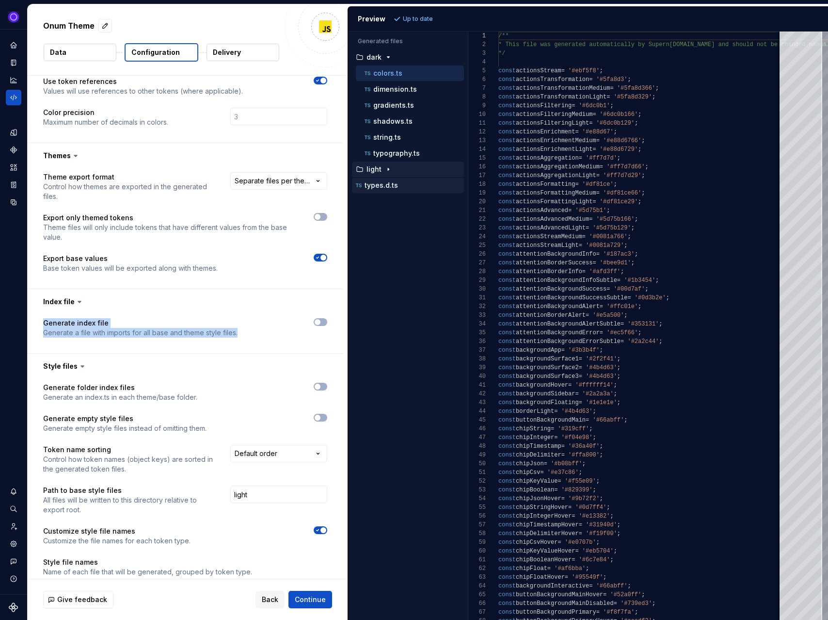
click at [382, 186] on p "types.d.ts" at bounding box center [381, 185] width 33 height 8
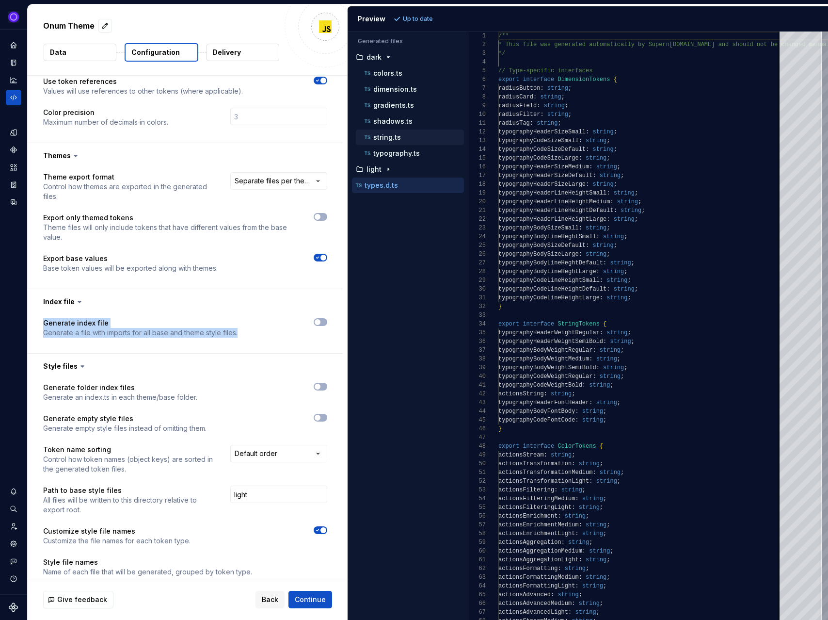
click at [393, 134] on p "string.ts" at bounding box center [387, 137] width 28 height 8
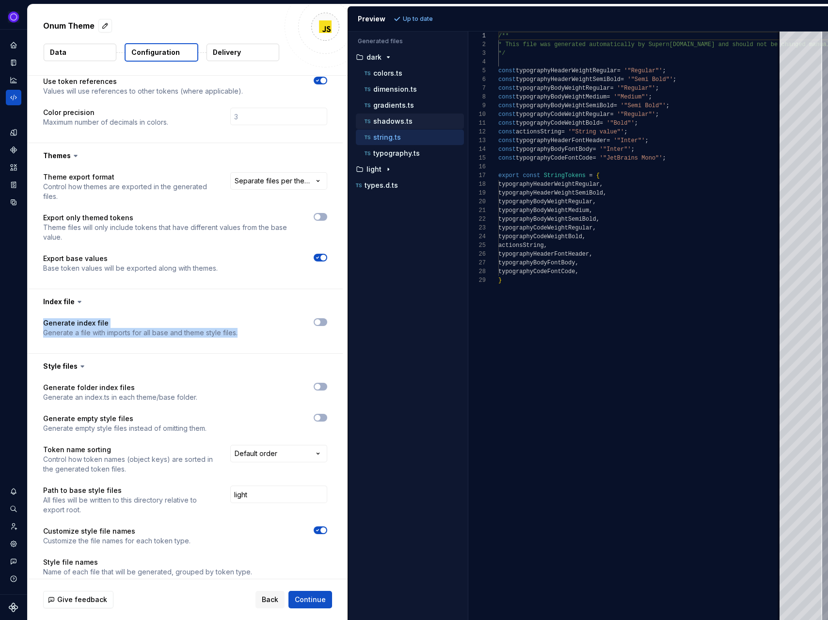
click at [400, 118] on p "shadows.ts" at bounding box center [392, 121] width 39 height 8
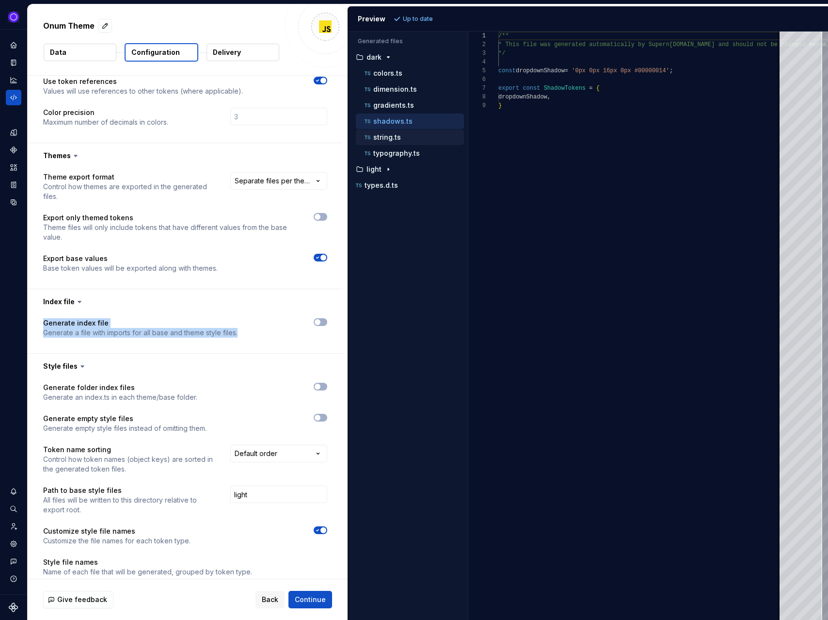
click at [390, 136] on p "string.ts" at bounding box center [387, 137] width 28 height 8
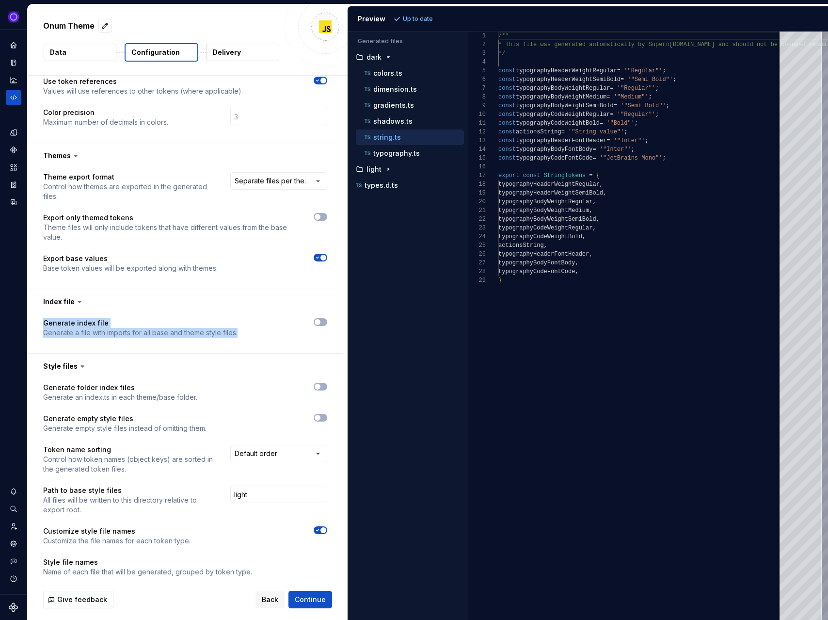
click at [396, 139] on p "string.ts" at bounding box center [387, 137] width 28 height 8
click at [397, 122] on p "shadows.ts" at bounding box center [392, 121] width 39 height 8
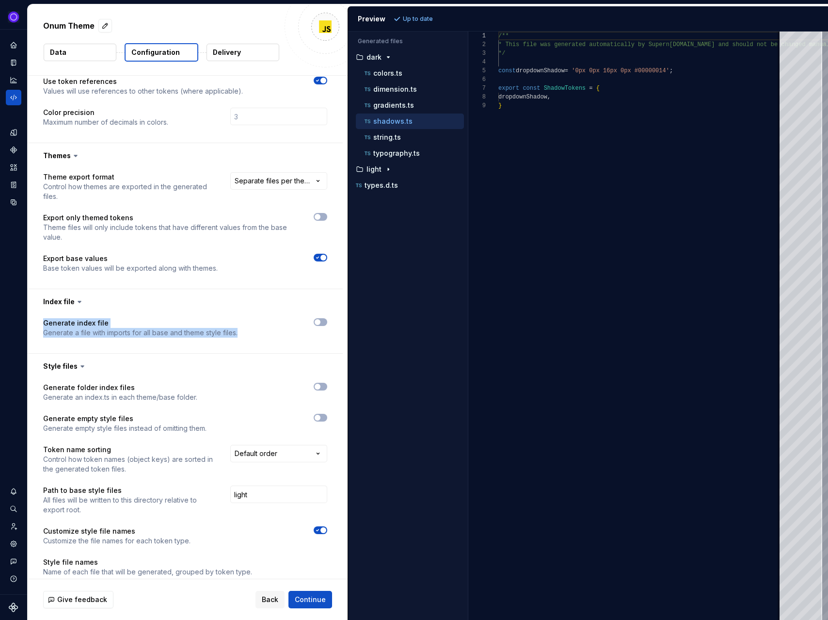
scroll to position [70, 0]
click at [403, 100] on button "gradients.ts" at bounding box center [410, 105] width 108 height 11
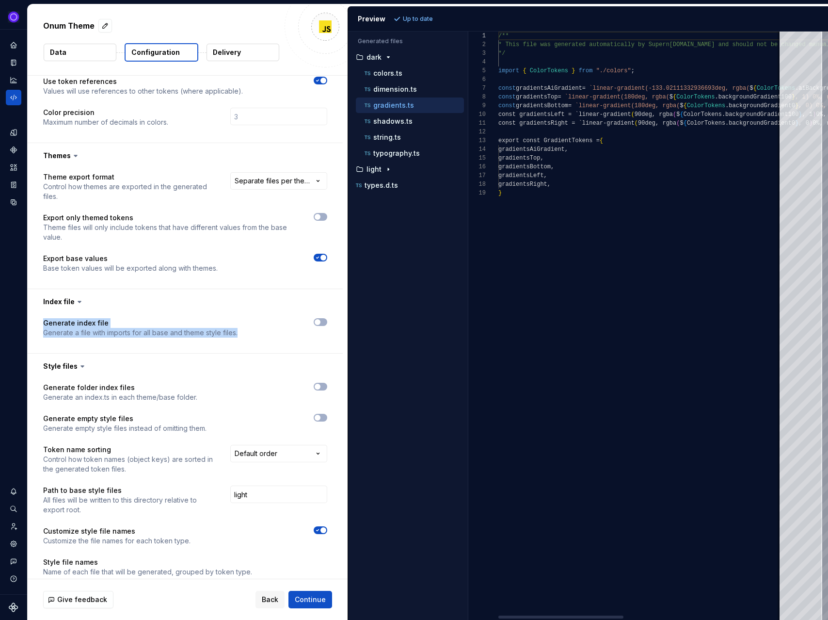
scroll to position [61, 0]
click at [403, 91] on p "dimension.ts" at bounding box center [395, 89] width 44 height 8
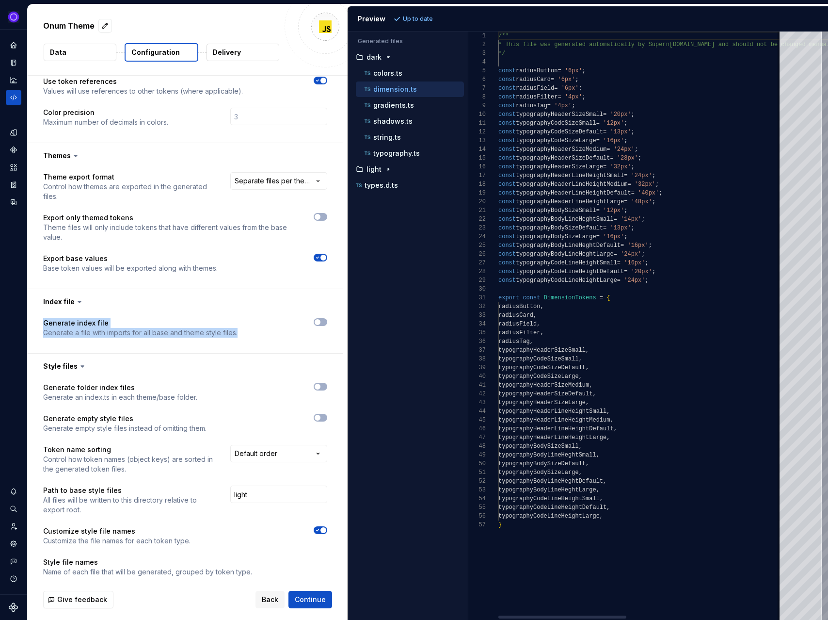
scroll to position [87, 0]
click at [391, 70] on p "colors.ts" at bounding box center [387, 73] width 29 height 8
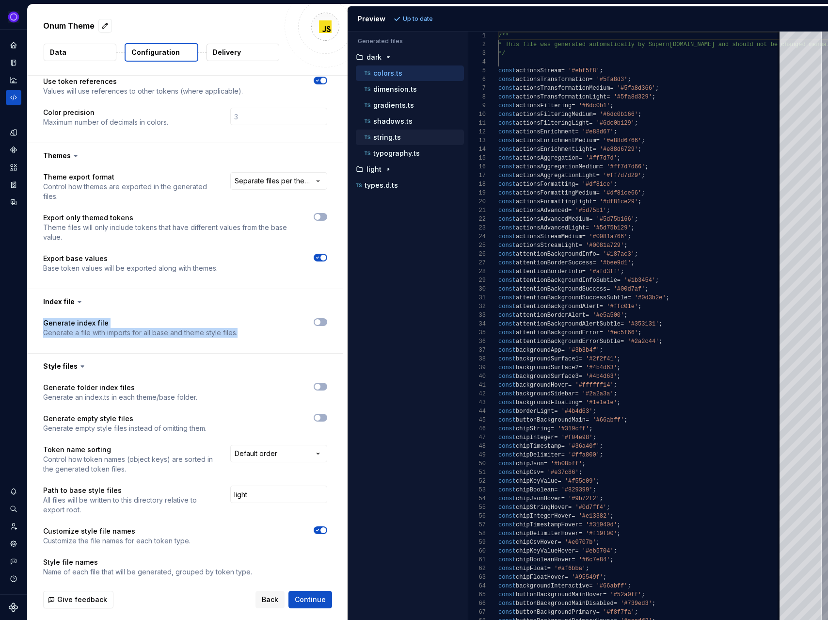
click at [389, 139] on p "string.ts" at bounding box center [387, 137] width 28 height 8
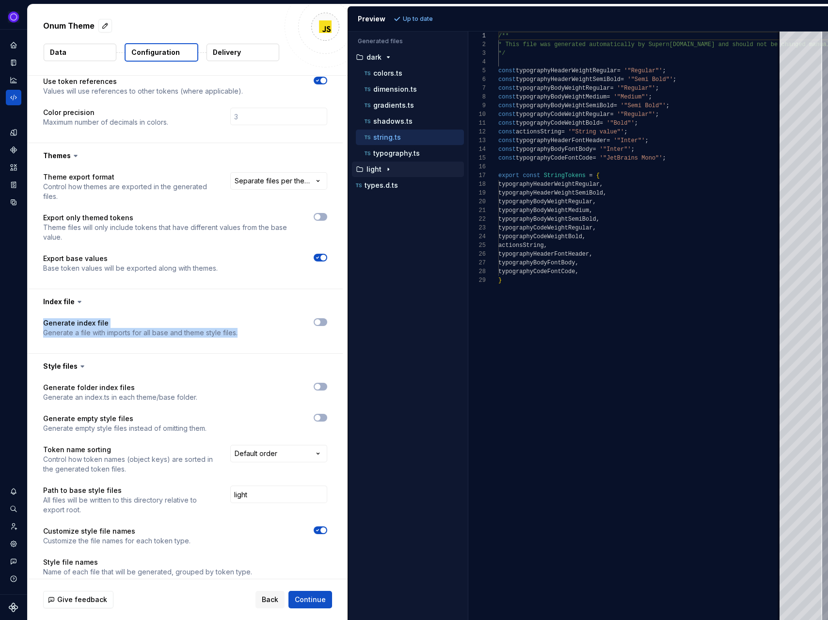
click at [376, 167] on p "light" at bounding box center [374, 169] width 15 height 8
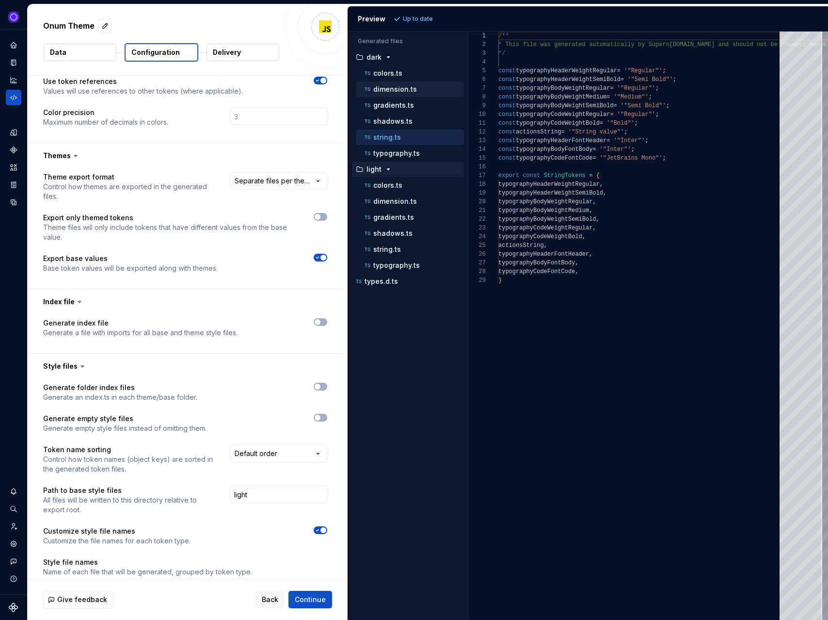
click at [402, 82] on div "dimension.ts" at bounding box center [410, 89] width 108 height 16
click at [401, 84] on div "dimension.ts" at bounding box center [413, 89] width 101 height 10
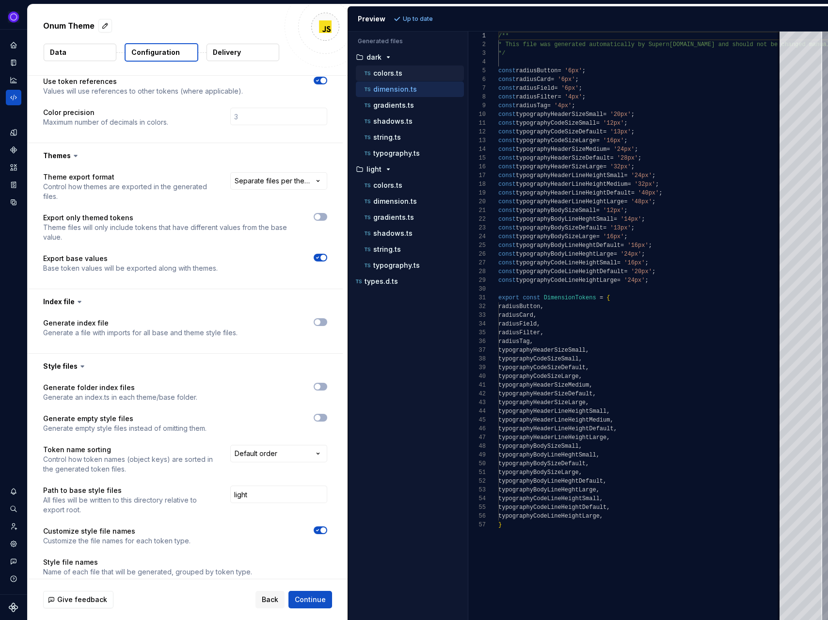
click at [406, 77] on div "colors.ts" at bounding box center [413, 73] width 101 height 10
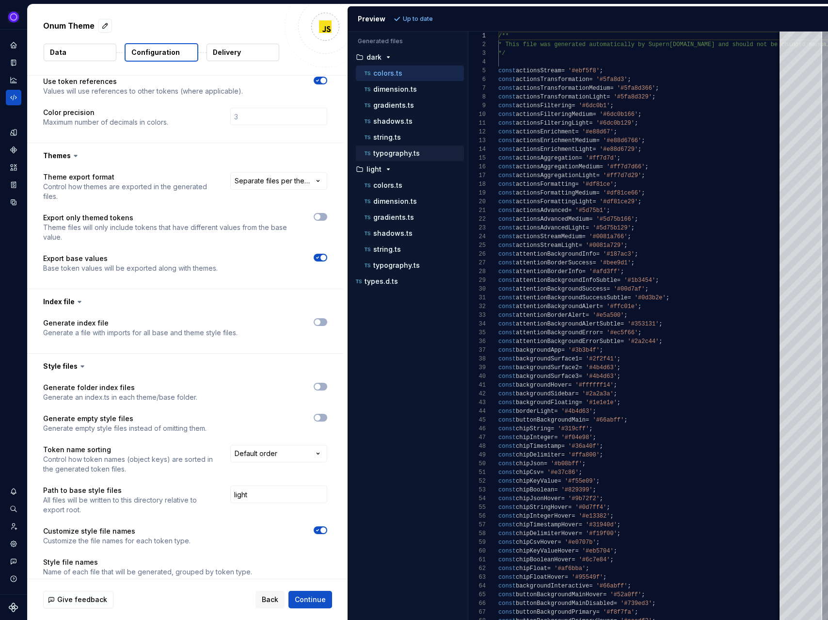
click at [438, 150] on div "typography.ts" at bounding box center [413, 153] width 101 height 10
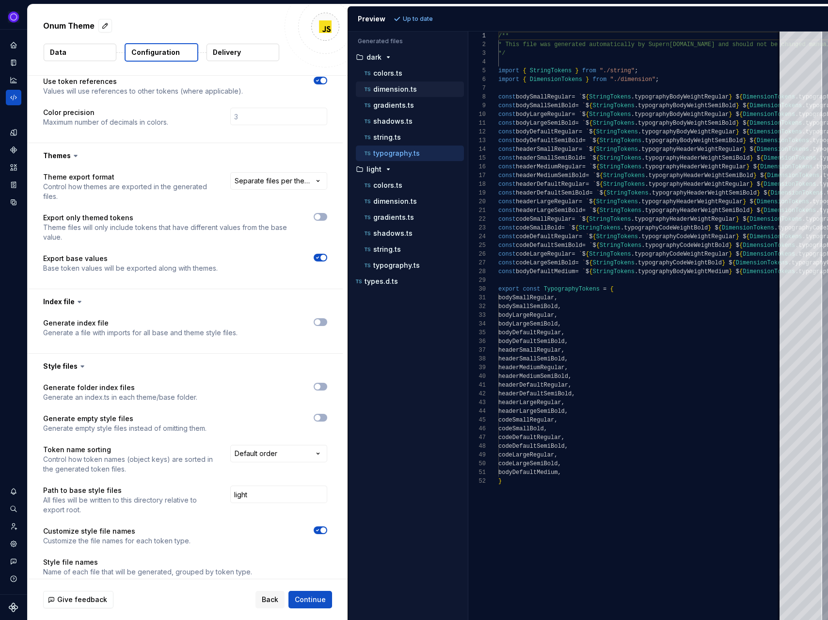
click at [411, 85] on p "dimension.ts" at bounding box center [395, 89] width 44 height 8
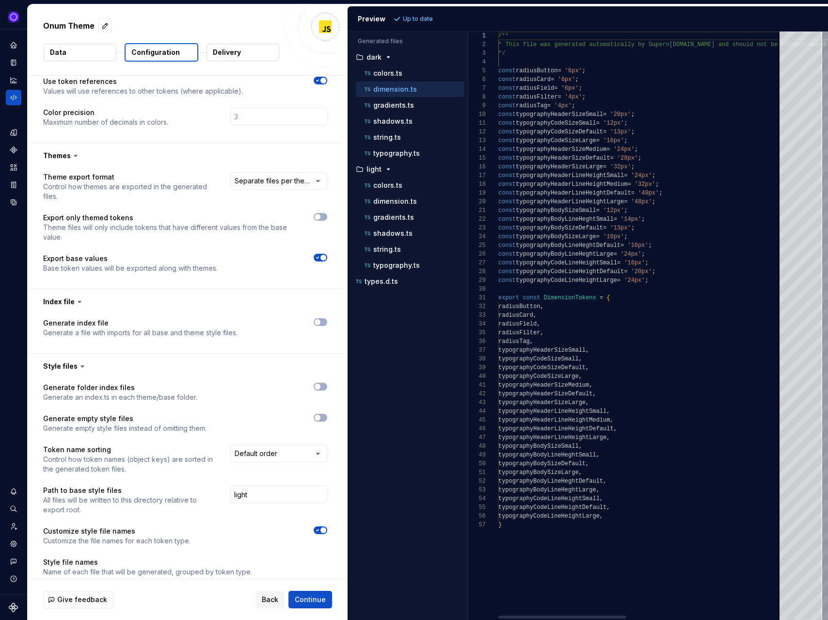
scroll to position [87, 0]
click at [411, 68] on button "colors.ts" at bounding box center [410, 73] width 108 height 11
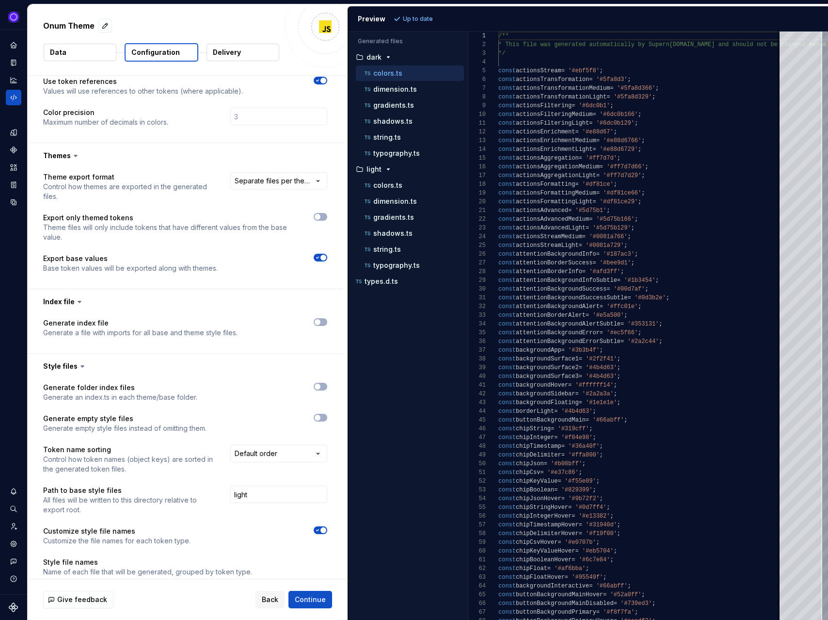
drag, startPoint x: 170, startPoint y: 47, endPoint x: 364, endPoint y: 70, distance: 195.5
click at [360, 67] on div "**********" at bounding box center [428, 311] width 801 height 615
click at [411, 86] on p "dimension.ts" at bounding box center [395, 89] width 44 height 8
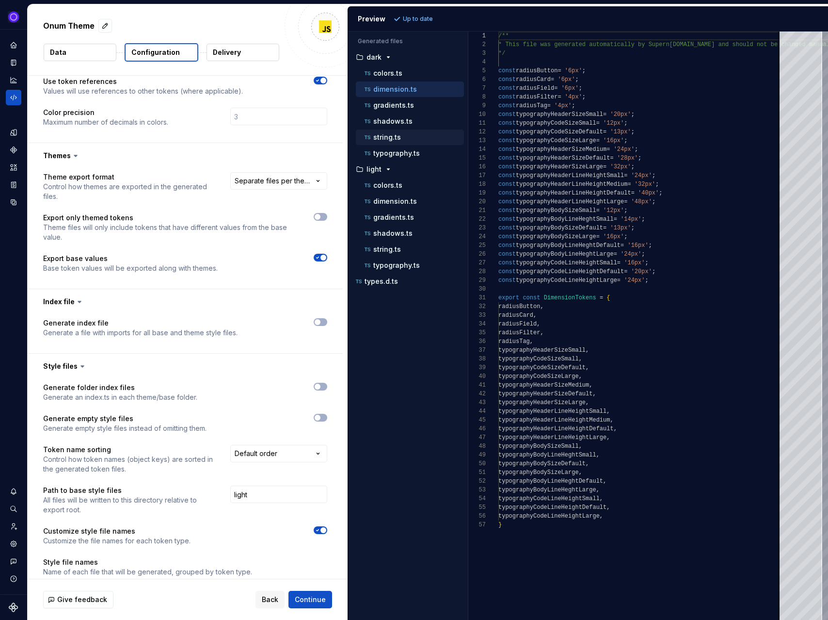
click at [421, 136] on div "string.ts" at bounding box center [413, 137] width 101 height 10
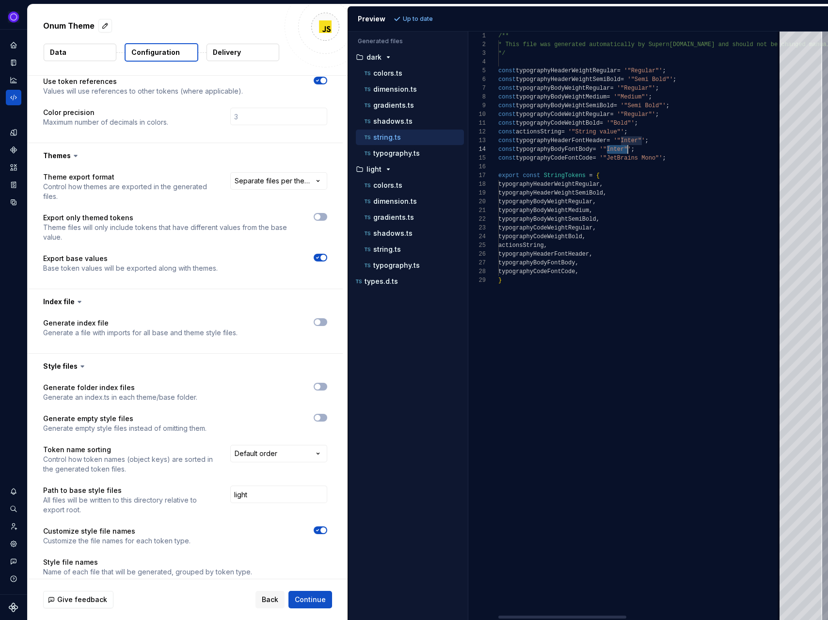
scroll to position [26, 144]
drag, startPoint x: 606, startPoint y: 148, endPoint x: 643, endPoint y: 148, distance: 36.9
click at [643, 148] on div "/** * This file was generated automatically by Supern [DOMAIN_NAME] and should …" at bounding box center [813, 326] width 629 height 588
click at [651, 144] on div "/** * This file was generated automatically by Supern [DOMAIN_NAME] and should …" at bounding box center [813, 326] width 629 height 588
click at [623, 151] on div "/** * This file was generated automatically by Supern [DOMAIN_NAME] and should …" at bounding box center [813, 326] width 629 height 588
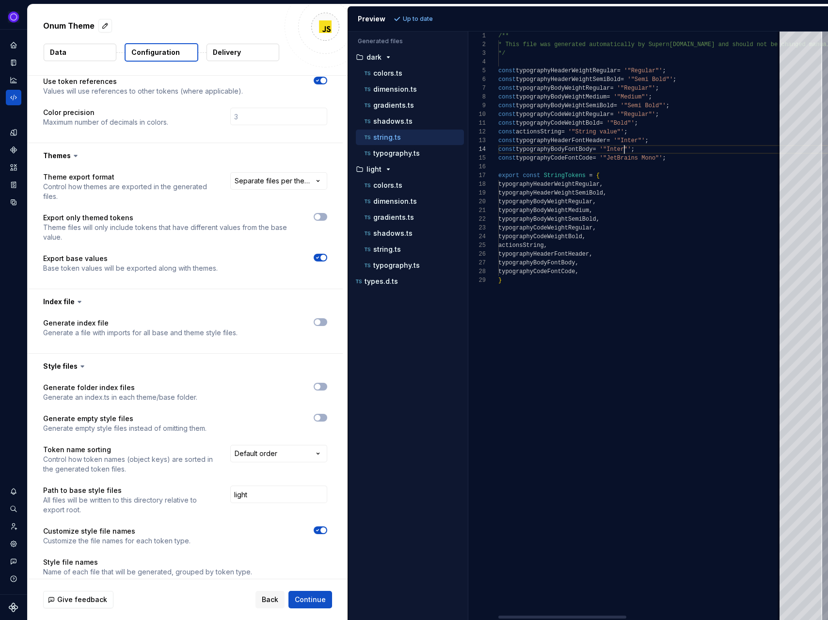
click at [623, 151] on div "/** * This file was generated automatically by Supern [DOMAIN_NAME] and should …" at bounding box center [813, 326] width 629 height 588
click at [665, 151] on div "/** * This file was generated automatically by Supern [DOMAIN_NAME] and should …" at bounding box center [813, 326] width 629 height 588
click at [431, 157] on div "typography.ts" at bounding box center [413, 153] width 101 height 10
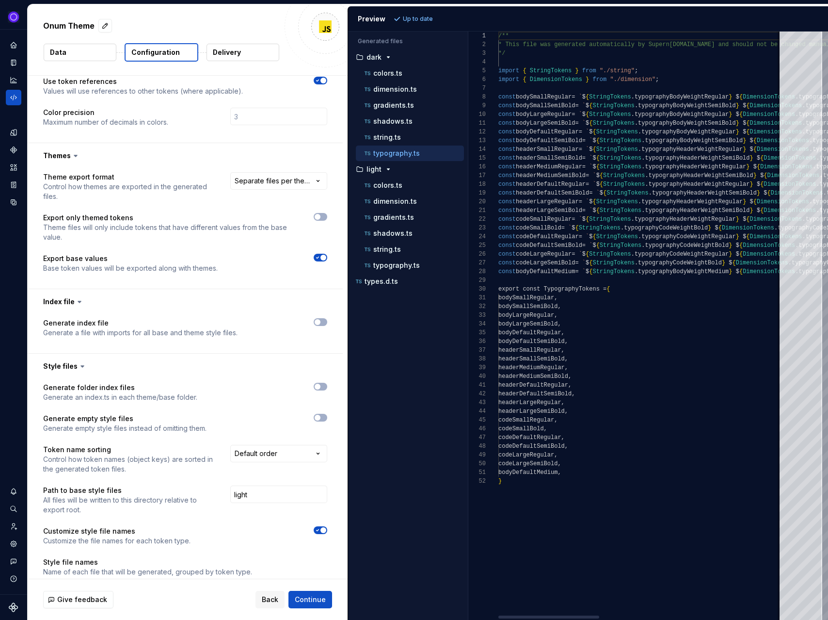
scroll to position [0, 0]
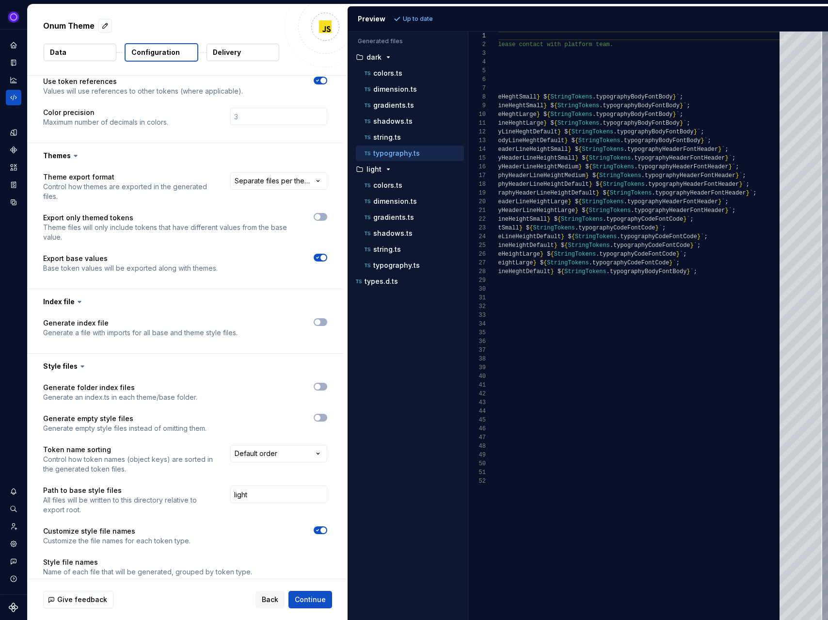
click at [208, 54] on button "Delivery" at bounding box center [243, 52] width 73 height 17
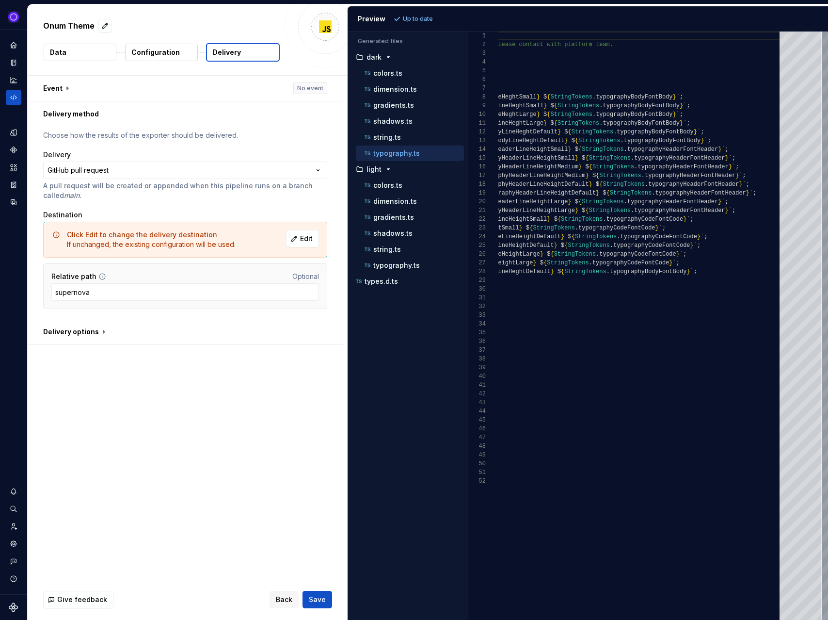
click at [227, 51] on p "Delivery" at bounding box center [227, 53] width 28 height 10
click at [106, 95] on button "button" at bounding box center [185, 88] width 315 height 25
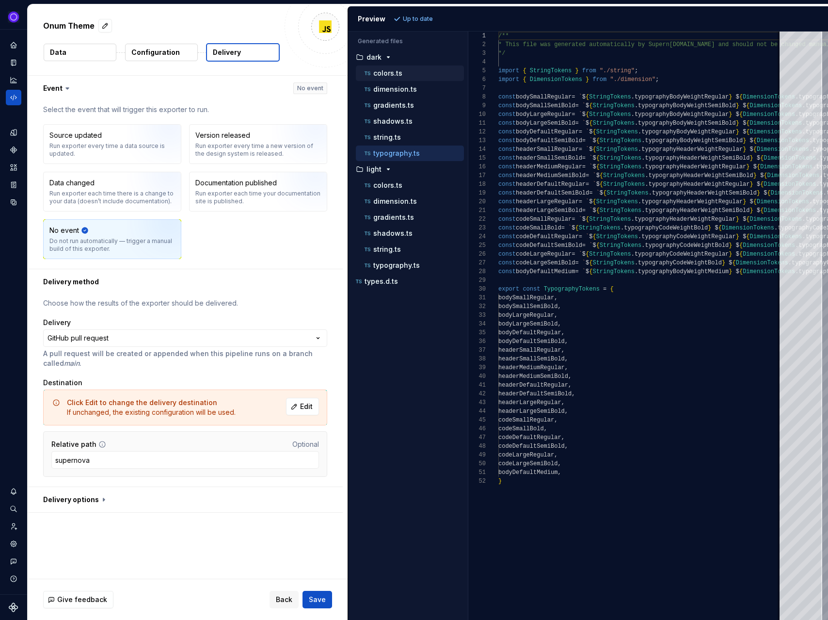
click at [390, 71] on p "colors.ts" at bounding box center [387, 73] width 29 height 8
type textarea "**********"
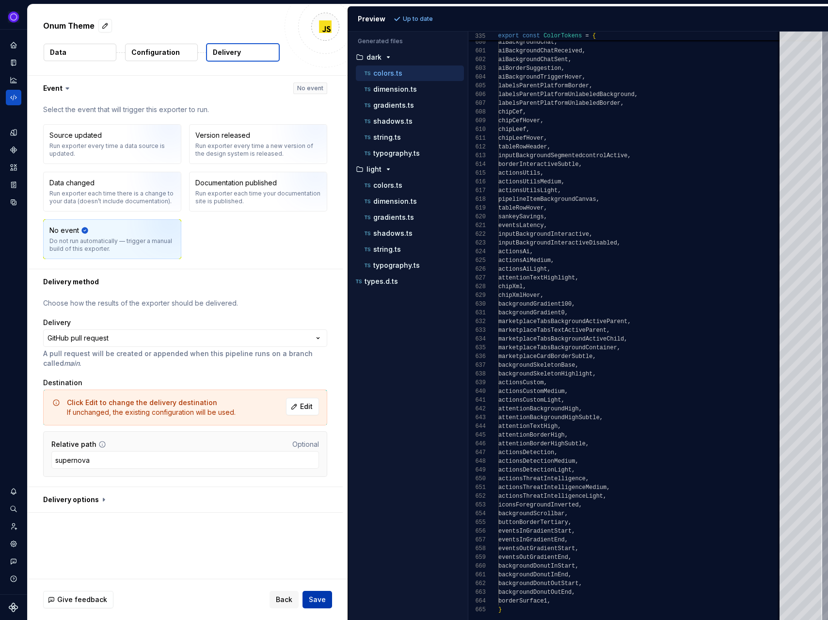
click at [314, 598] on span "Save" at bounding box center [317, 600] width 17 height 10
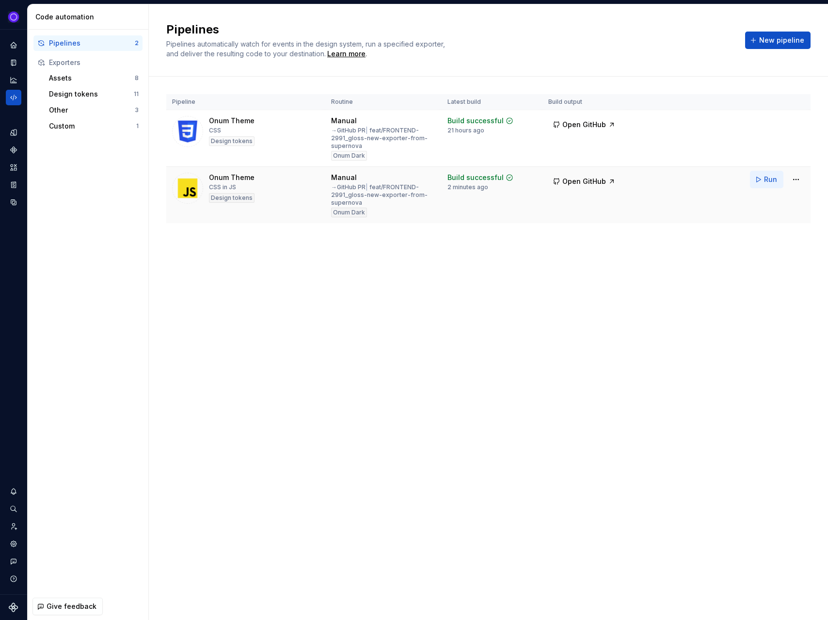
click at [760, 180] on button "Run" at bounding box center [766, 179] width 33 height 17
